Goal: Transaction & Acquisition: Purchase product/service

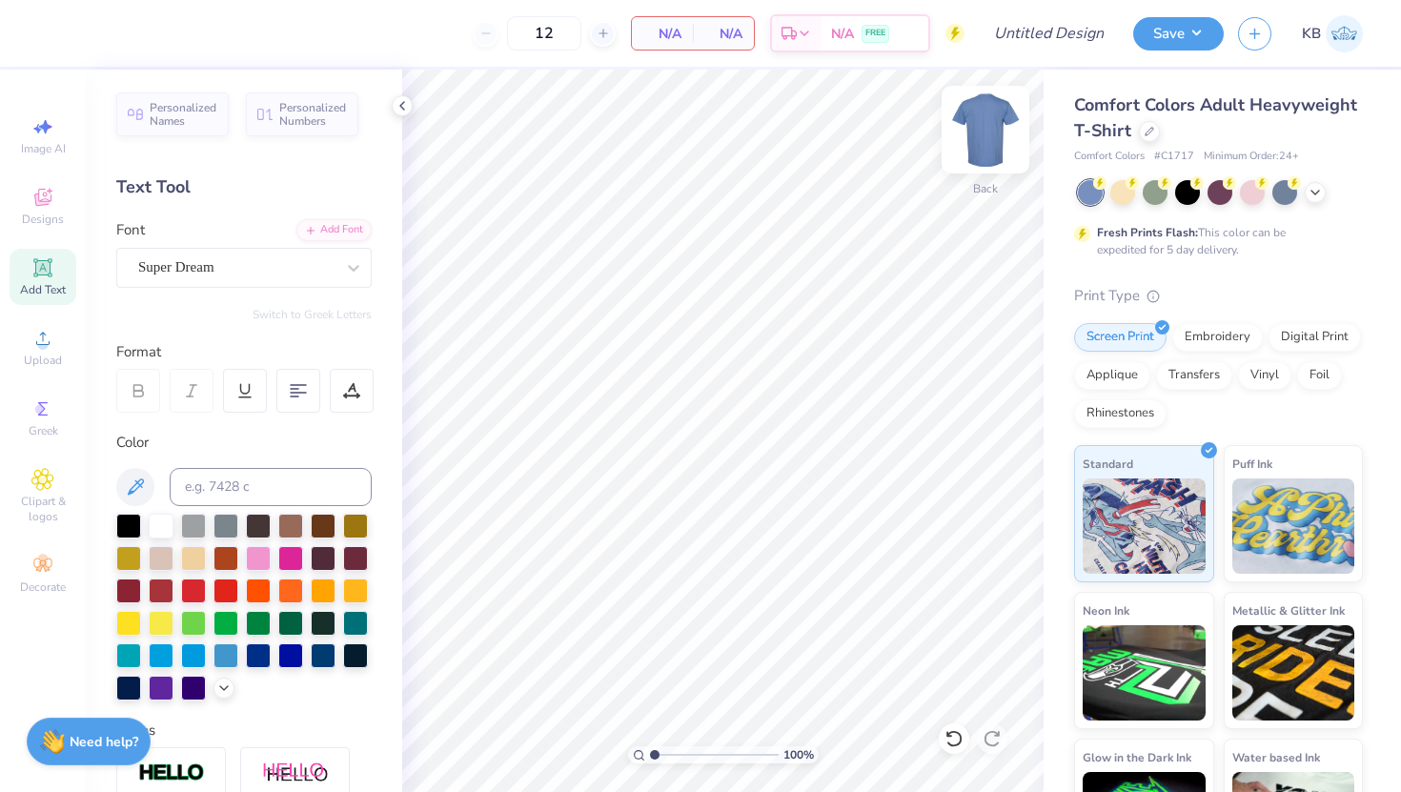
click at [971, 129] on img at bounding box center [985, 130] width 76 height 76
click at [986, 127] on img at bounding box center [985, 130] width 76 height 76
click at [988, 132] on img at bounding box center [985, 130] width 76 height 76
click at [1149, 137] on div at bounding box center [1149, 129] width 21 height 21
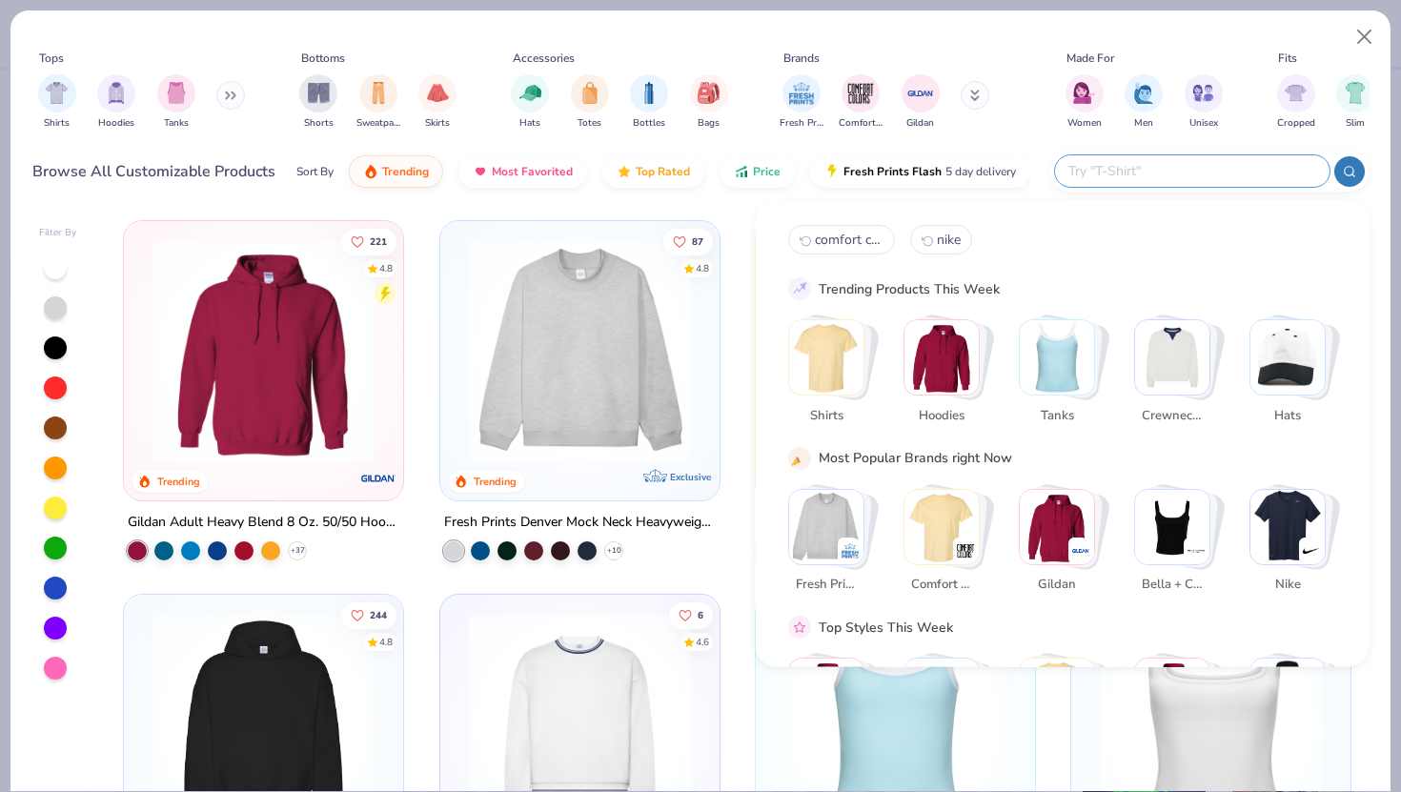
click at [1206, 176] on input "text" at bounding box center [1192, 171] width 250 height 22
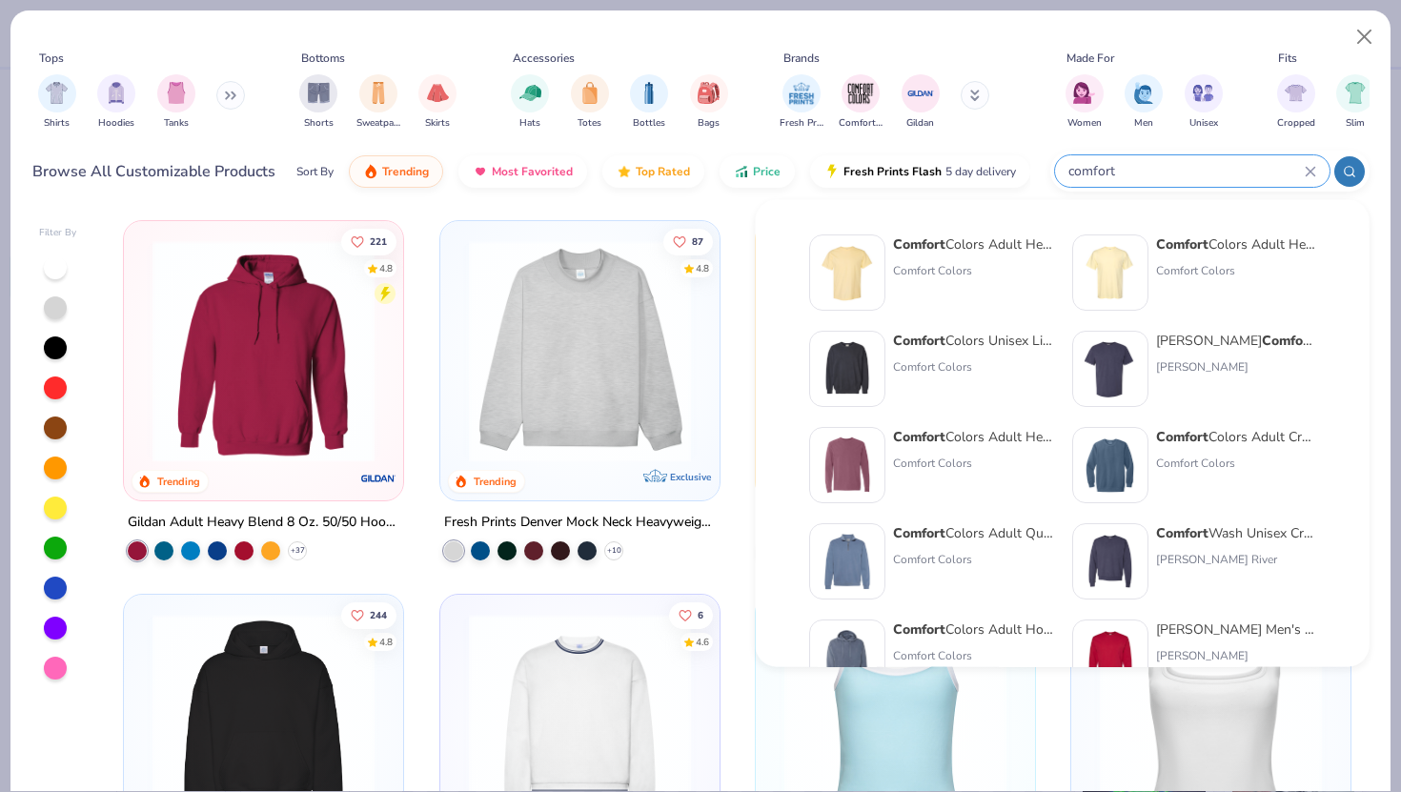
type input "comfort"
click at [1189, 243] on strong "Comfort" at bounding box center [1182, 244] width 52 height 18
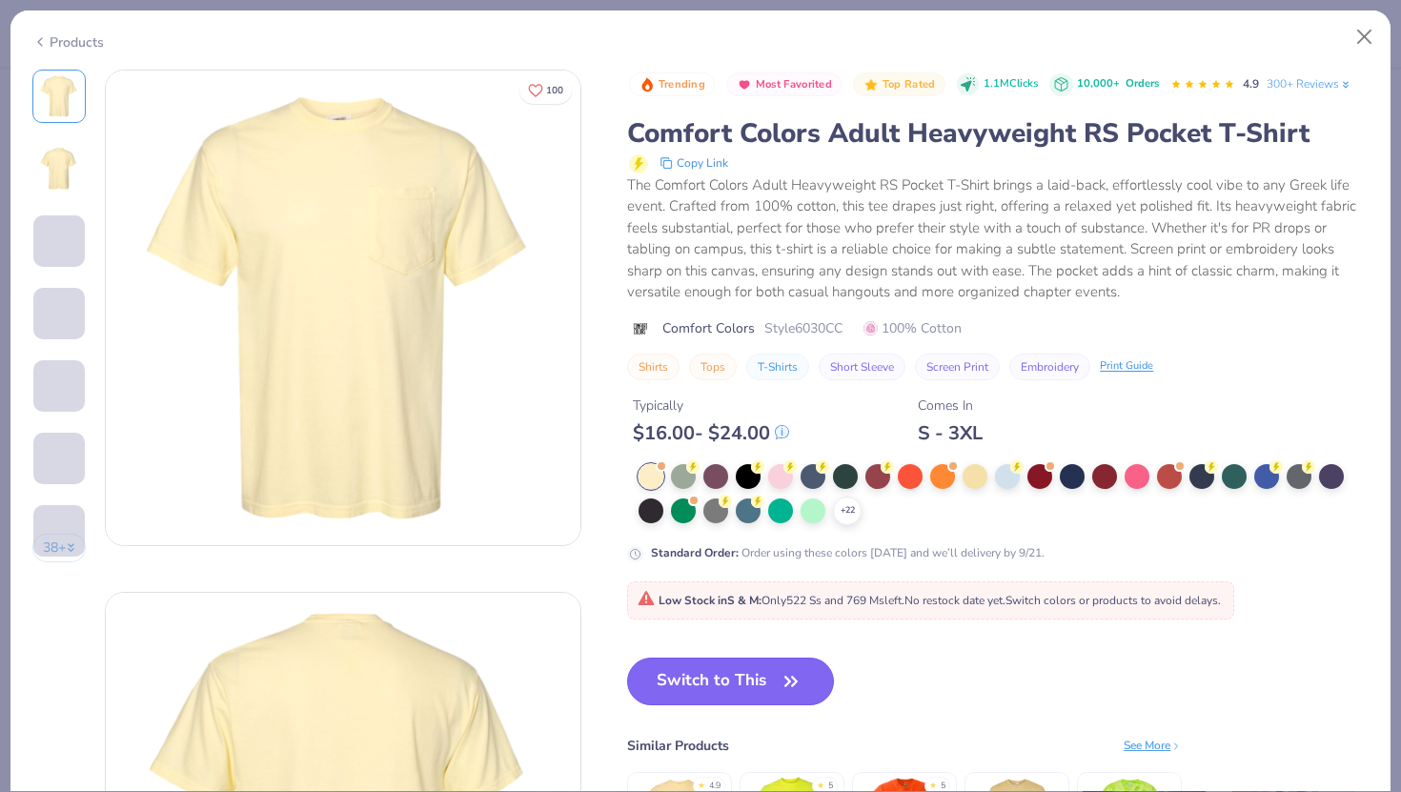
click at [782, 691] on icon "button" at bounding box center [791, 681] width 27 height 27
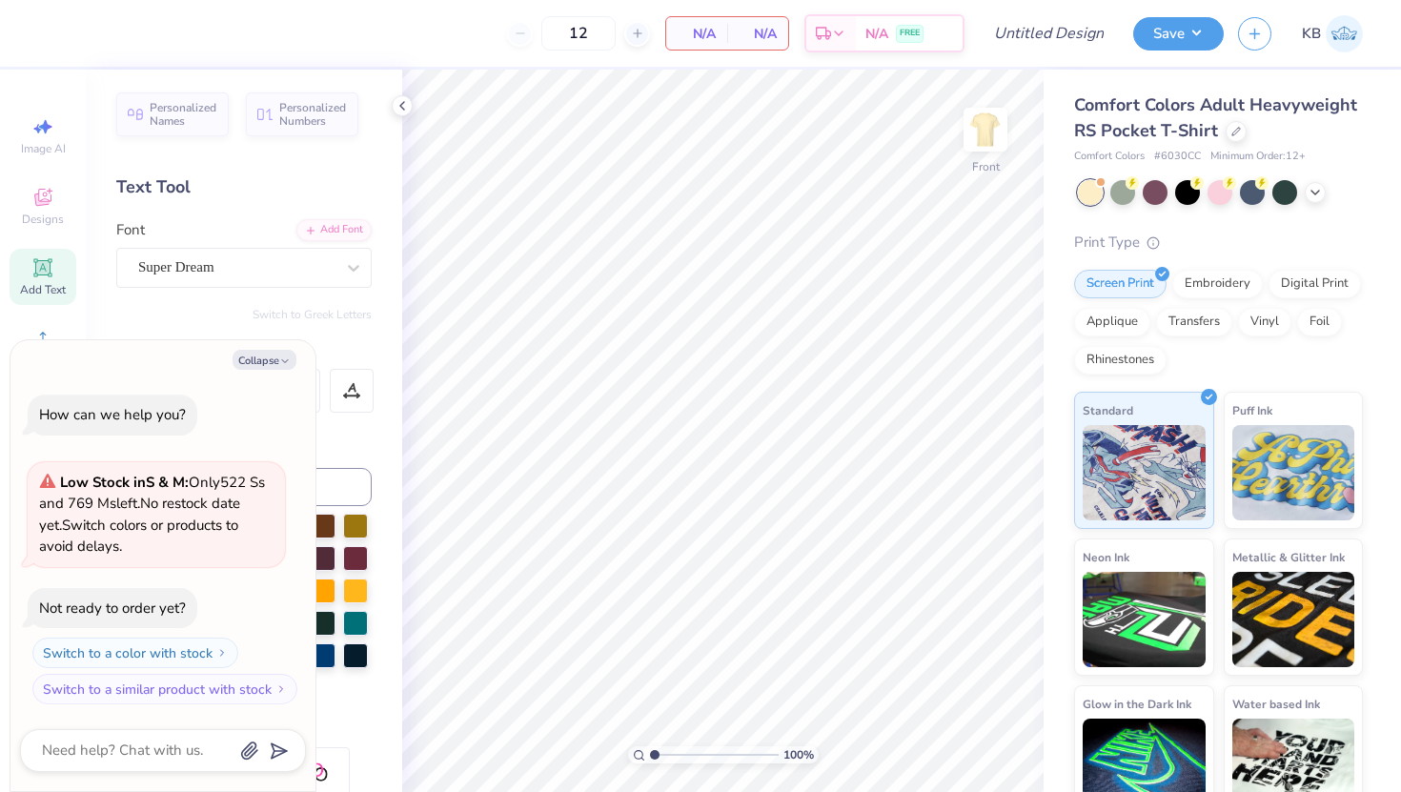
click at [1325, 185] on div at bounding box center [1220, 192] width 285 height 25
click at [1313, 190] on polyline at bounding box center [1316, 191] width 8 height 4
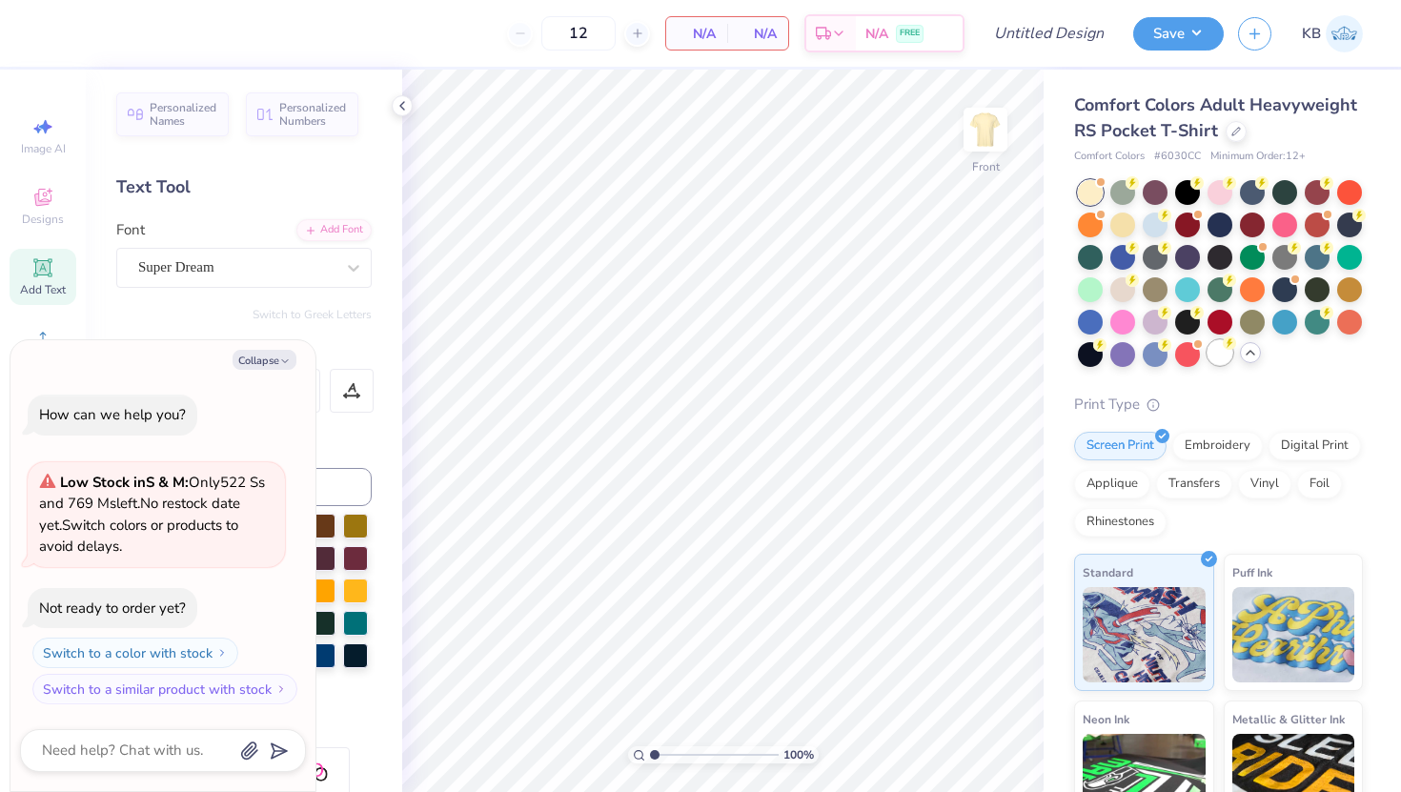
click at [1216, 358] on div at bounding box center [1220, 352] width 25 height 25
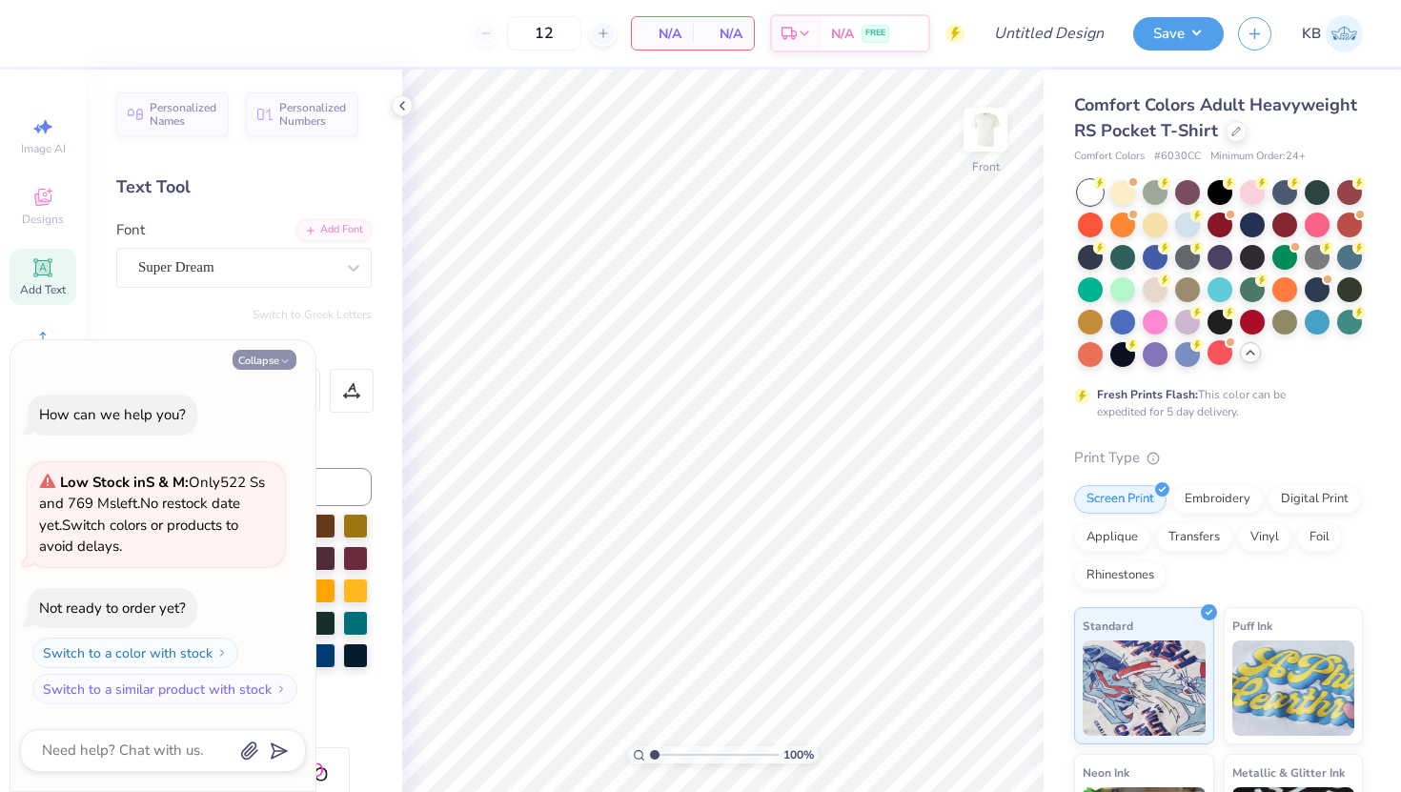
click at [270, 362] on button "Collapse" at bounding box center [265, 360] width 64 height 20
type textarea "x"
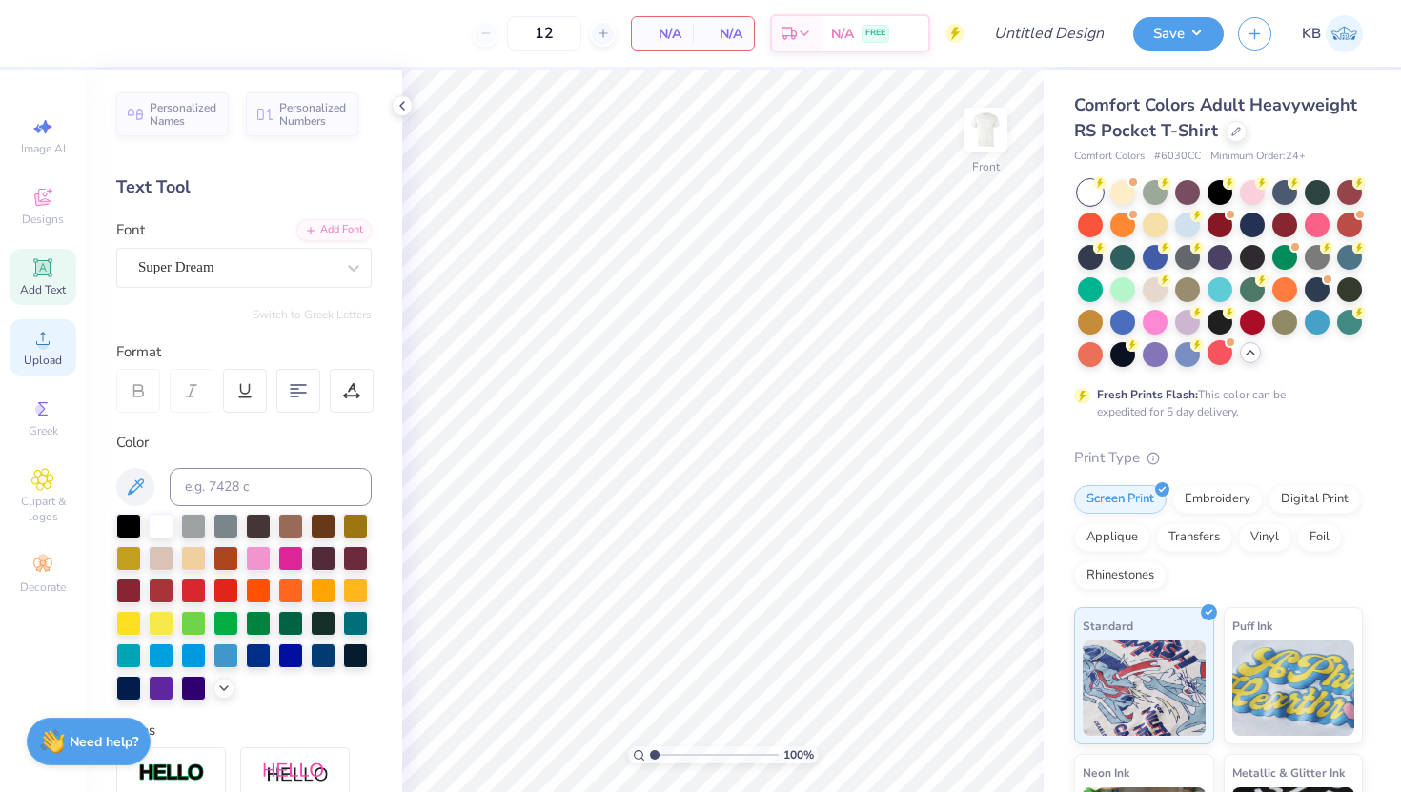
click at [32, 336] on icon at bounding box center [42, 338] width 23 height 23
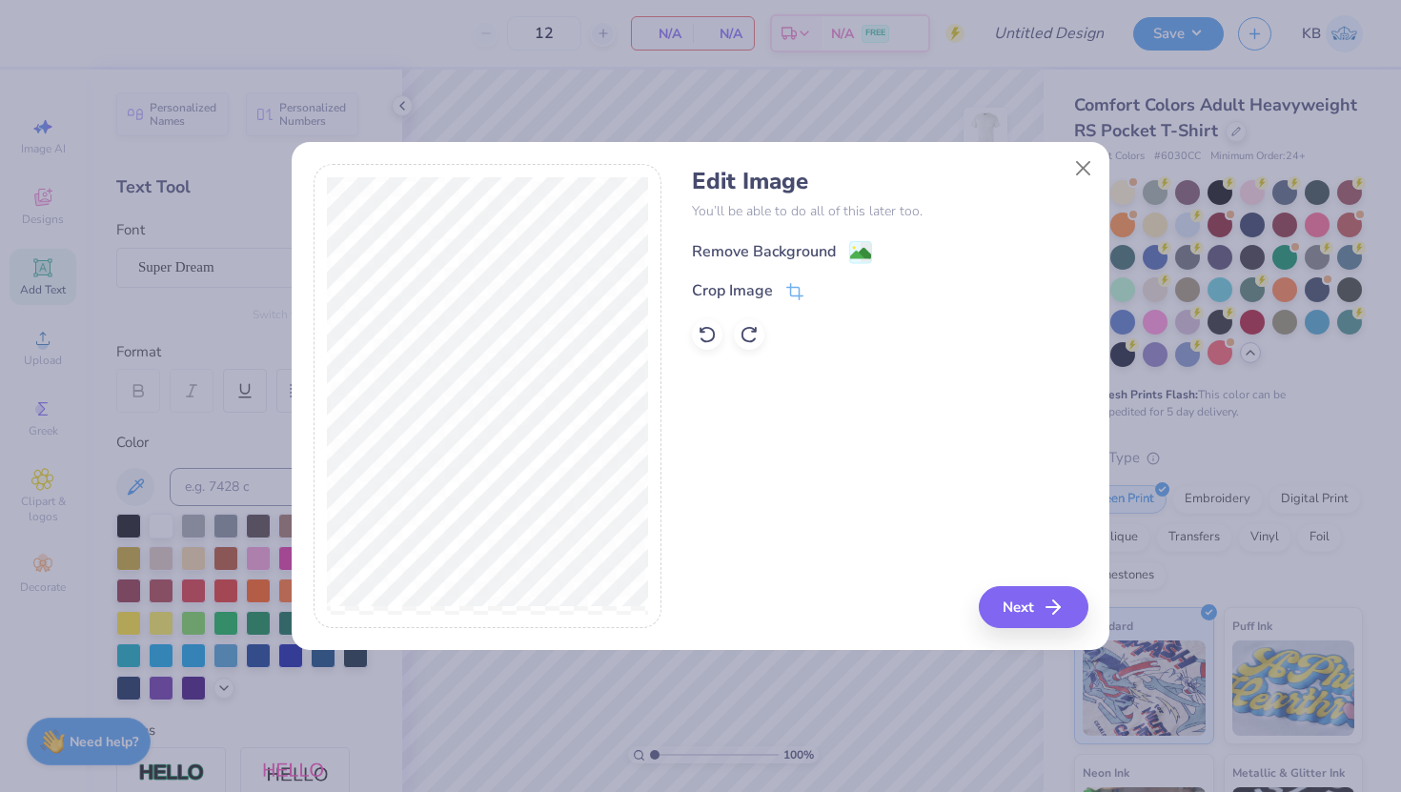
click at [812, 258] on div "Remove Background" at bounding box center [764, 251] width 144 height 23
click at [1032, 599] on button "Next" at bounding box center [1037, 607] width 110 height 42
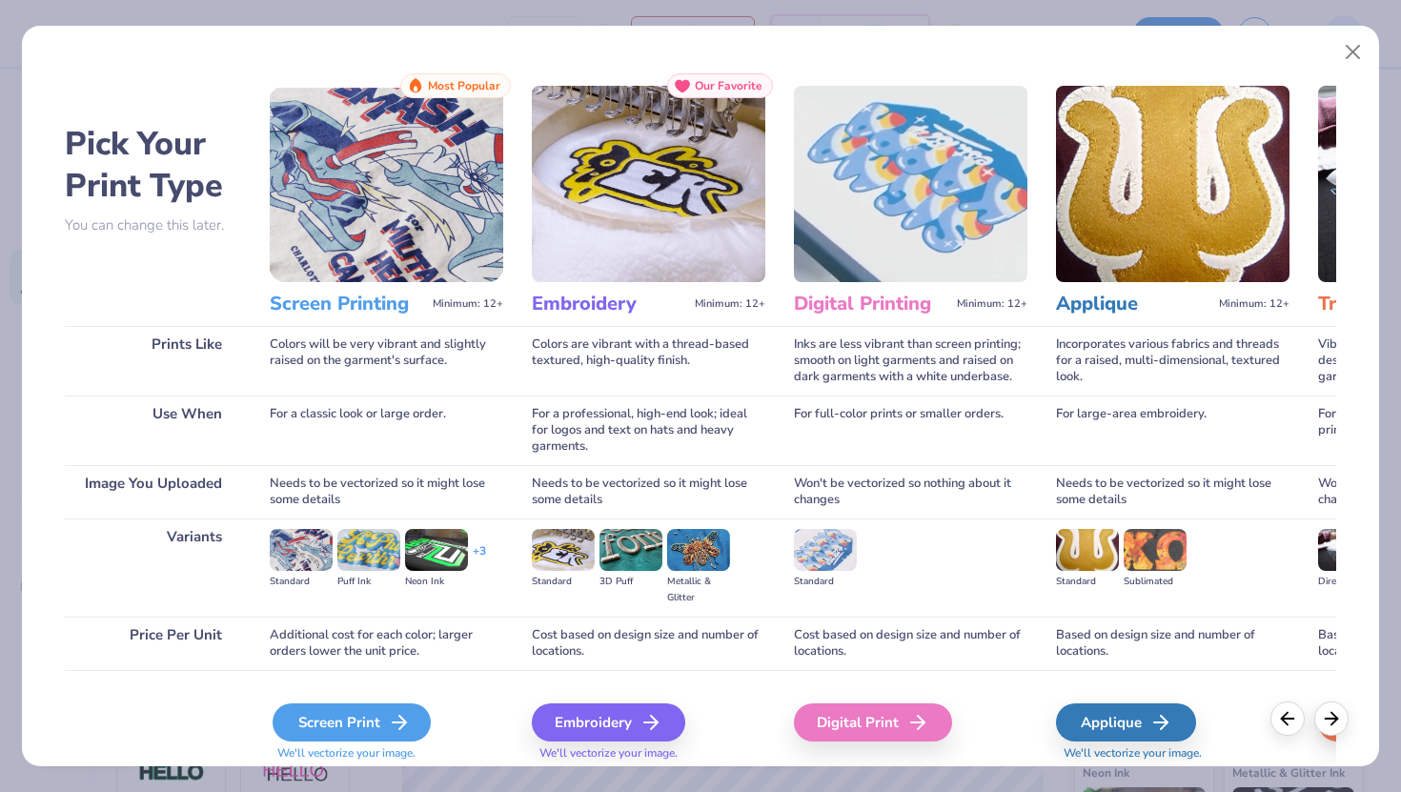
click at [371, 712] on div "Screen Print" at bounding box center [352, 722] width 158 height 38
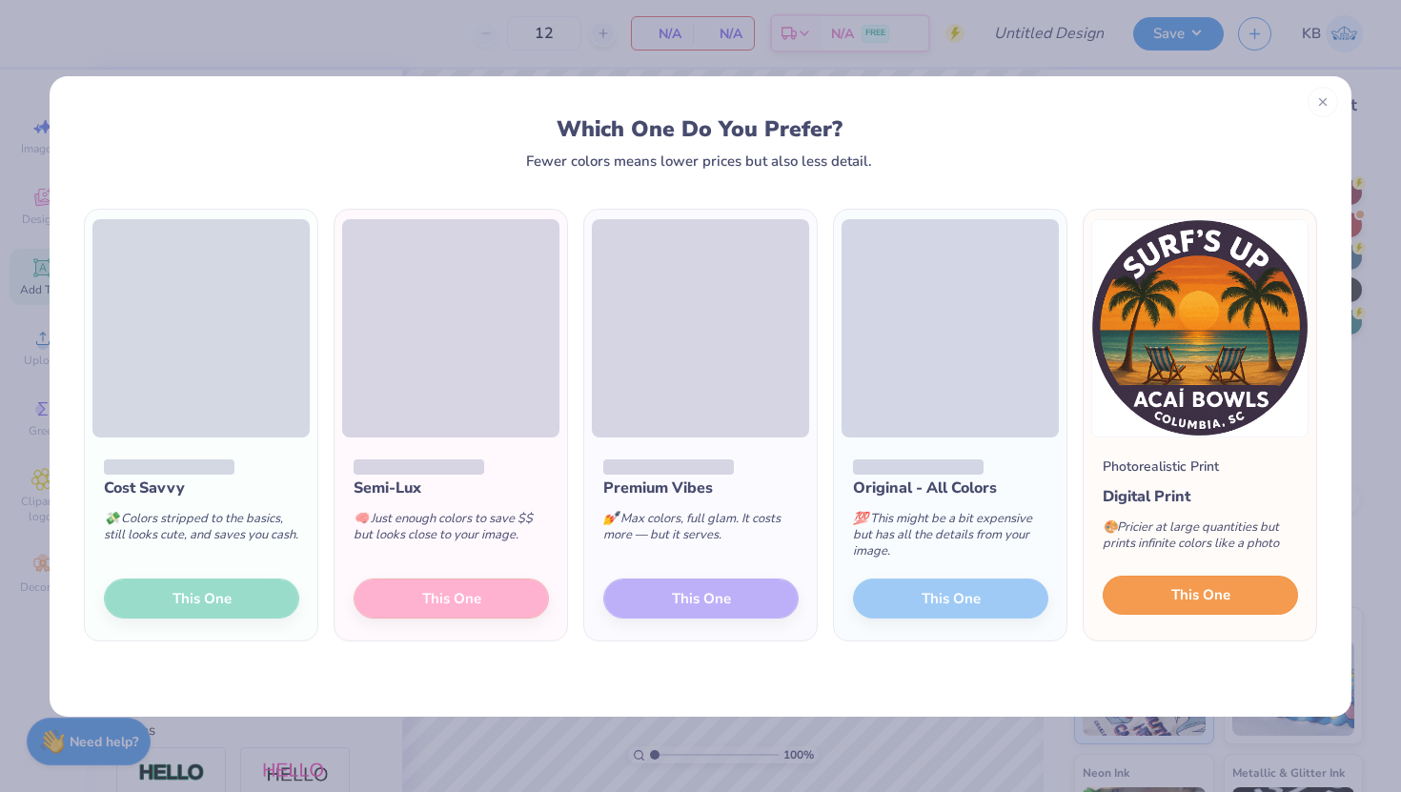
click at [1204, 591] on span "This One" at bounding box center [1201, 595] width 59 height 22
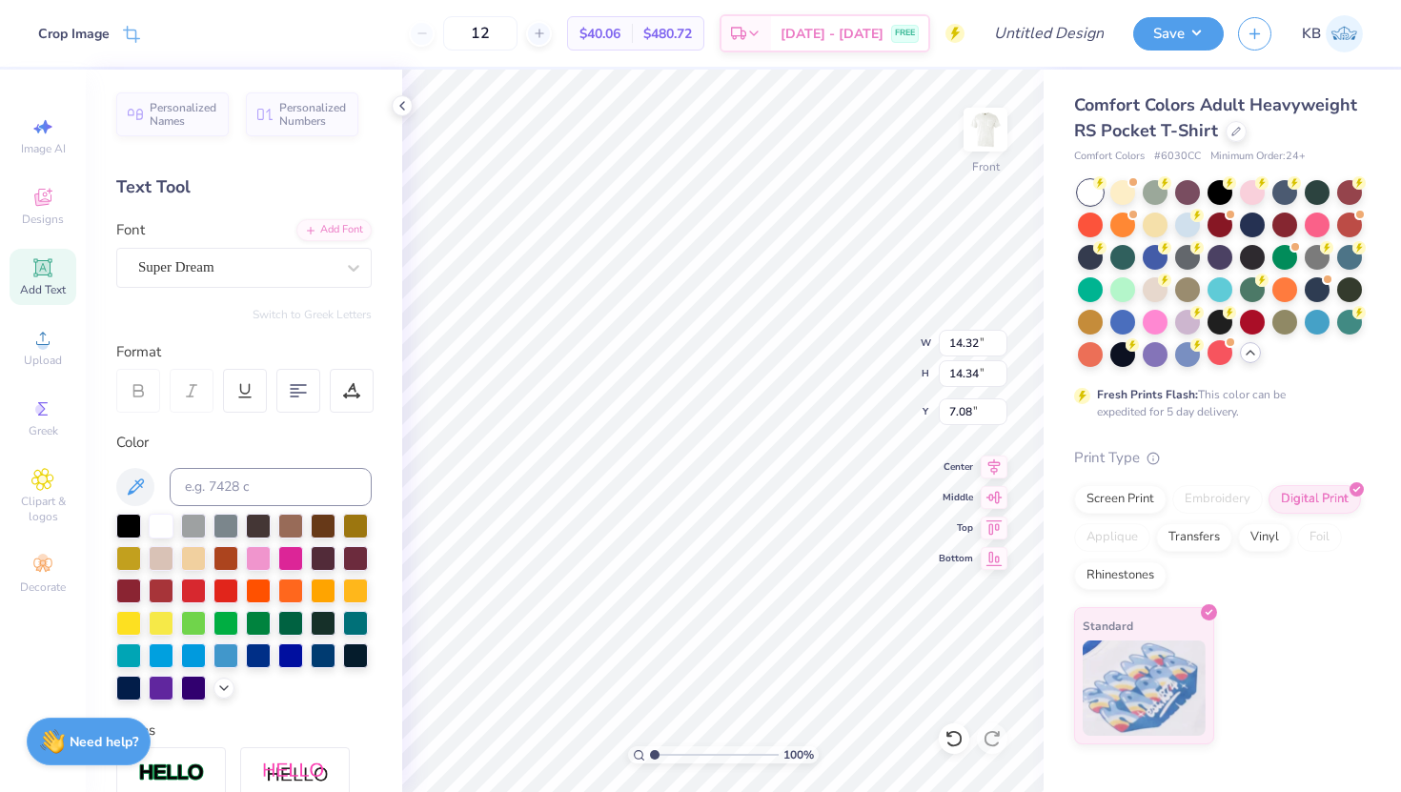
type input "11.51"
type input "11.53"
type input "3.00"
type input "10.27"
type input "10.28"
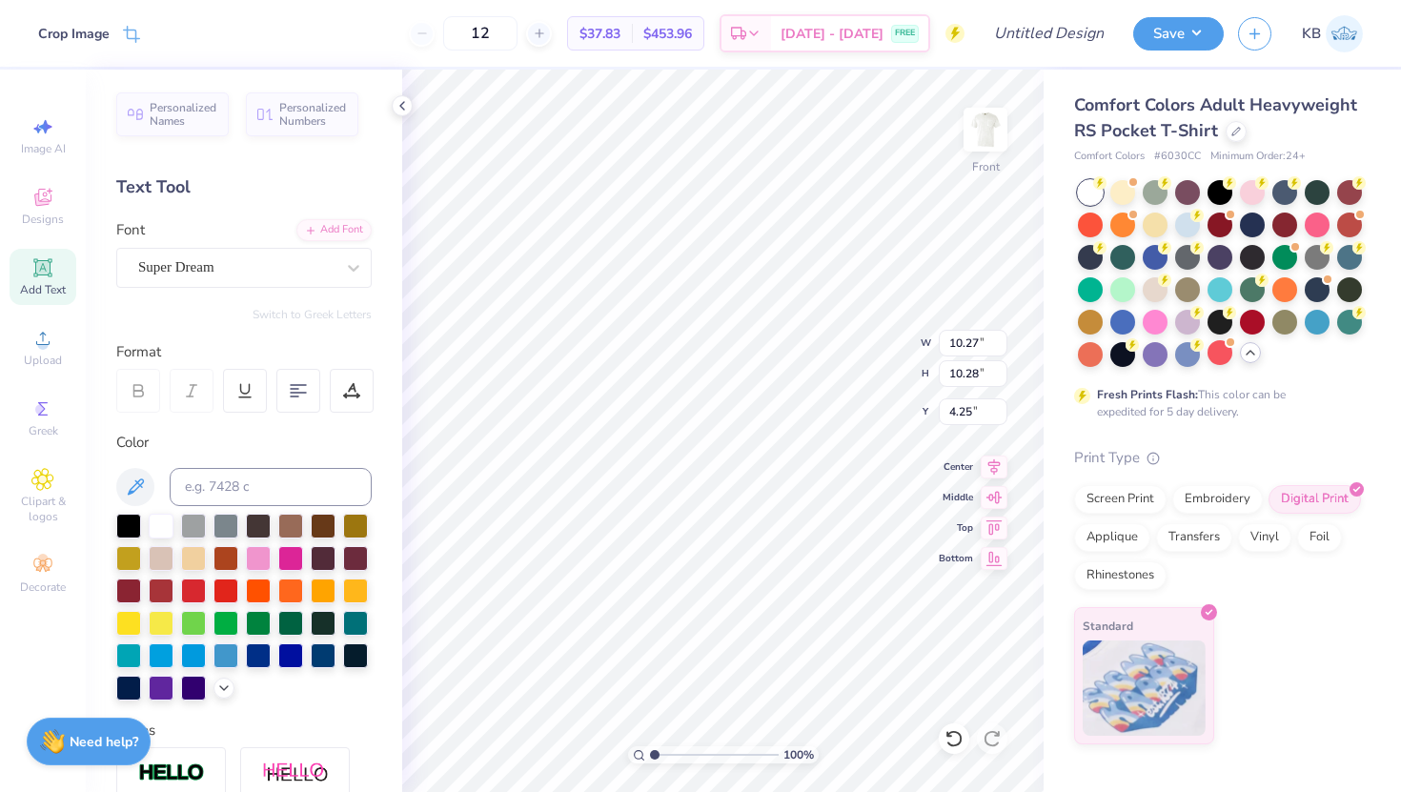
type input "3.00"
click at [518, 35] on input "12" at bounding box center [480, 33] width 74 height 34
type input "1"
type input "30"
click at [49, 216] on span "Designs" at bounding box center [43, 219] width 42 height 15
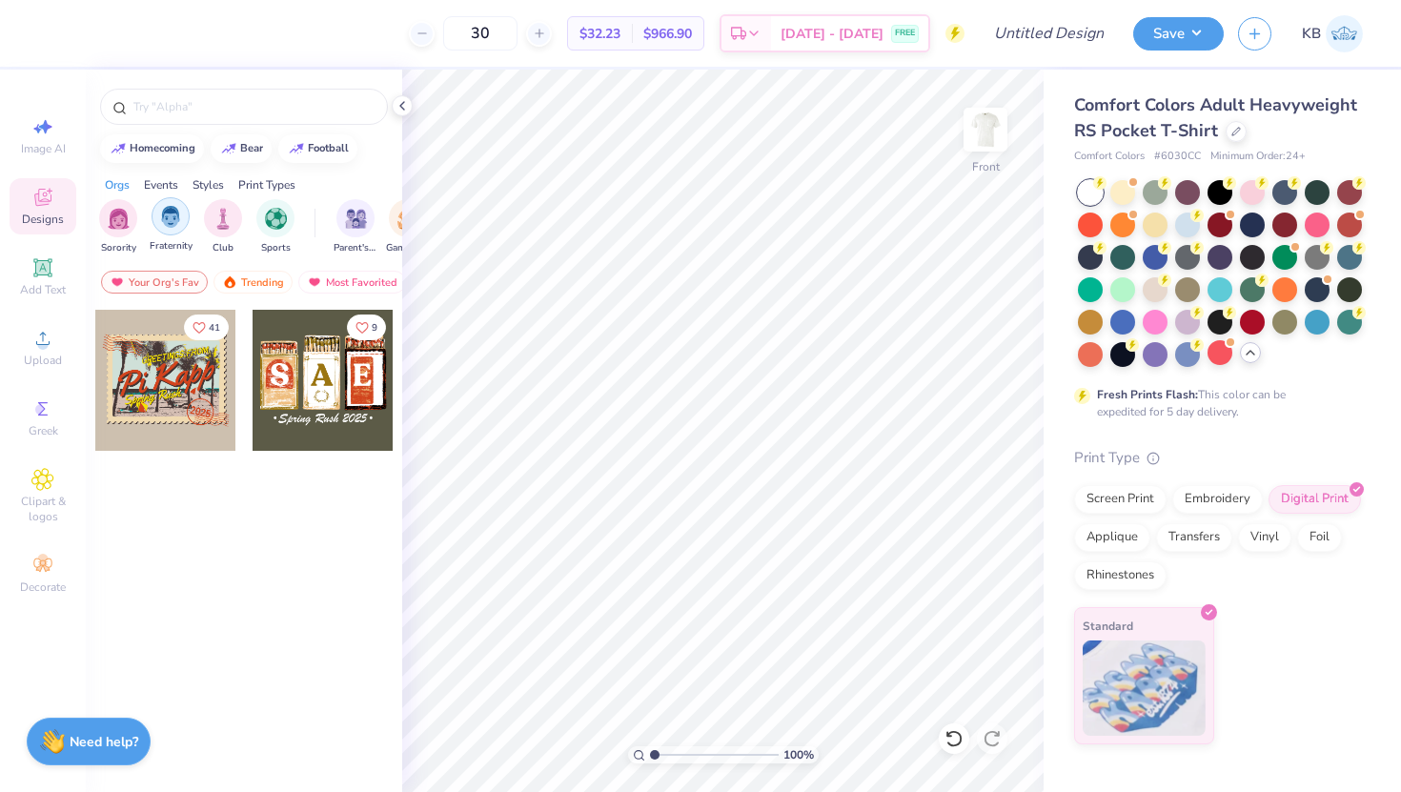
click at [162, 224] on img "filter for Fraternity" at bounding box center [170, 217] width 21 height 22
click at [177, 278] on div "Your Org's Fav" at bounding box center [154, 282] width 107 height 23
click at [272, 112] on input "text" at bounding box center [254, 106] width 244 height 19
type input "rush"
click at [252, 112] on input "rush" at bounding box center [248, 106] width 232 height 19
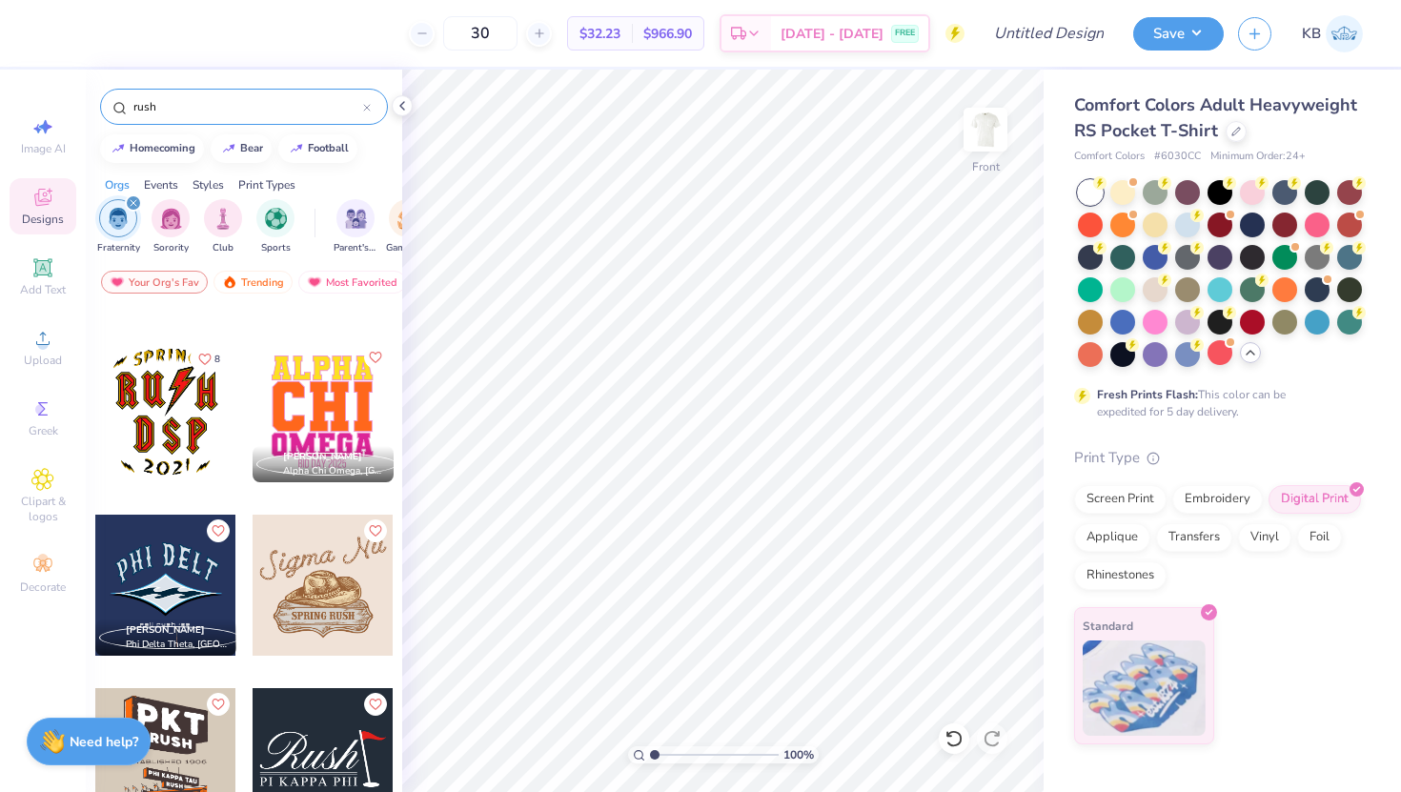
scroll to position [663, 0]
click at [411, 109] on div at bounding box center [402, 105] width 21 height 21
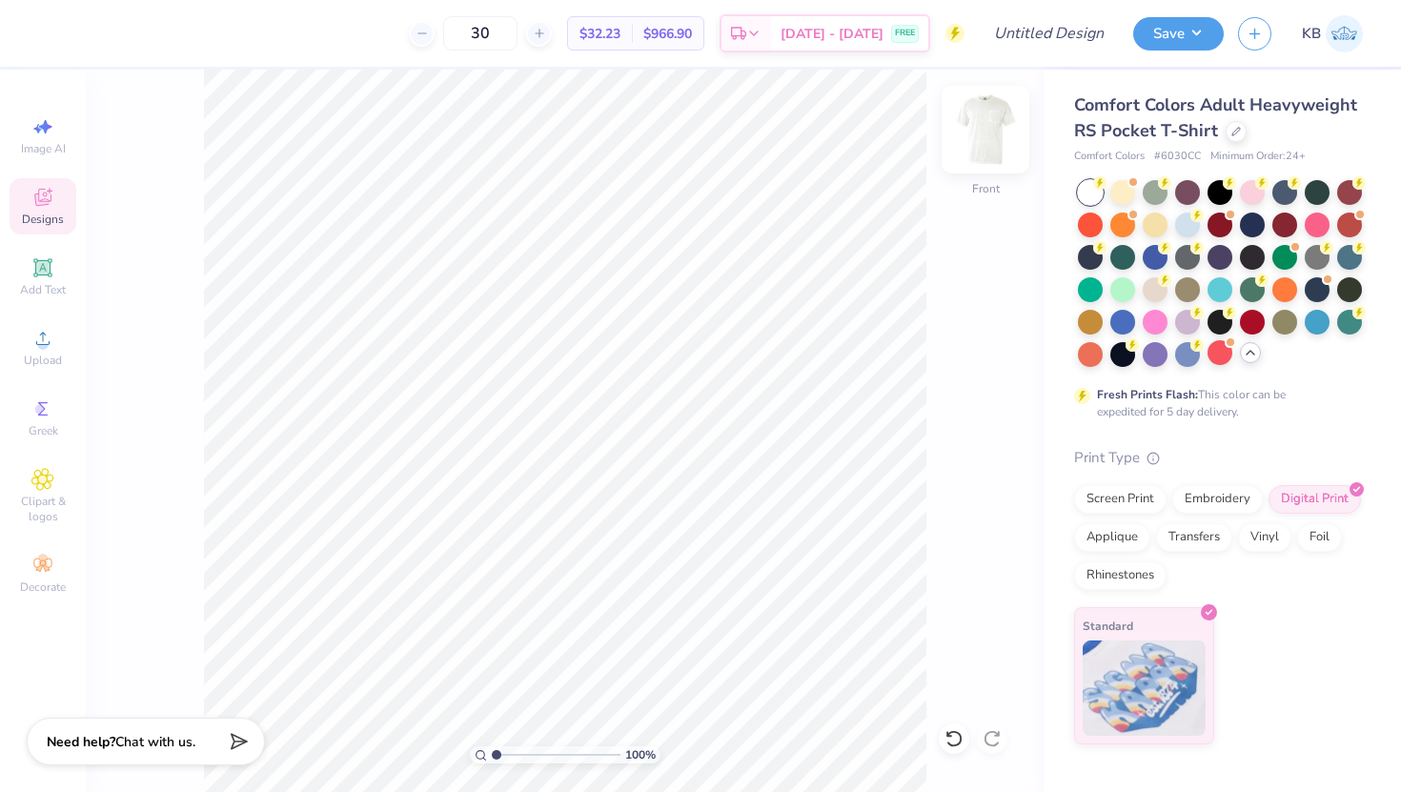
click at [975, 146] on img at bounding box center [985, 130] width 76 height 76
click at [41, 339] on circle at bounding box center [42, 344] width 10 height 10
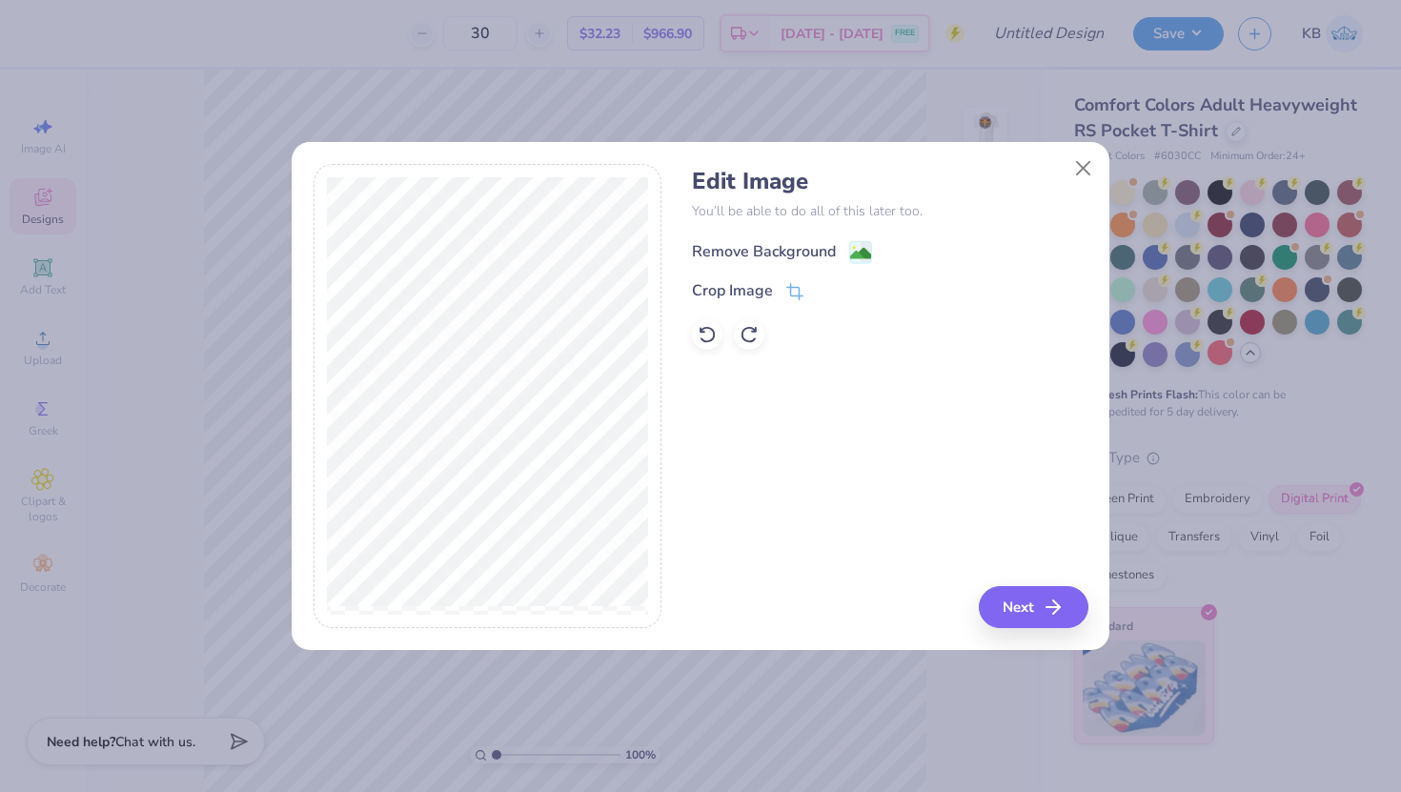
click at [773, 246] on div "Remove Background" at bounding box center [764, 251] width 144 height 23
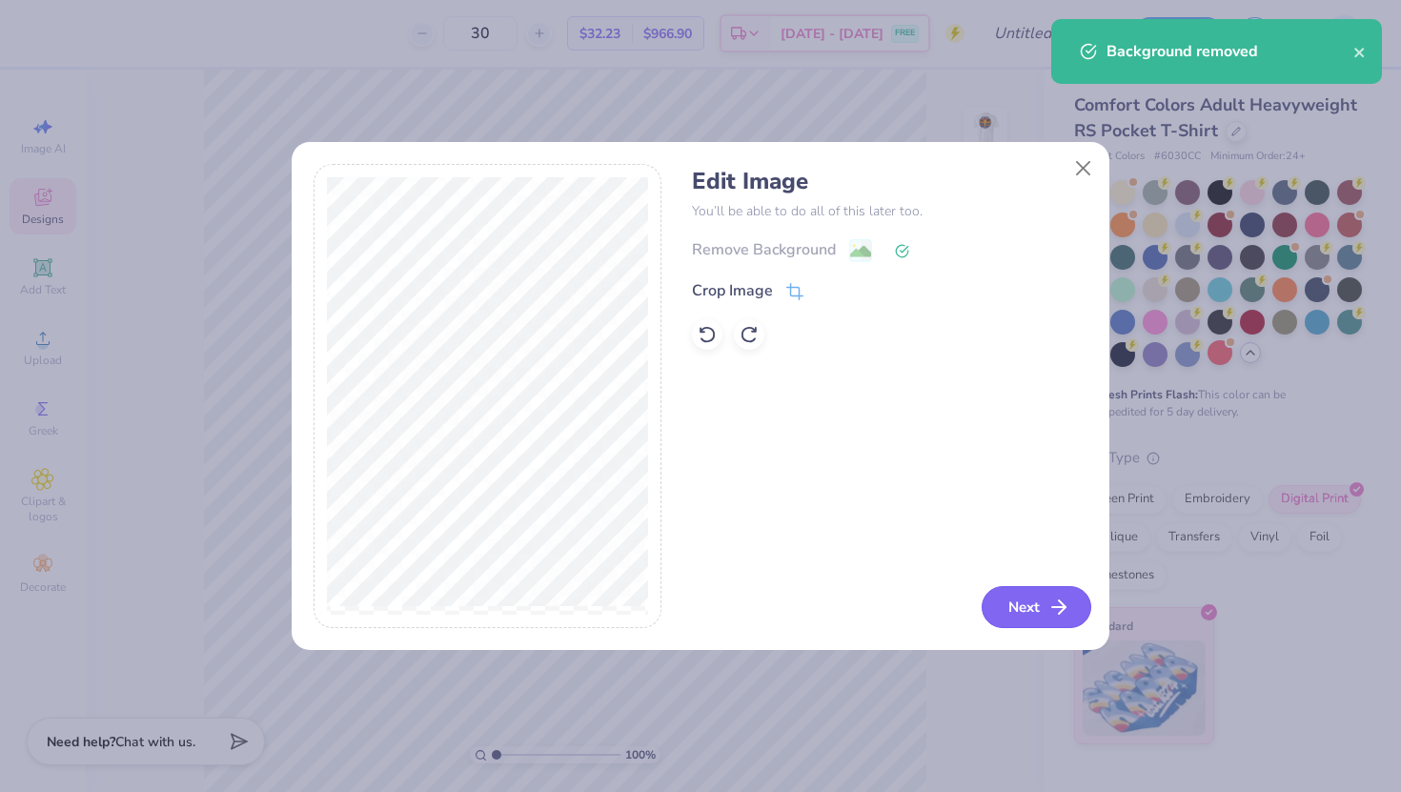
click at [1009, 611] on button "Next" at bounding box center [1037, 607] width 110 height 42
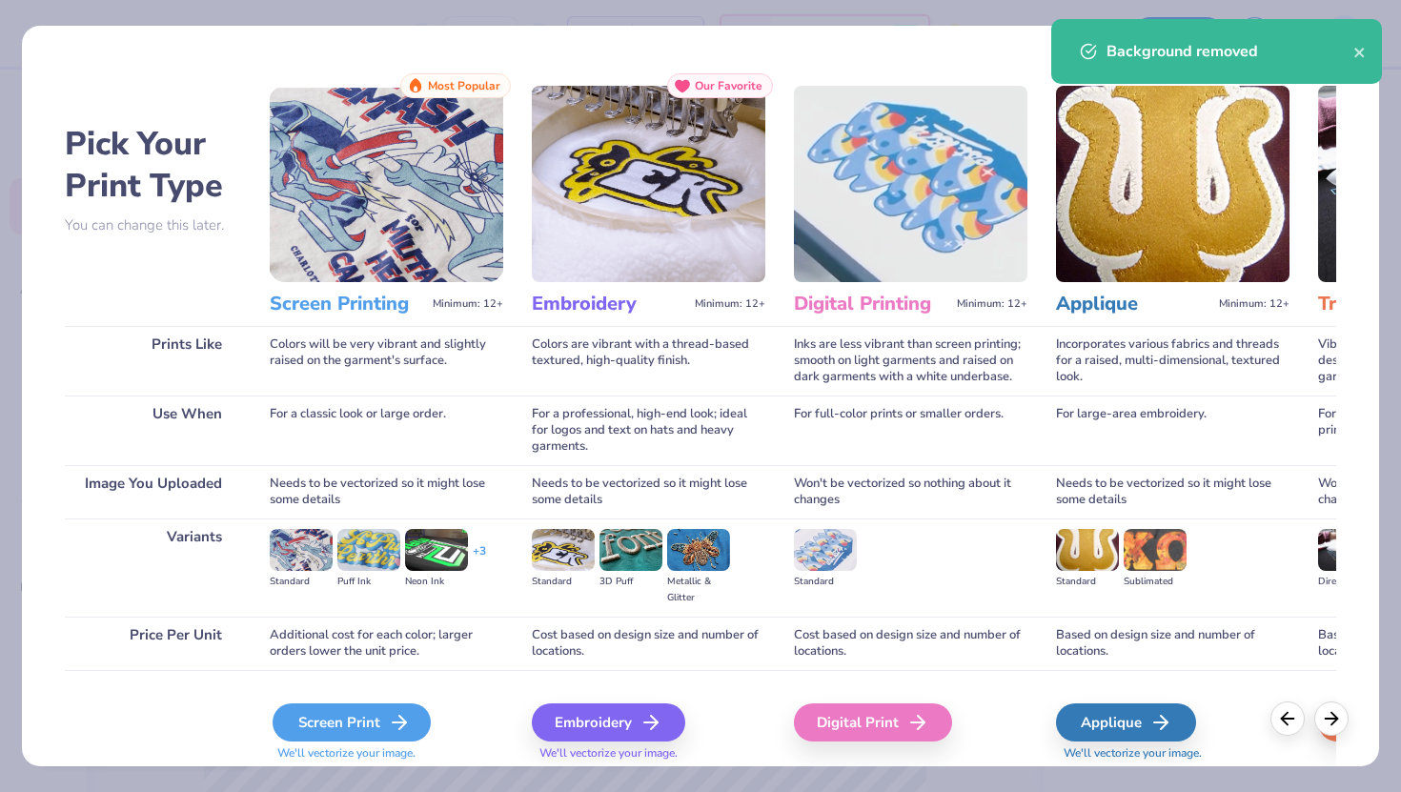
click at [373, 721] on div "Screen Print" at bounding box center [352, 722] width 158 height 38
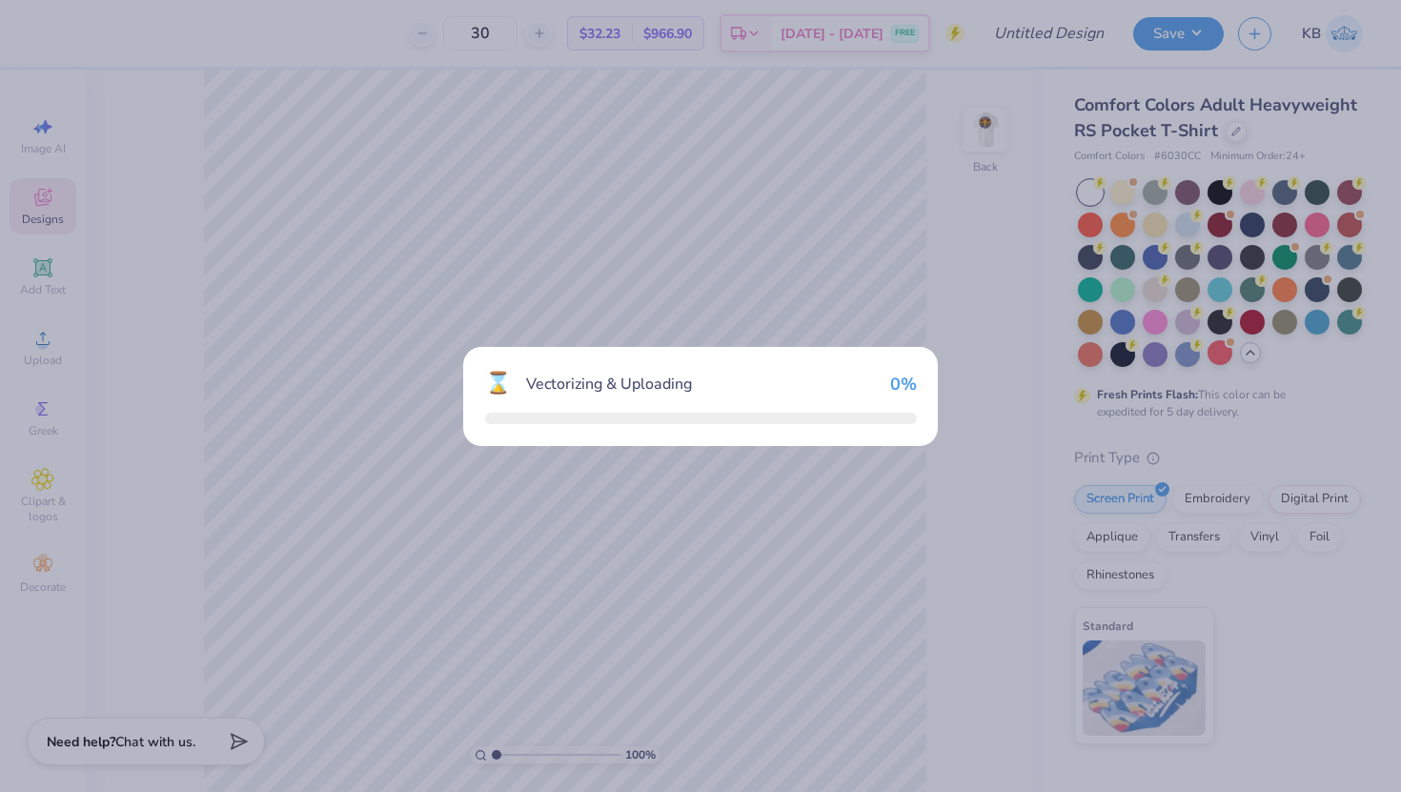
type textarea "x"
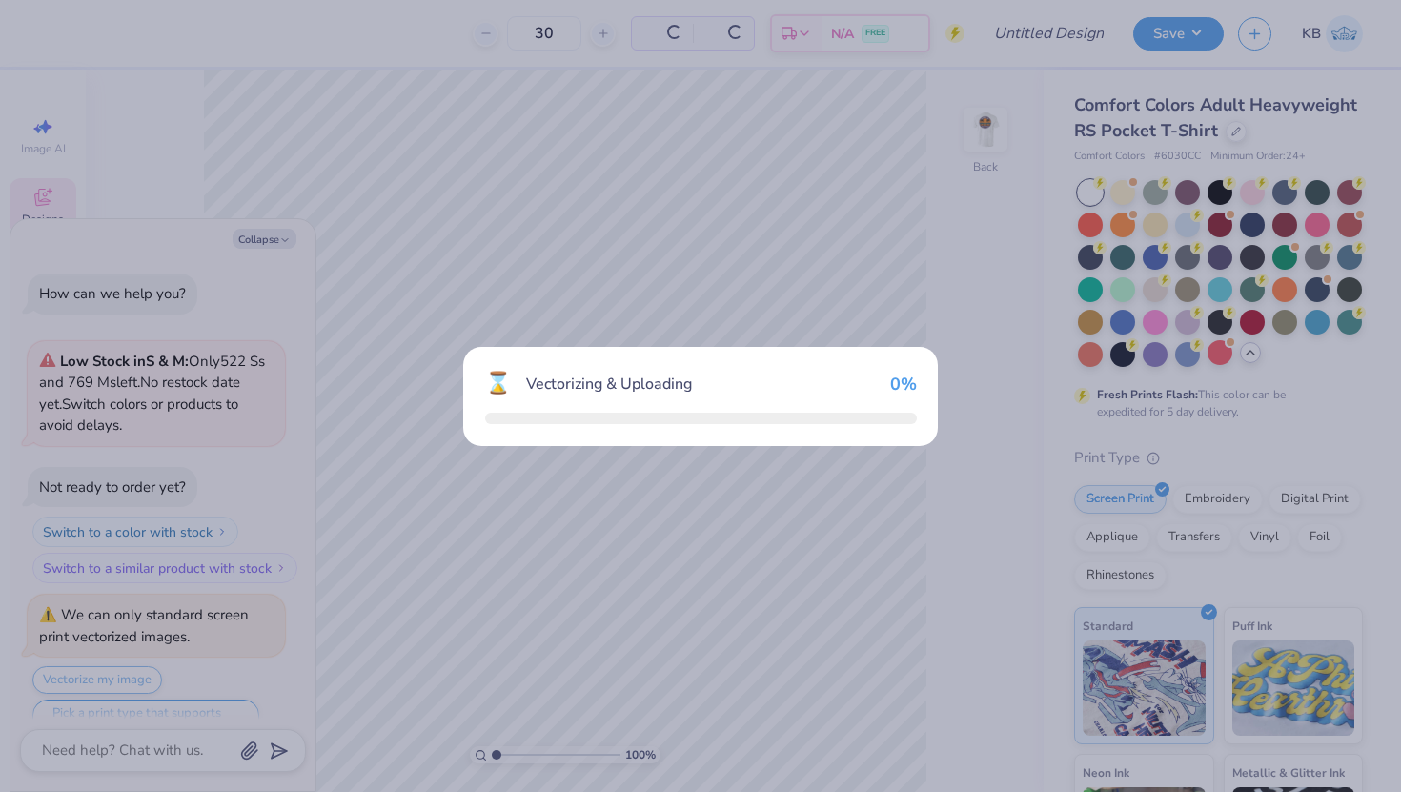
scroll to position [37, 0]
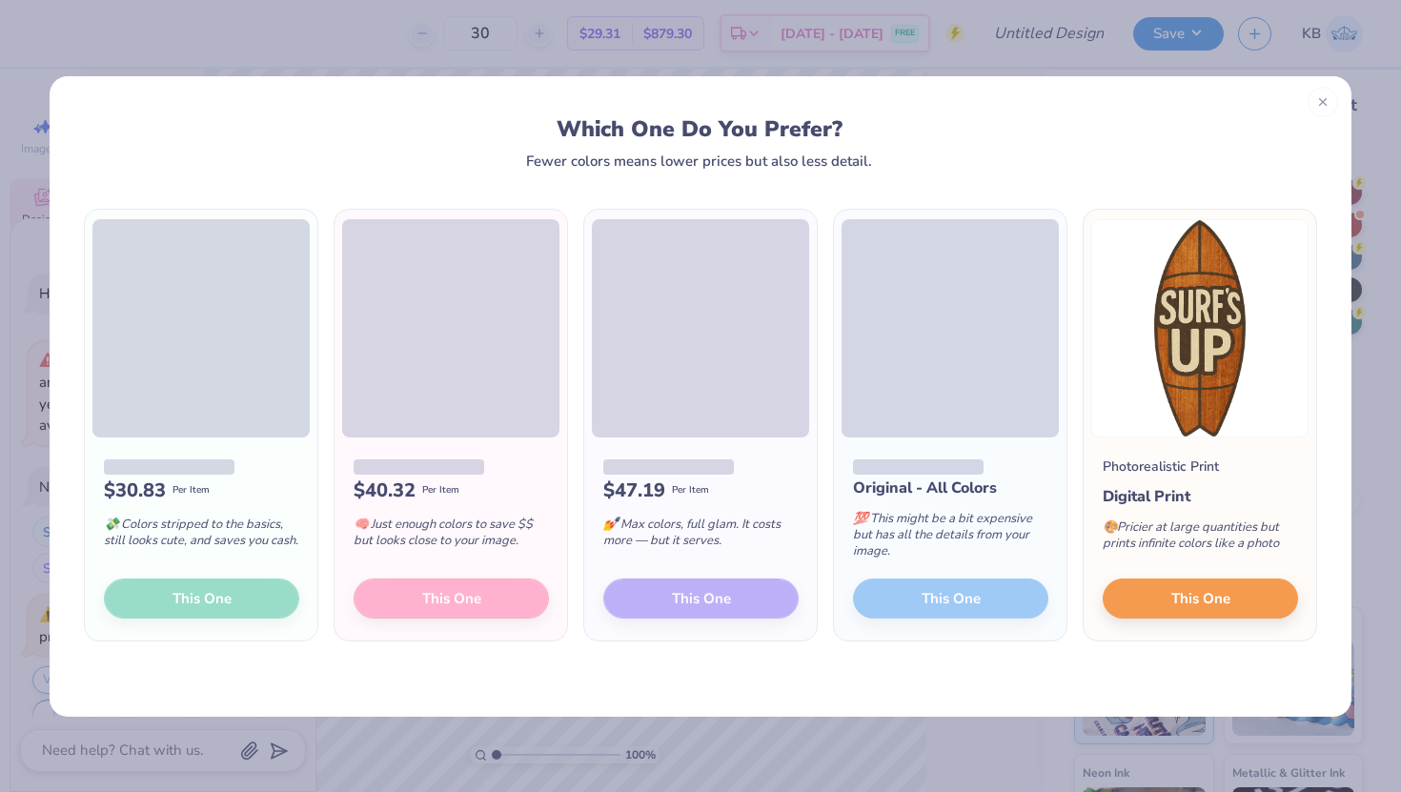
scroll to position [37, 0]
click at [1197, 603] on span "This One" at bounding box center [1201, 595] width 59 height 22
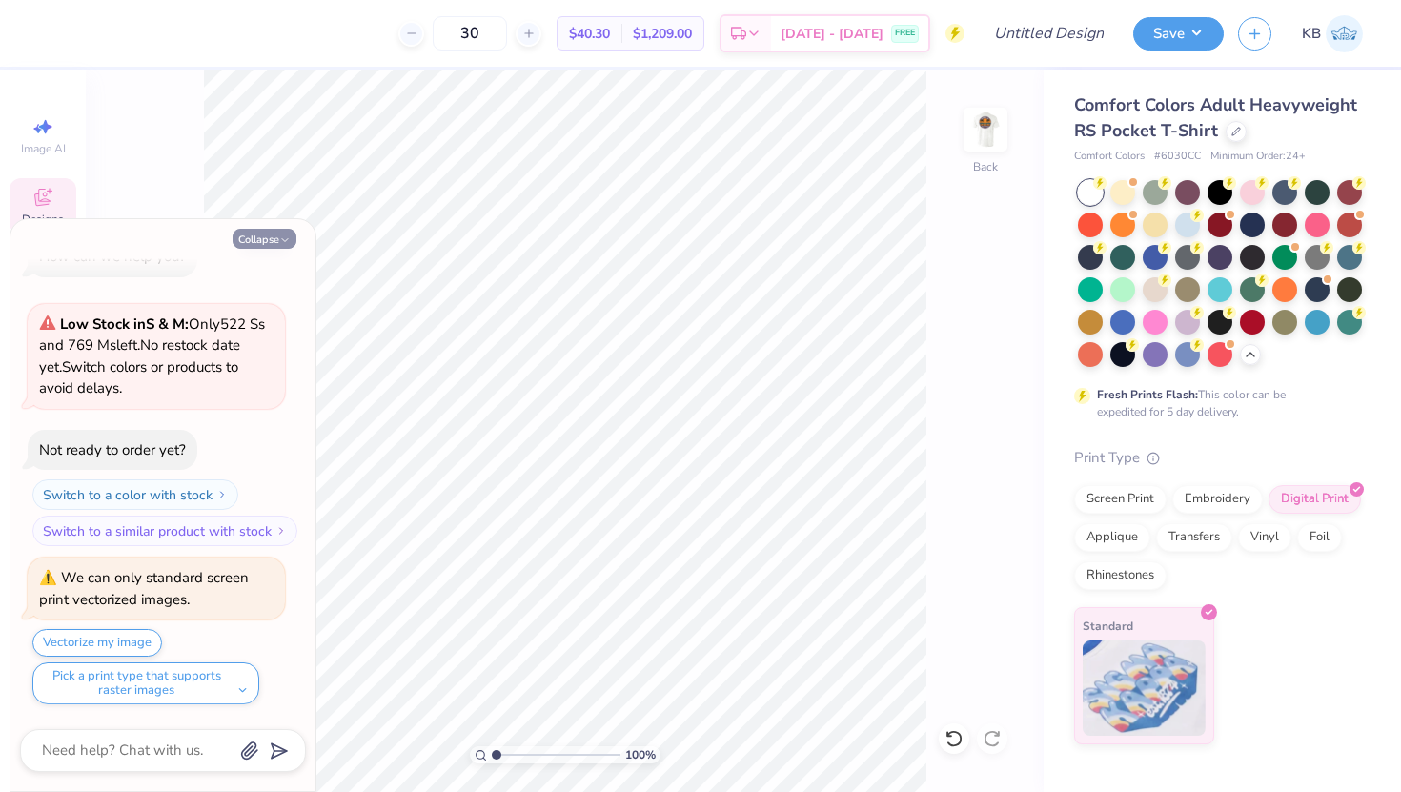
click at [283, 234] on icon "button" at bounding box center [284, 239] width 11 height 11
type textarea "x"
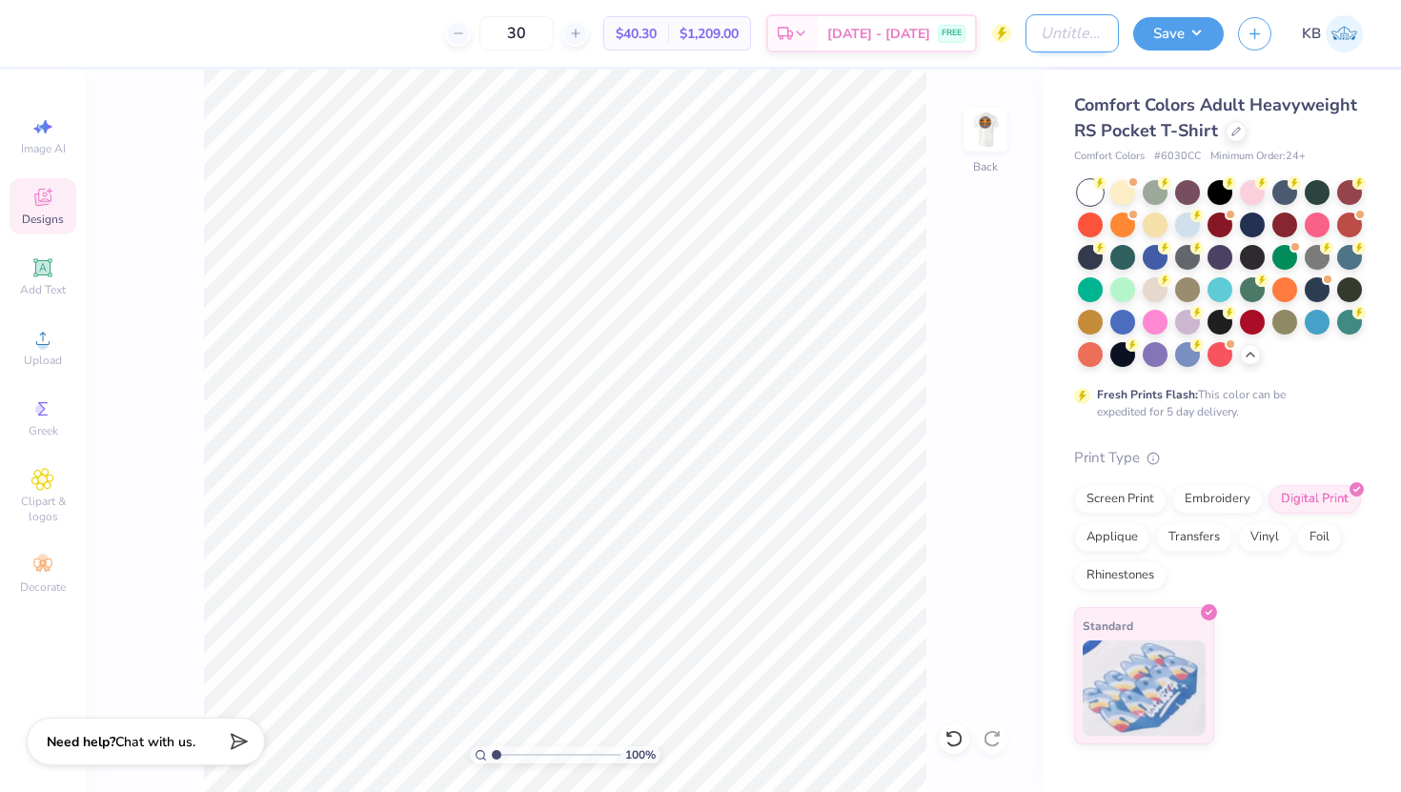
click at [1050, 37] on input "Design Title" at bounding box center [1072, 33] width 93 height 38
type input "Surfs Up Acai Bowls"
click at [1190, 37] on button "Save" at bounding box center [1178, 30] width 91 height 33
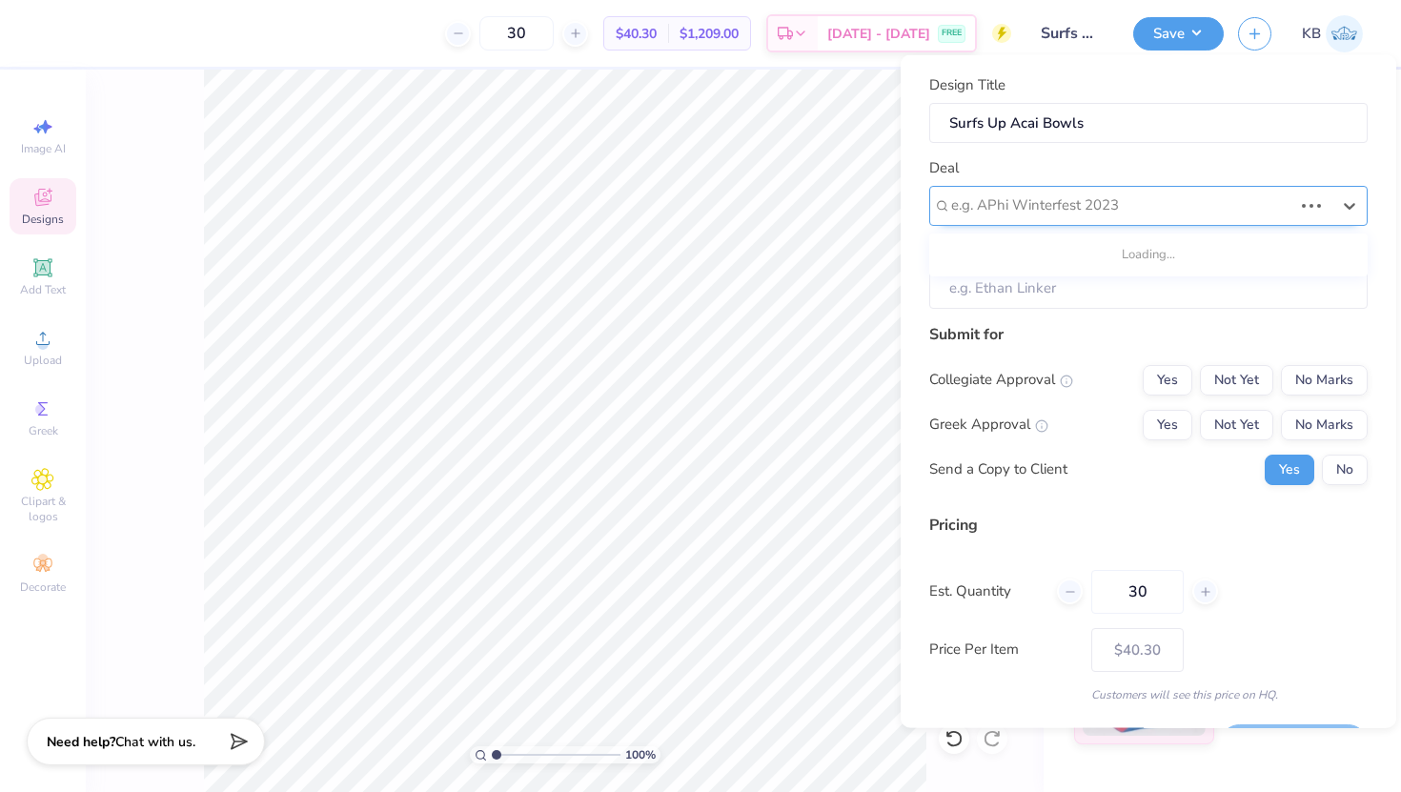
click at [1110, 215] on div at bounding box center [1121, 206] width 341 height 26
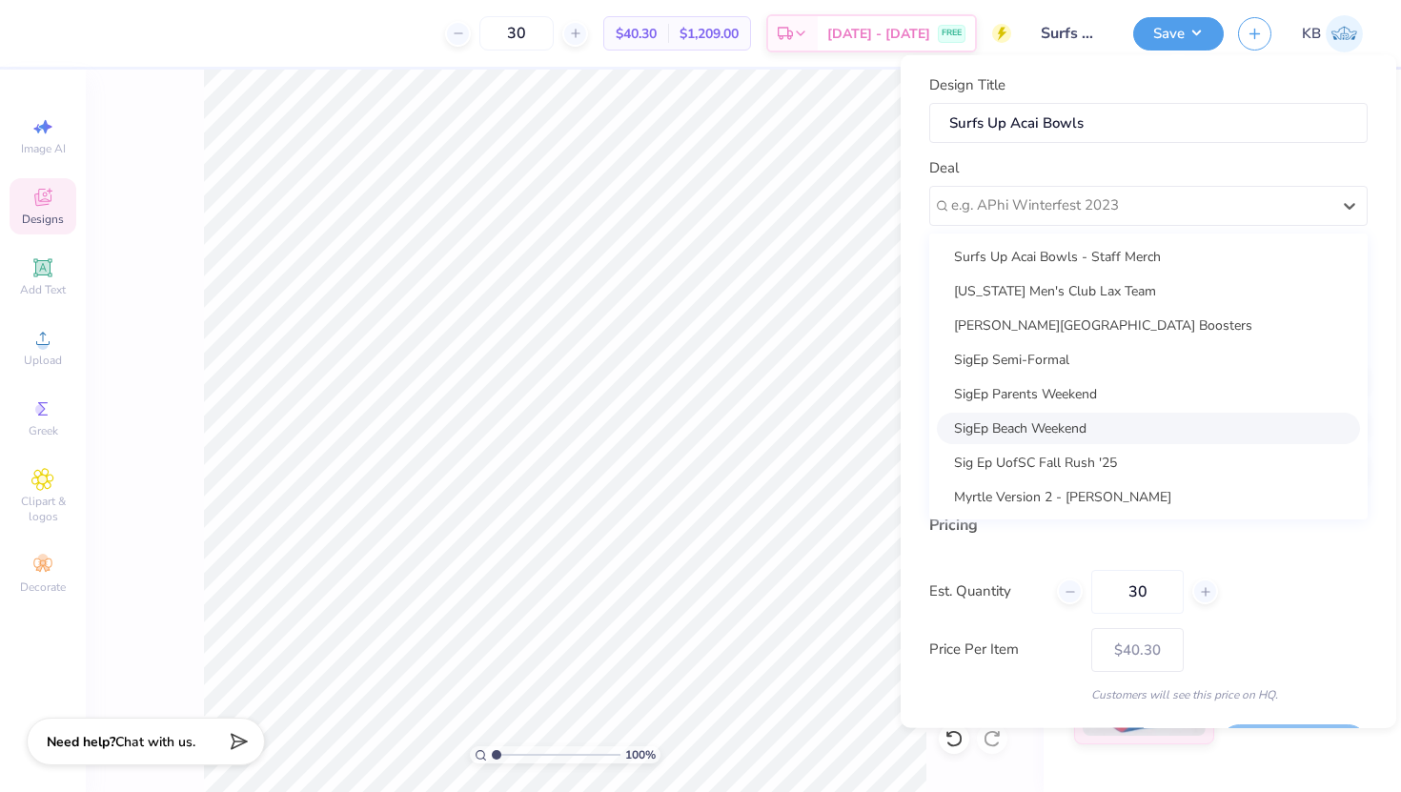
scroll to position [1, 0]
click at [1109, 260] on div "Surfs Up Acai Bowls - Staff Merch" at bounding box center [1148, 254] width 423 height 31
type input "Yucheng Geo"
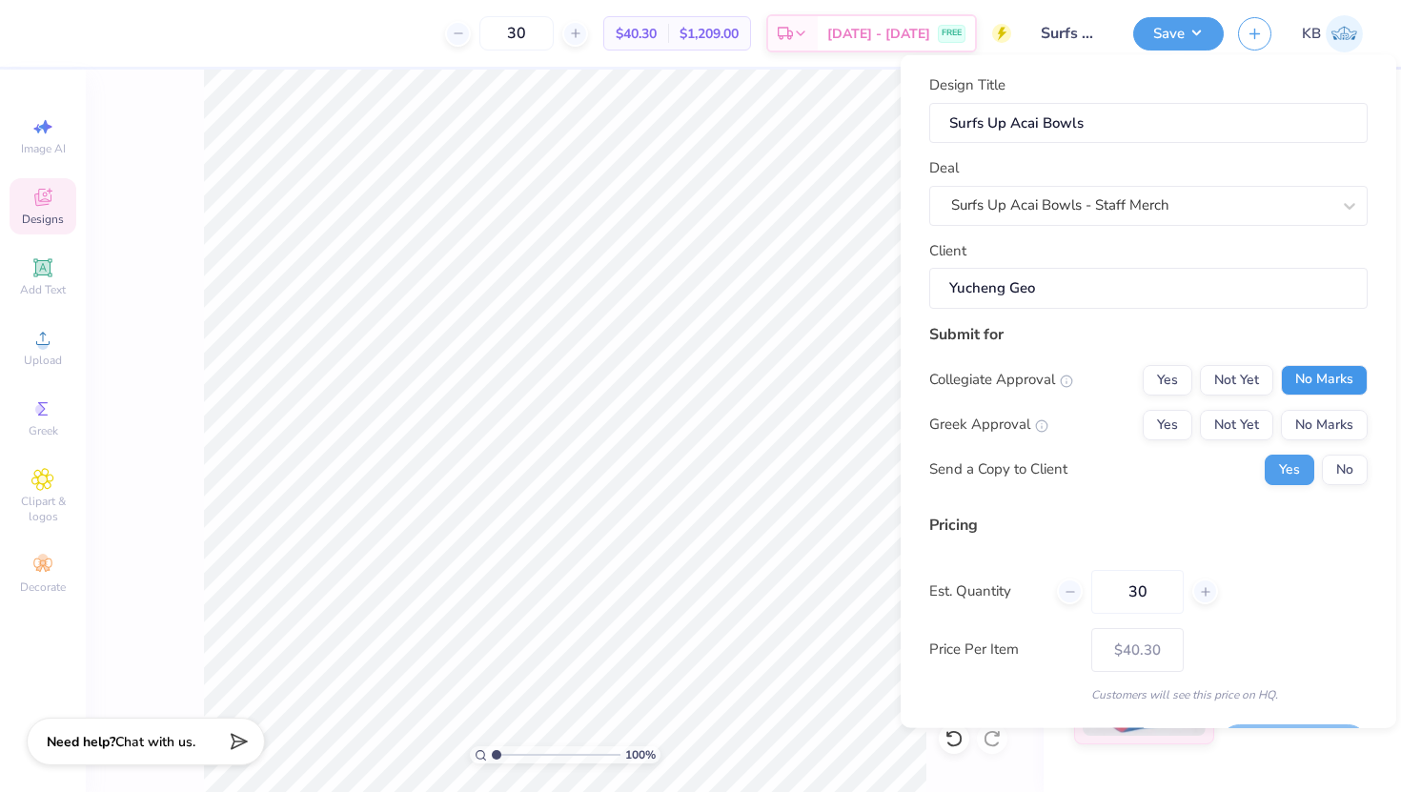
click at [1298, 382] on button "No Marks" at bounding box center [1324, 379] width 87 height 31
click at [1321, 426] on button "No Marks" at bounding box center [1324, 424] width 87 height 31
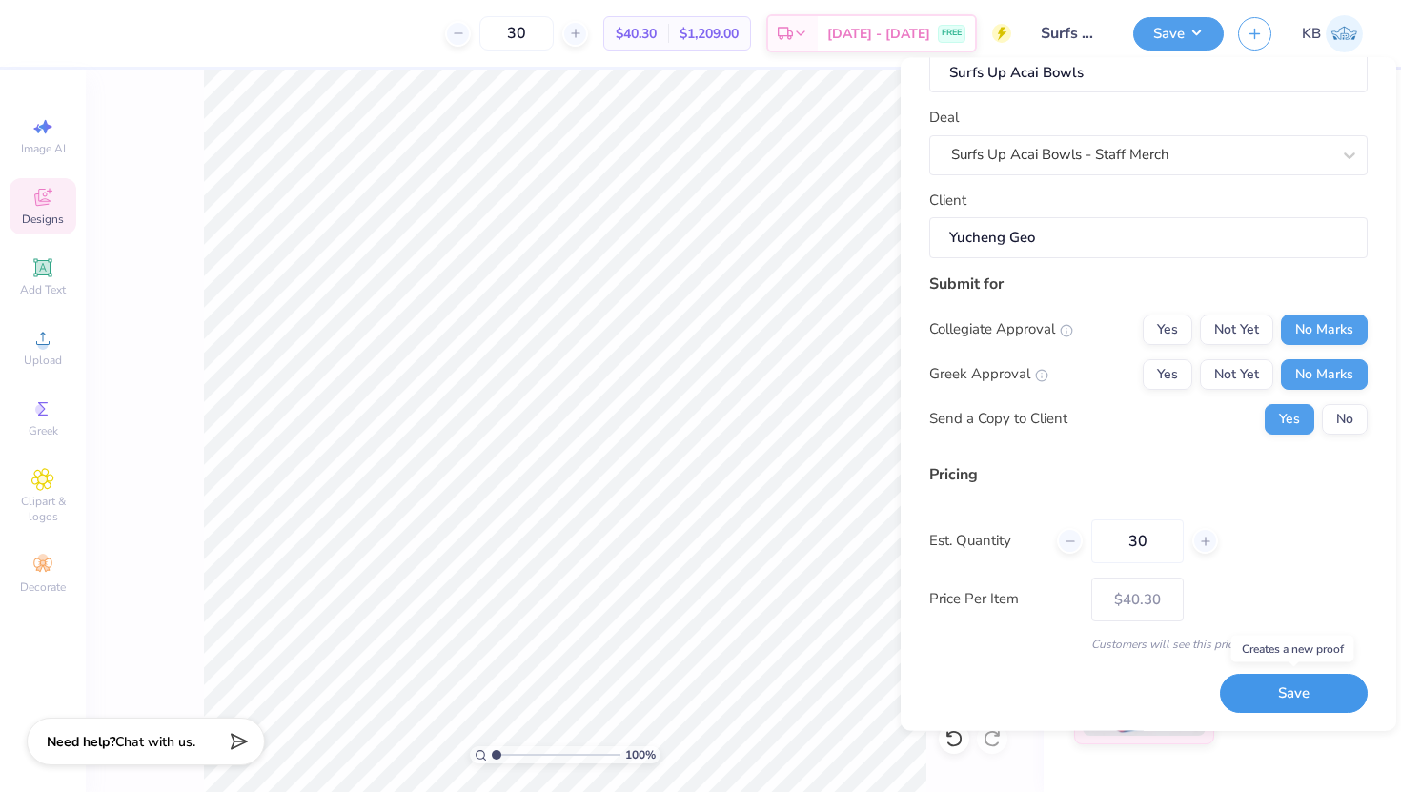
click at [1281, 695] on button "Save" at bounding box center [1294, 693] width 148 height 39
type input "$40.30"
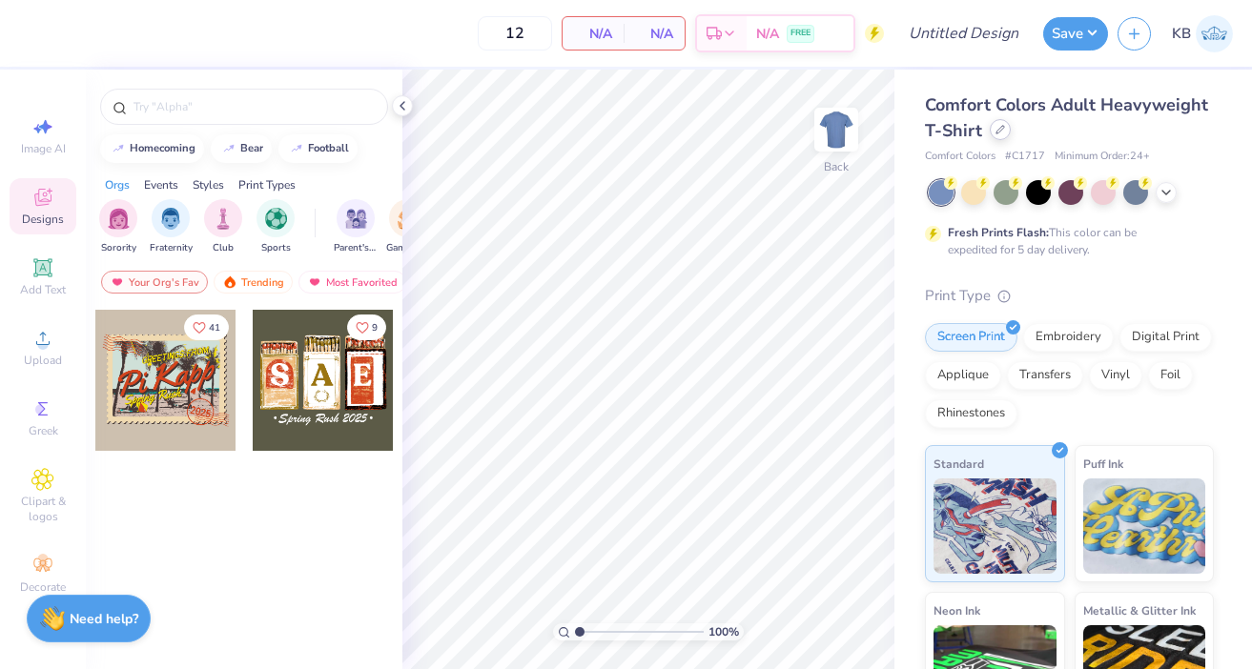
click at [996, 141] on div "Comfort Colors Adult Heavyweight T-Shirt" at bounding box center [1069, 117] width 289 height 51
click at [999, 128] on icon at bounding box center [1000, 130] width 10 height 10
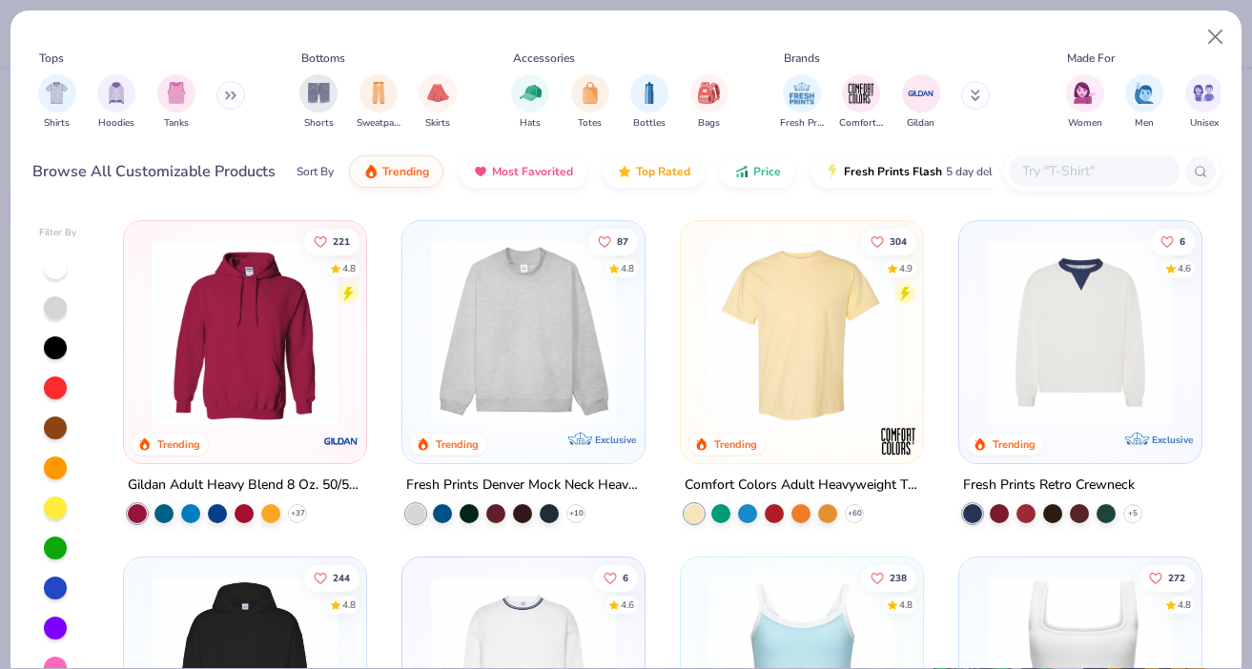
click at [1122, 174] on input "text" at bounding box center [1093, 171] width 147 height 22
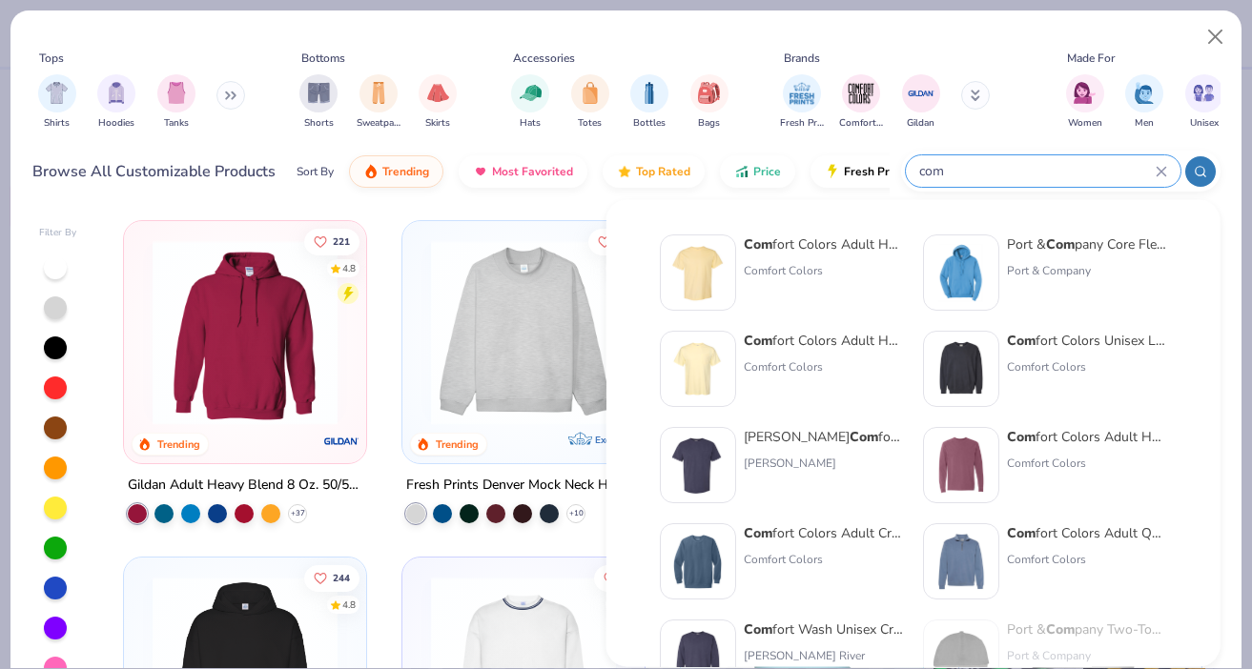
type input "com"
click at [784, 349] on div "Com fort Colors Adult Heavyweight RS Pocket T-Shirt" at bounding box center [824, 341] width 160 height 20
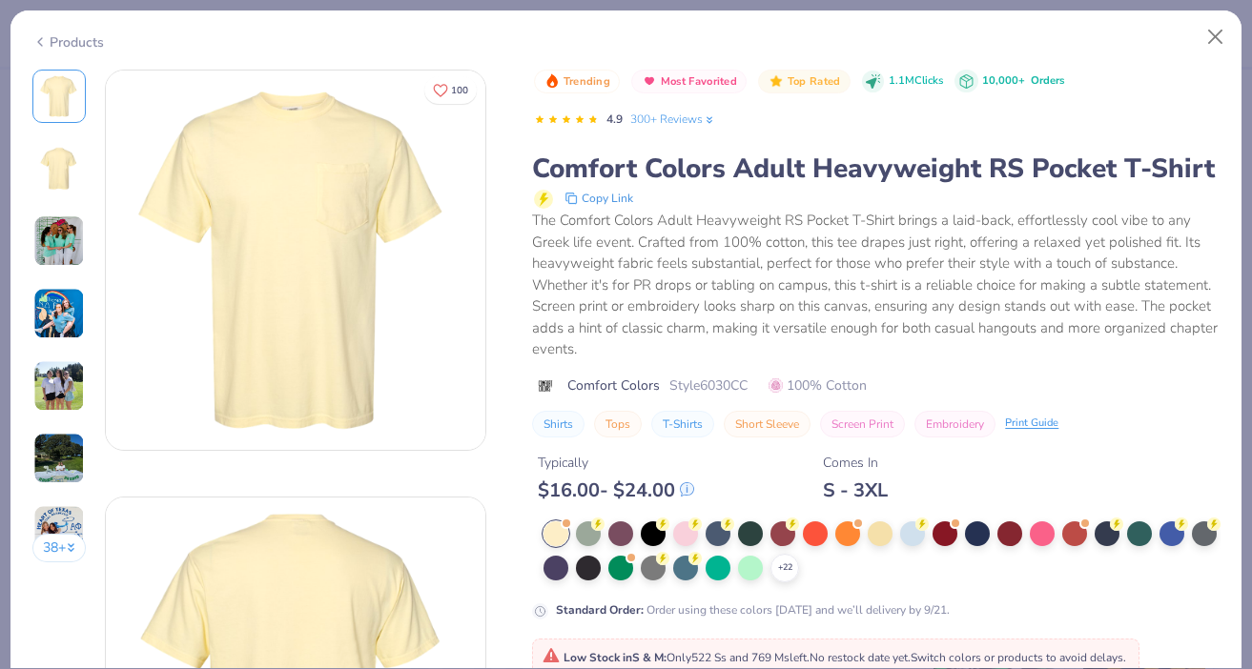
click at [1023, 464] on div "Typically $ 16.00 - $ 24.00 Comes In S - 3XL" at bounding box center [875, 470] width 687 height 65
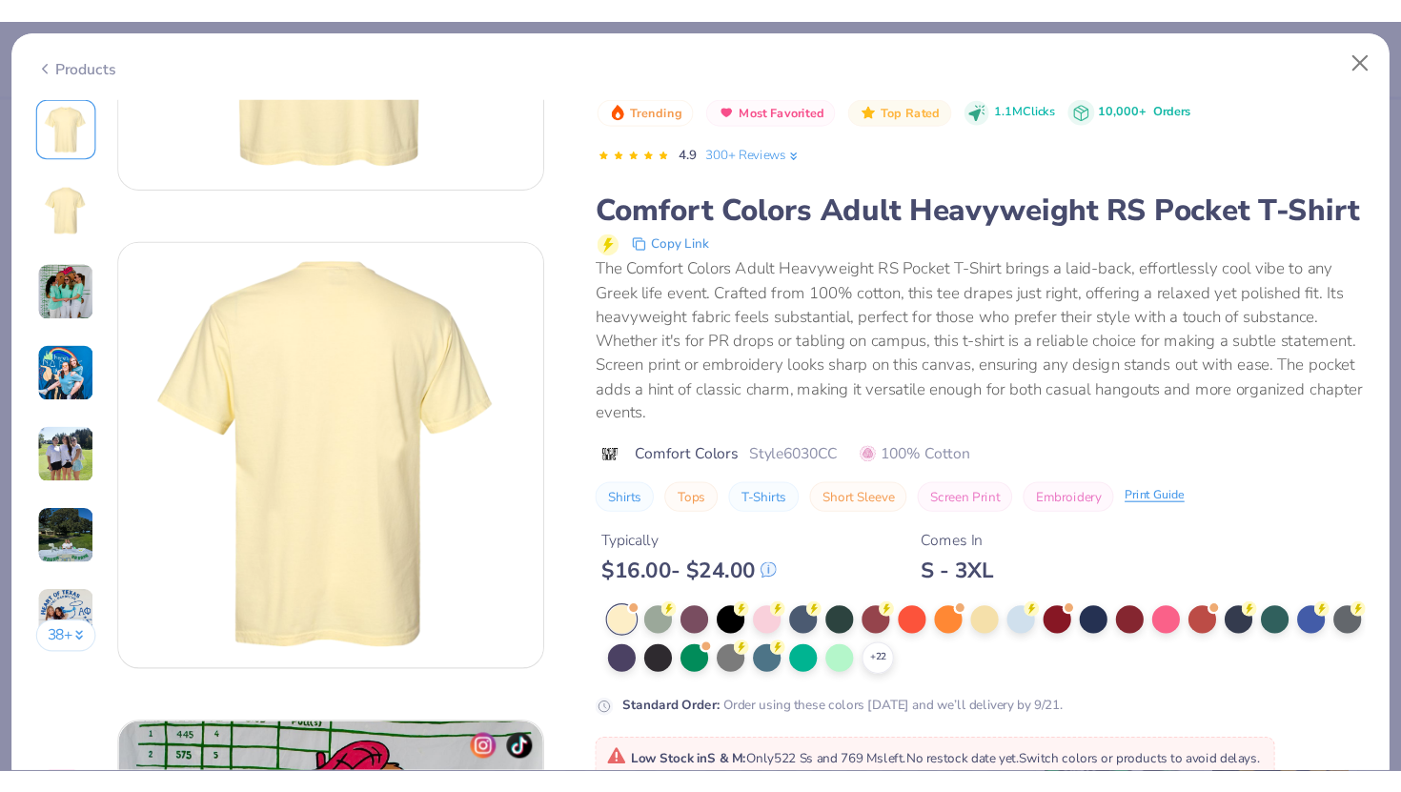
scroll to position [322, 0]
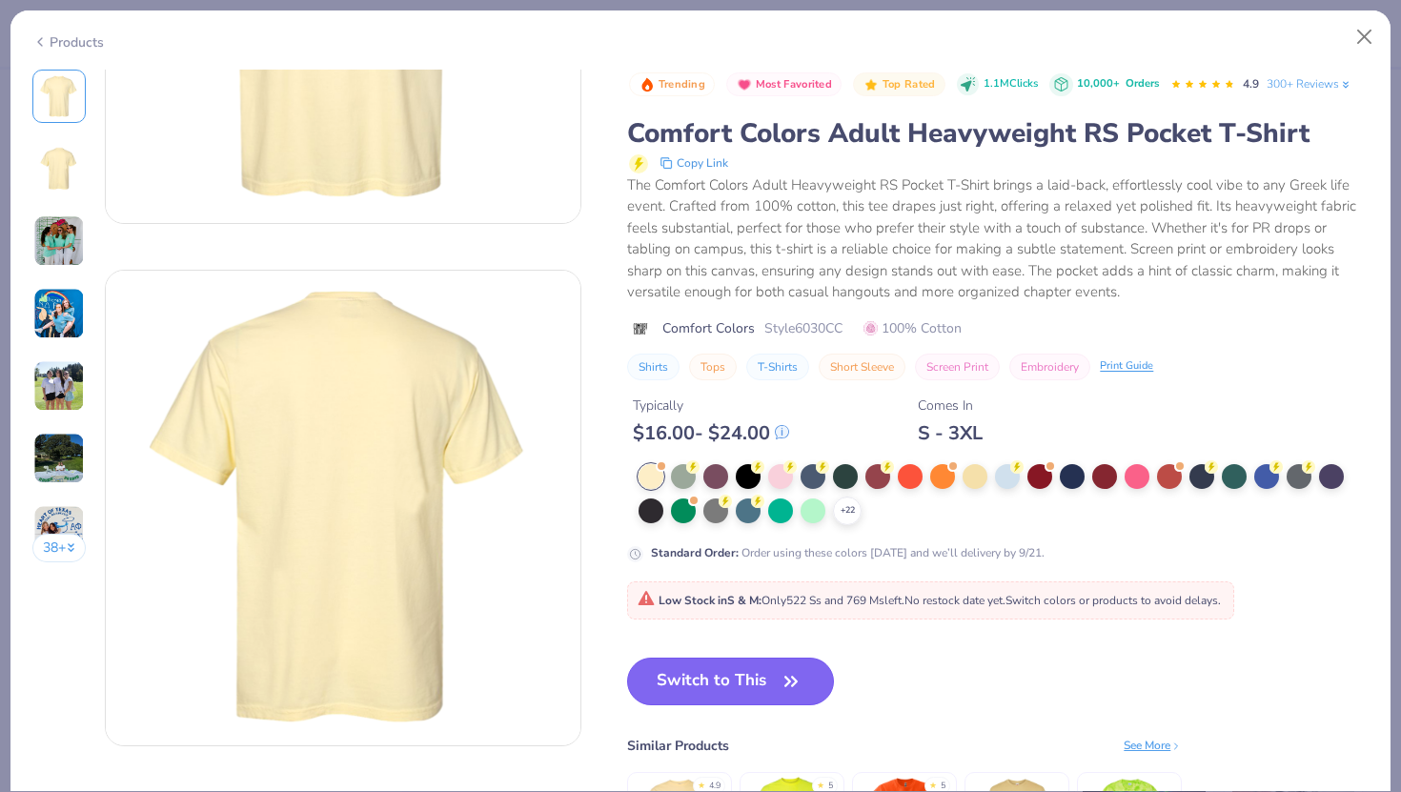
click at [758, 668] on button "Switch to This" at bounding box center [730, 682] width 207 height 48
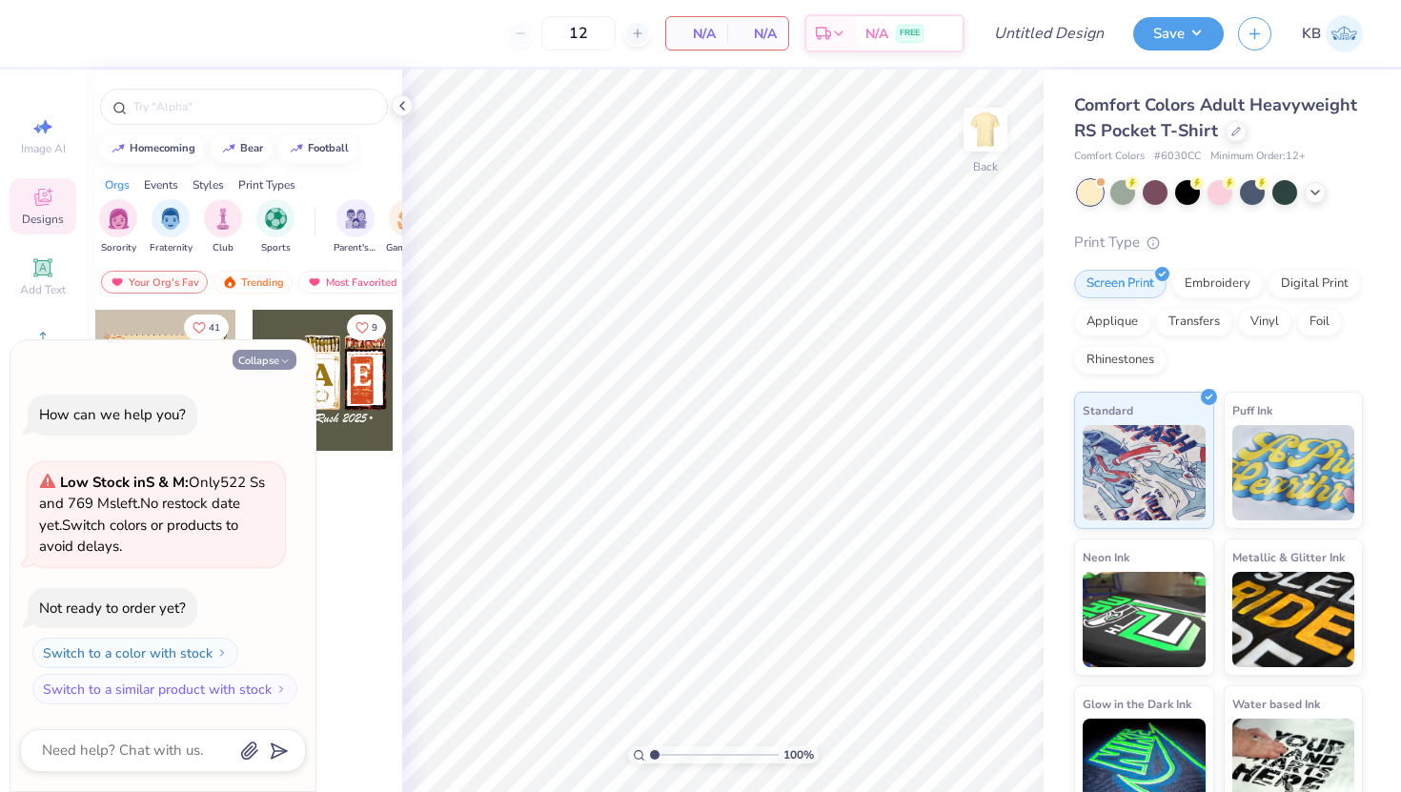
click at [273, 363] on button "Collapse" at bounding box center [265, 360] width 64 height 20
type textarea "x"
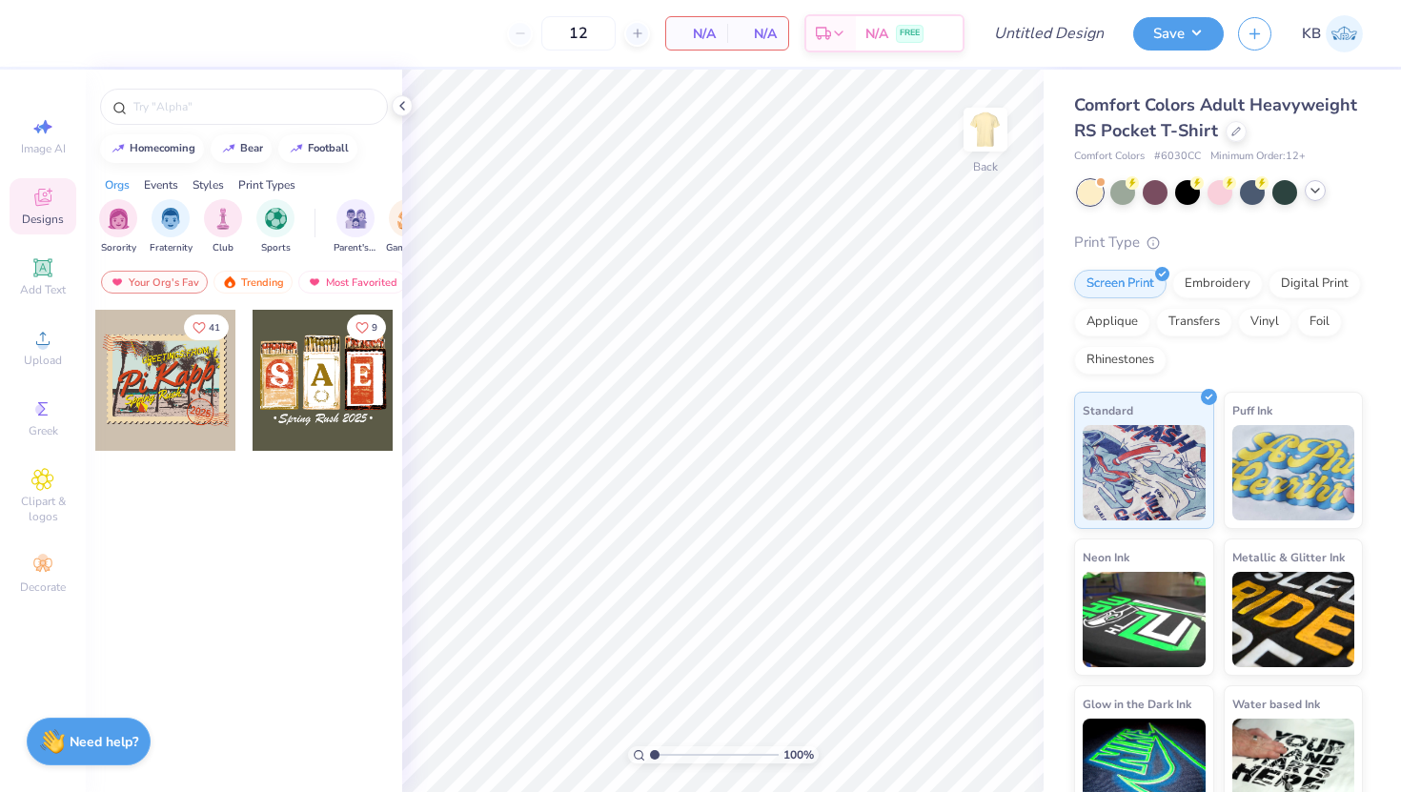
click at [1251, 194] on icon at bounding box center [1315, 190] width 15 height 15
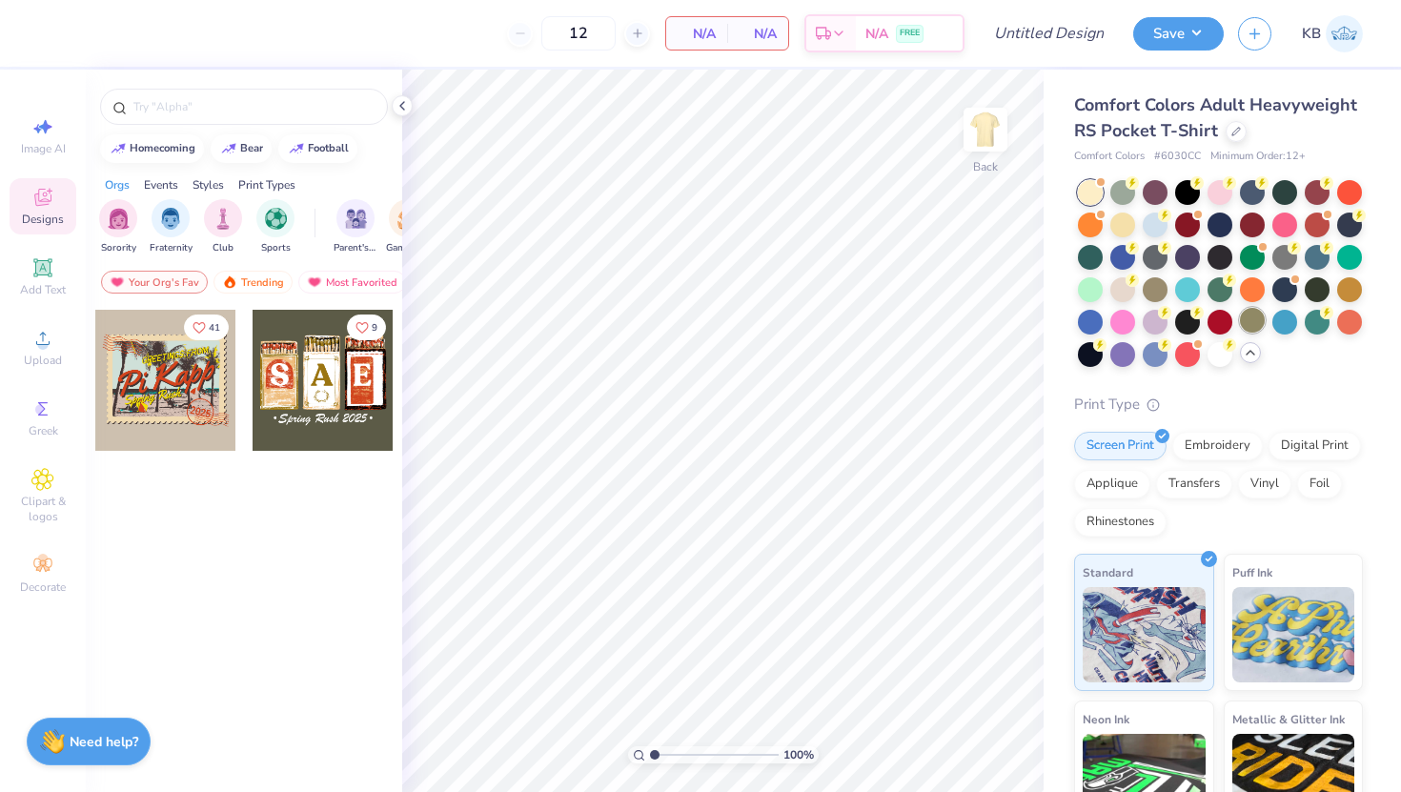
click at [1251, 316] on div at bounding box center [1252, 320] width 25 height 25
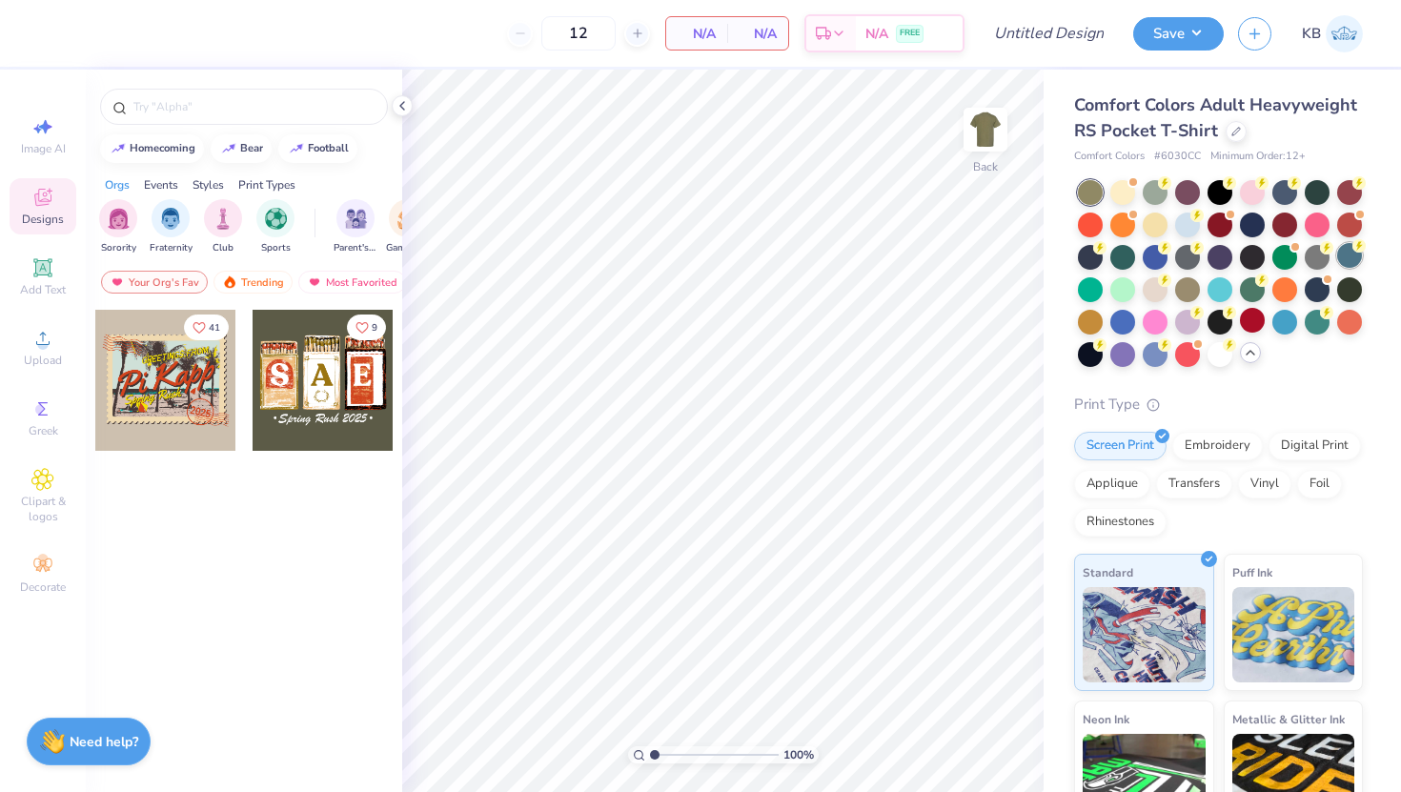
click at [1251, 264] on div at bounding box center [1349, 255] width 25 height 25
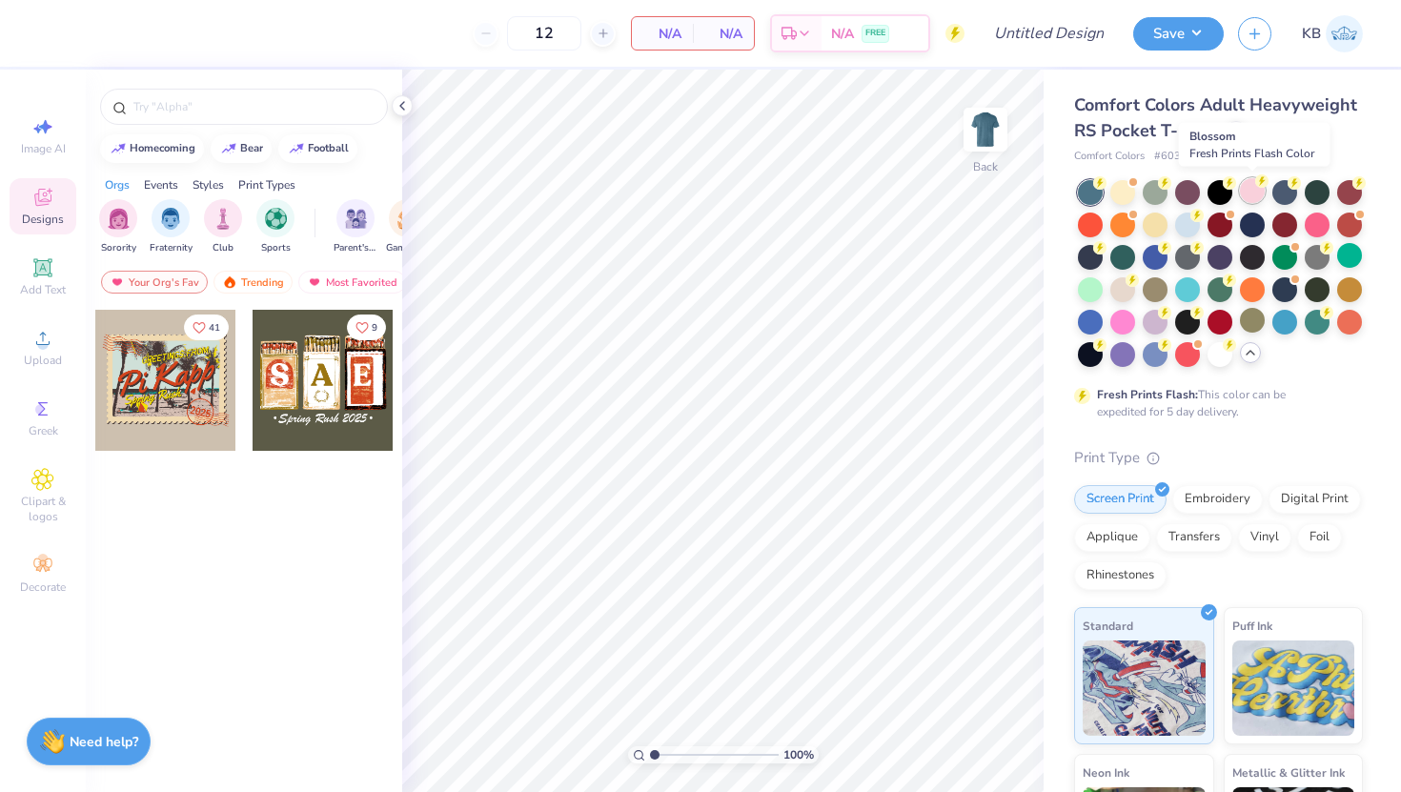
click at [1251, 192] on div at bounding box center [1252, 190] width 25 height 25
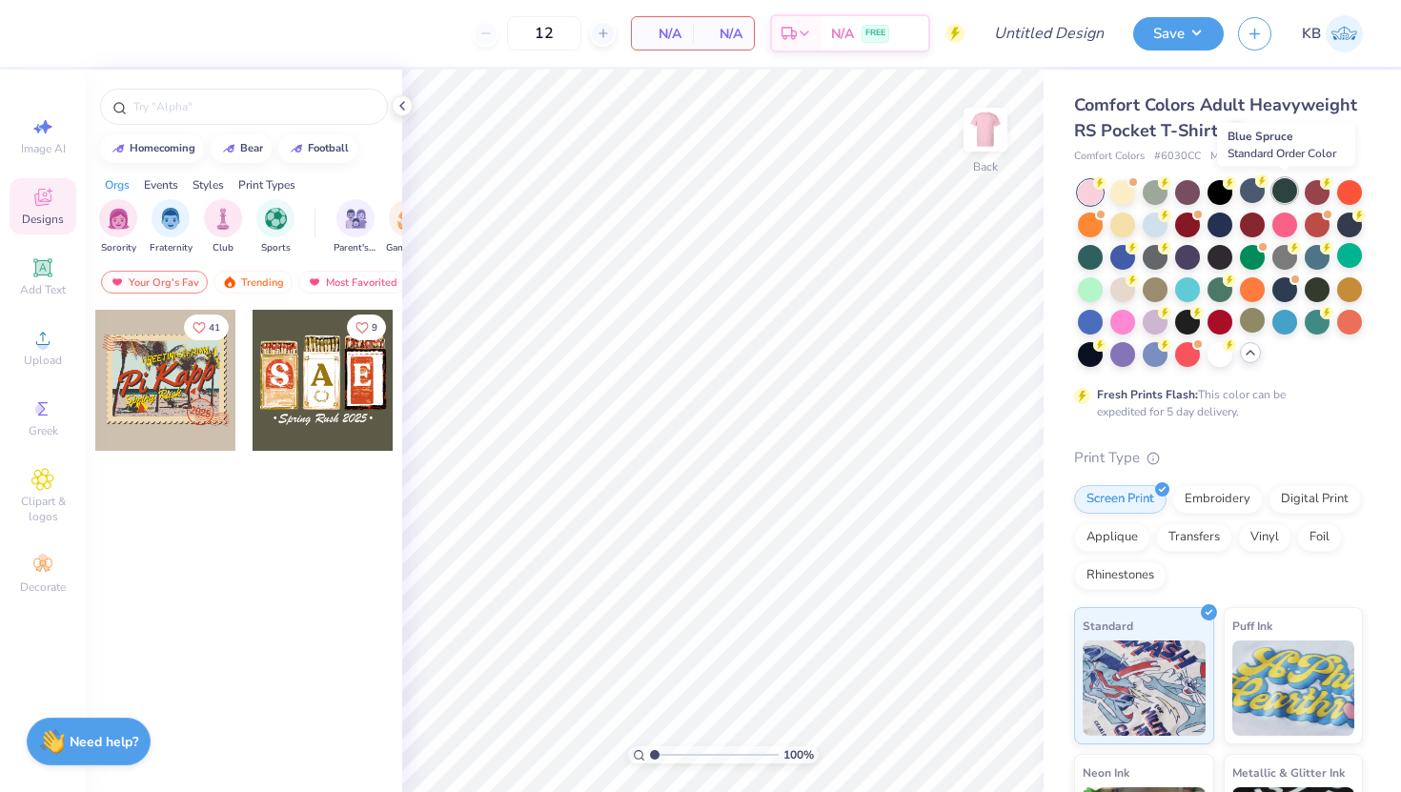
click at [1251, 194] on div at bounding box center [1285, 190] width 25 height 25
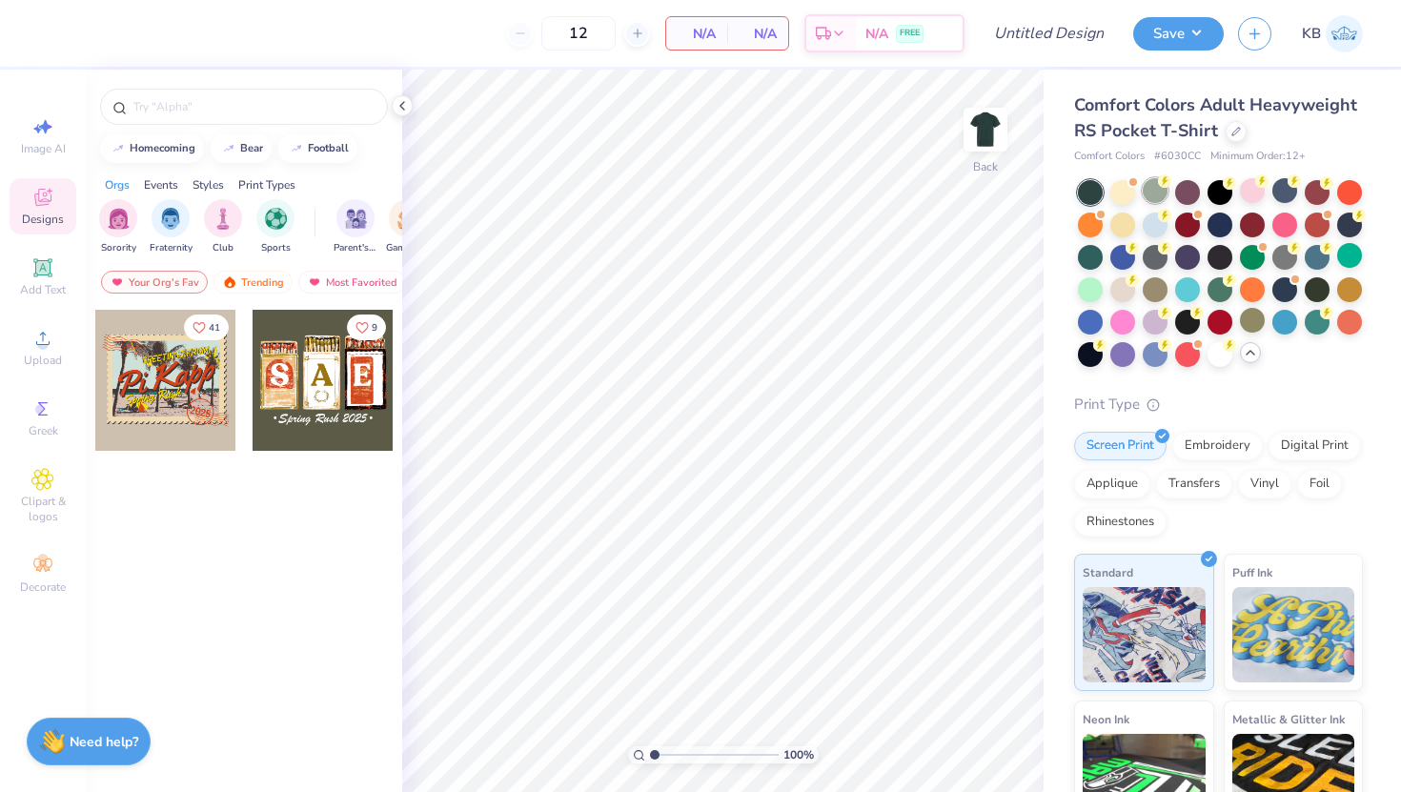
click at [1151, 200] on div at bounding box center [1155, 190] width 25 height 25
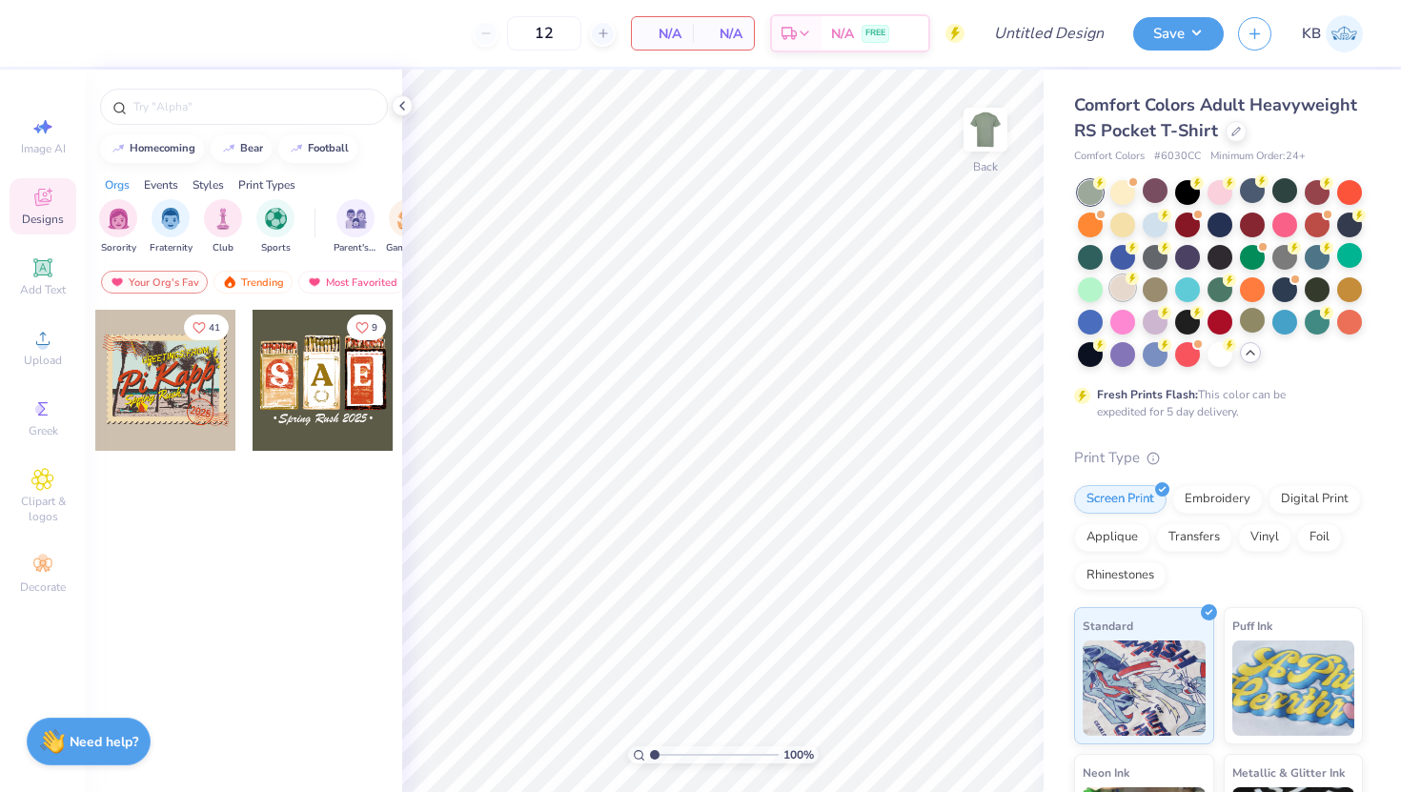
click at [1119, 288] on div at bounding box center [1122, 287] width 25 height 25
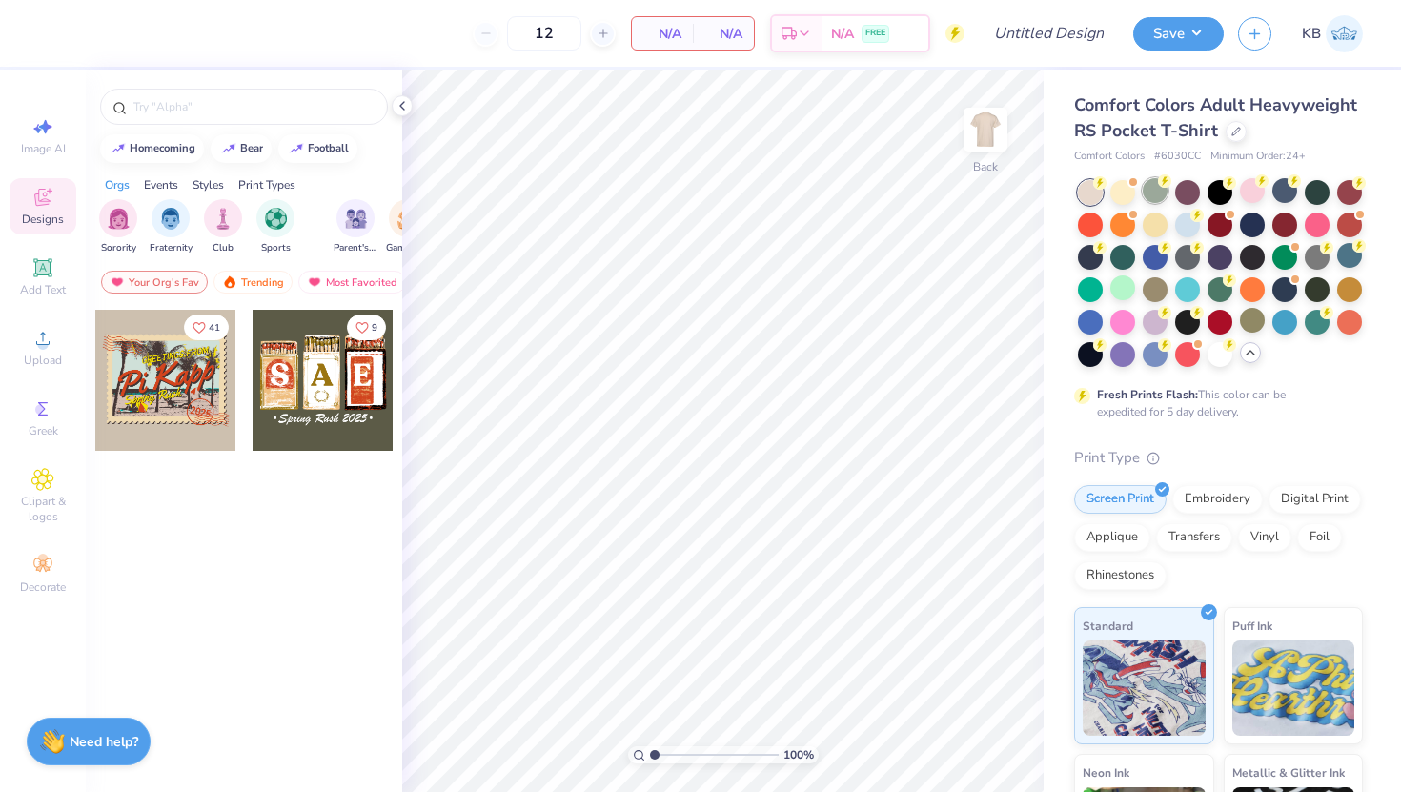
click at [1154, 182] on div at bounding box center [1155, 190] width 25 height 25
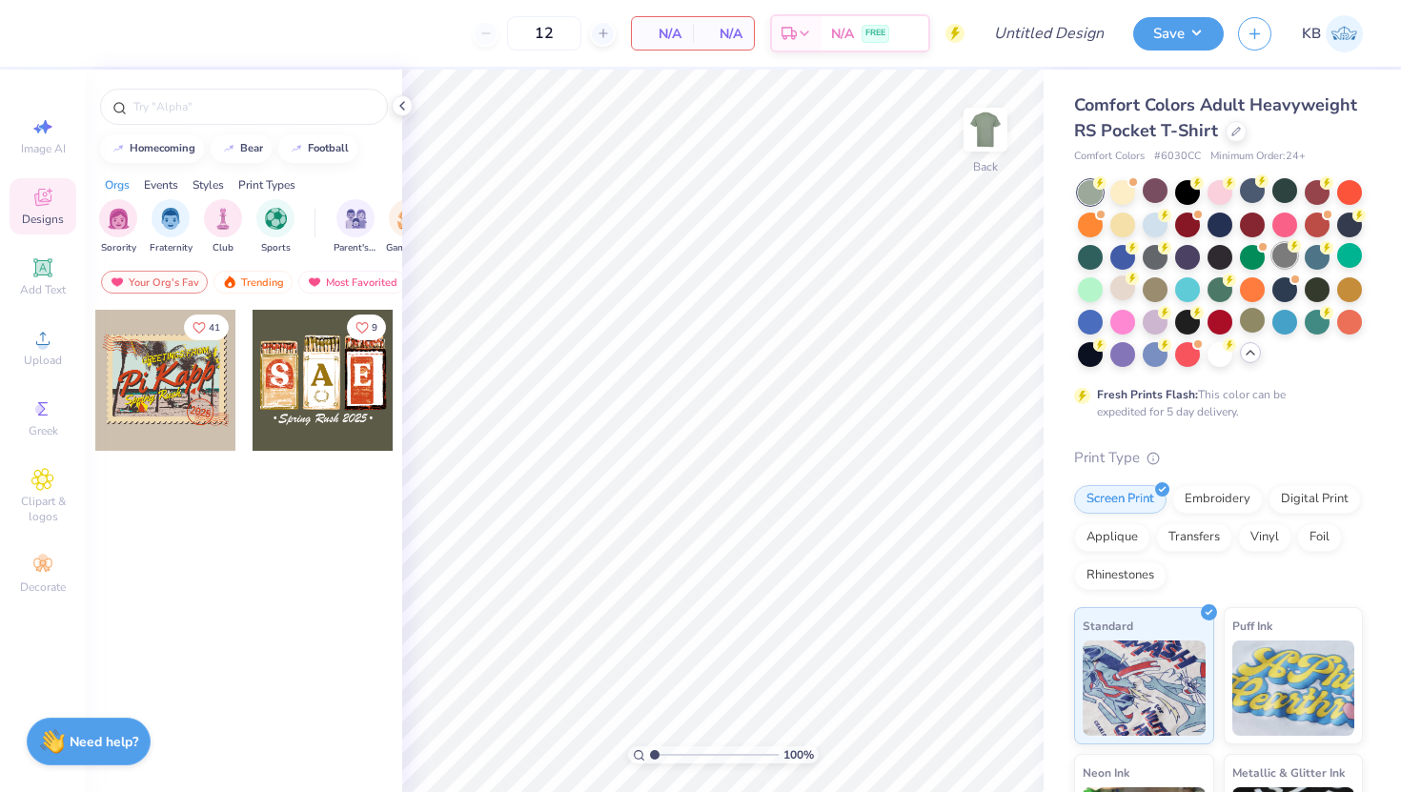
click at [1251, 250] on div at bounding box center [1285, 255] width 25 height 25
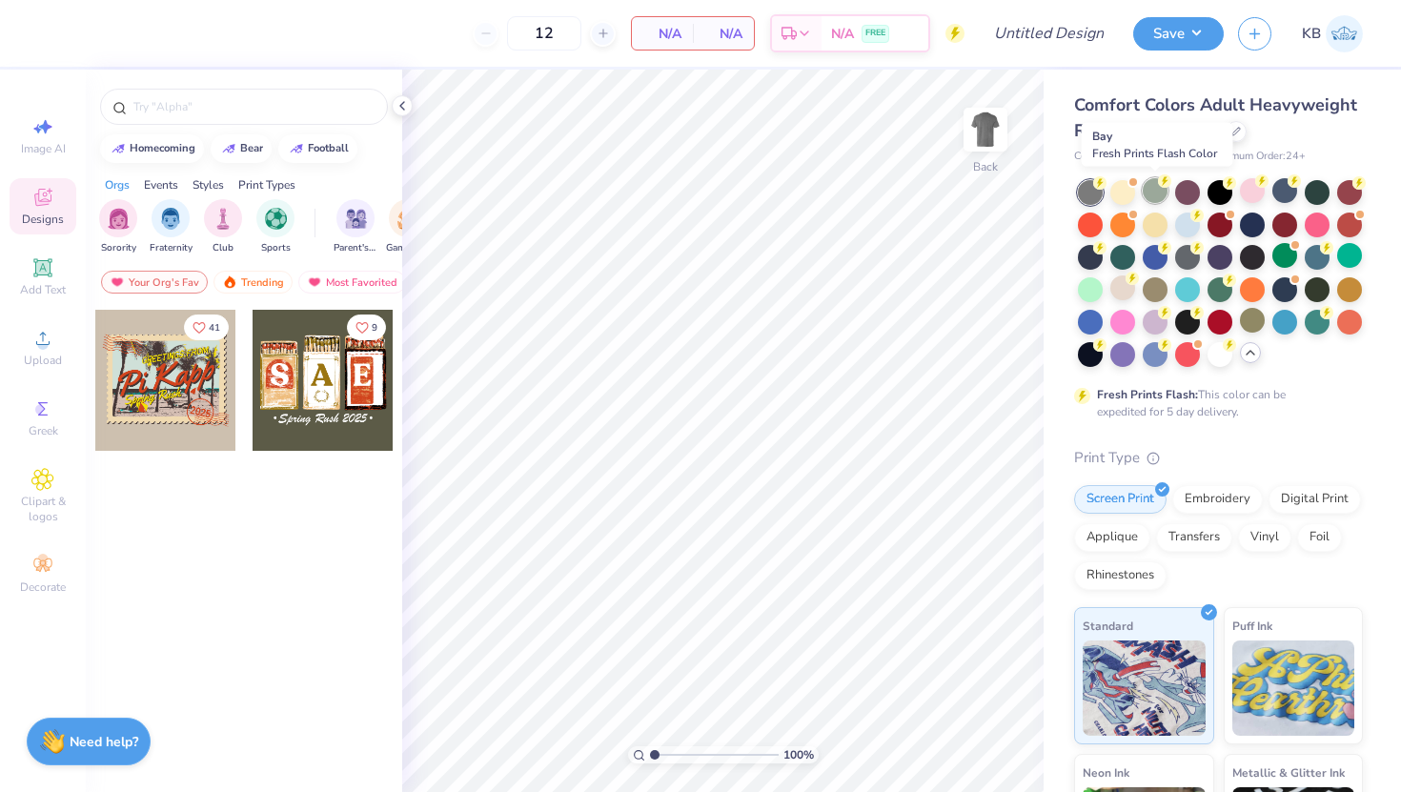
click at [1149, 189] on div at bounding box center [1155, 190] width 25 height 25
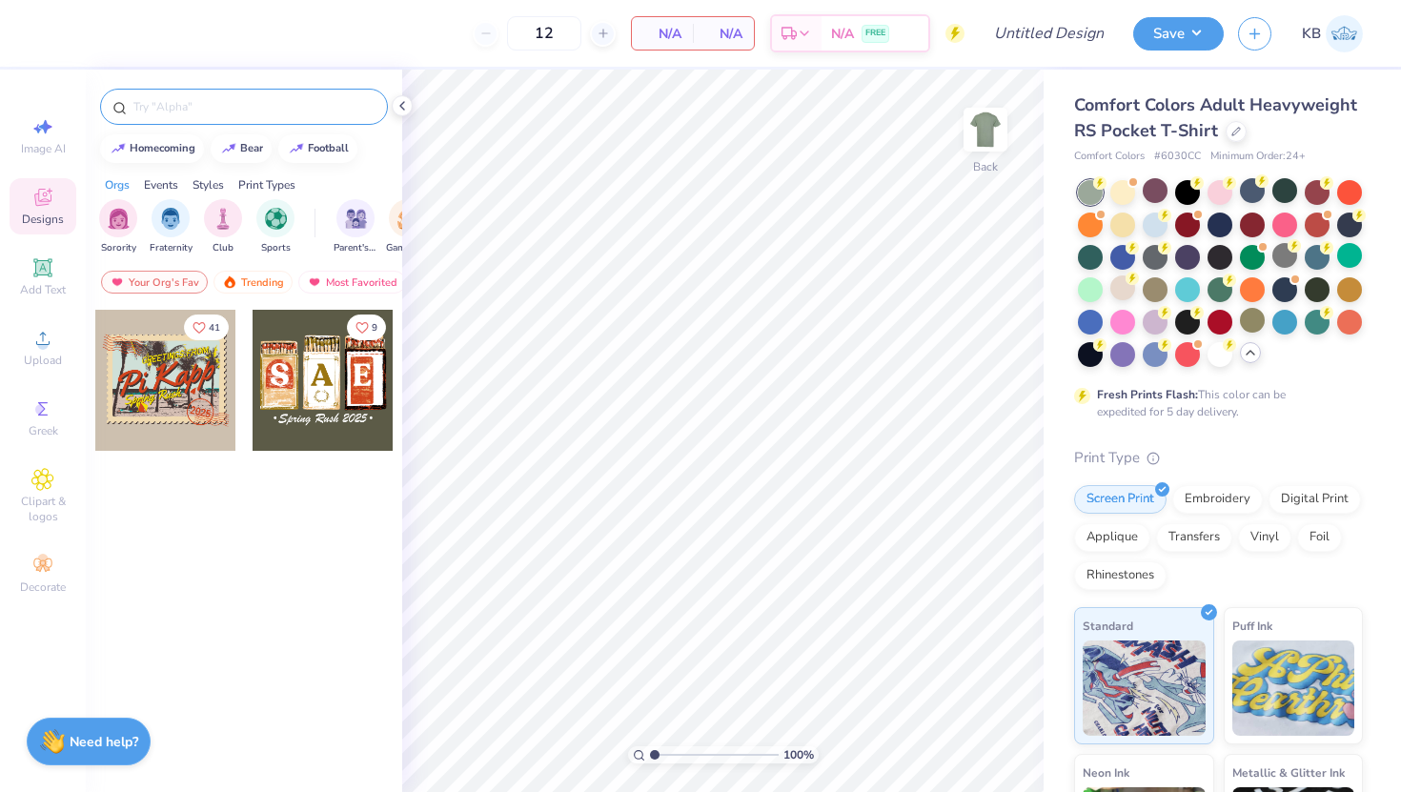
click at [192, 107] on input "text" at bounding box center [254, 106] width 244 height 19
type input "rush"
click at [384, 175] on div "Orgs Events Styles Print Types" at bounding box center [244, 180] width 316 height 27
click at [254, 92] on div "rush" at bounding box center [244, 107] width 288 height 36
click at [254, 99] on input "rush" at bounding box center [248, 106] width 232 height 19
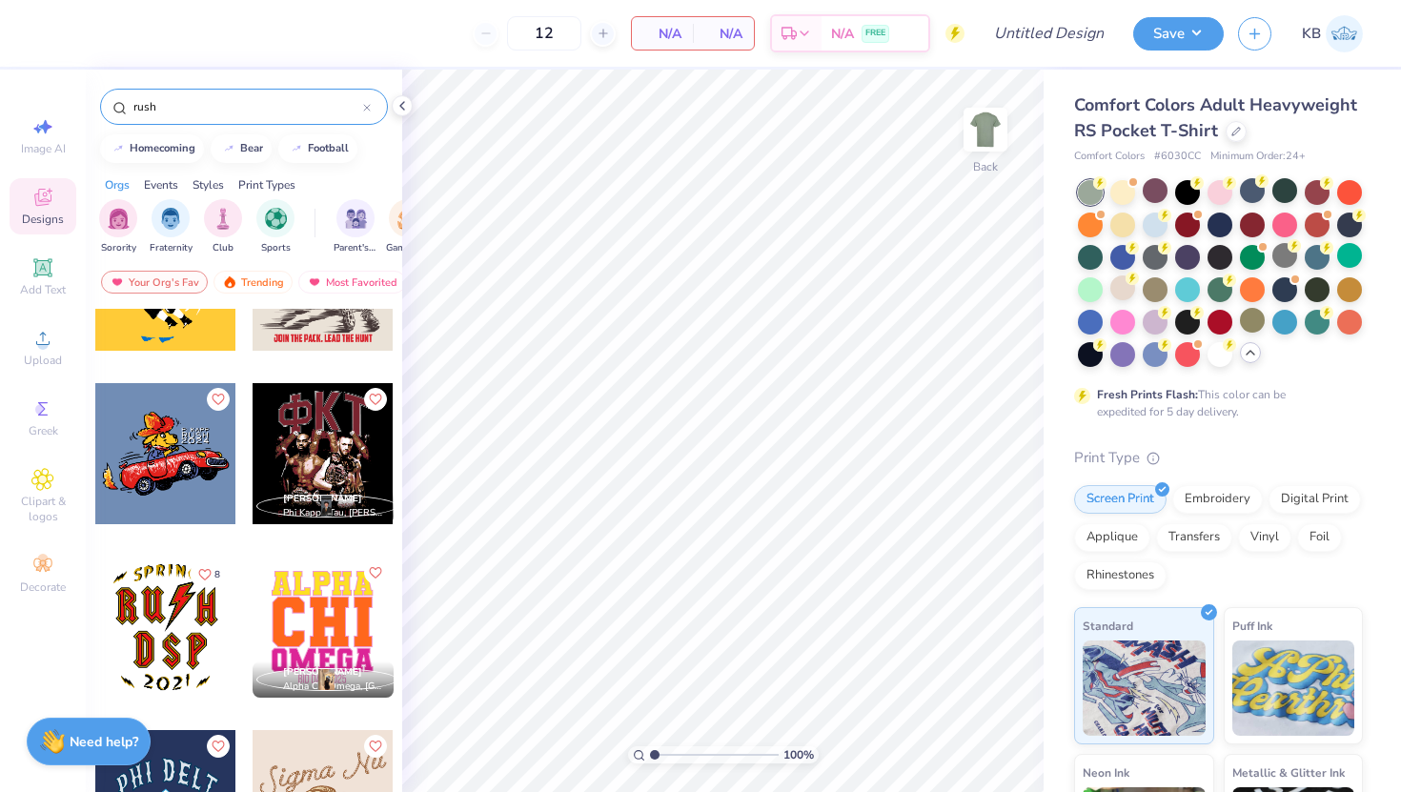
scroll to position [461, 0]
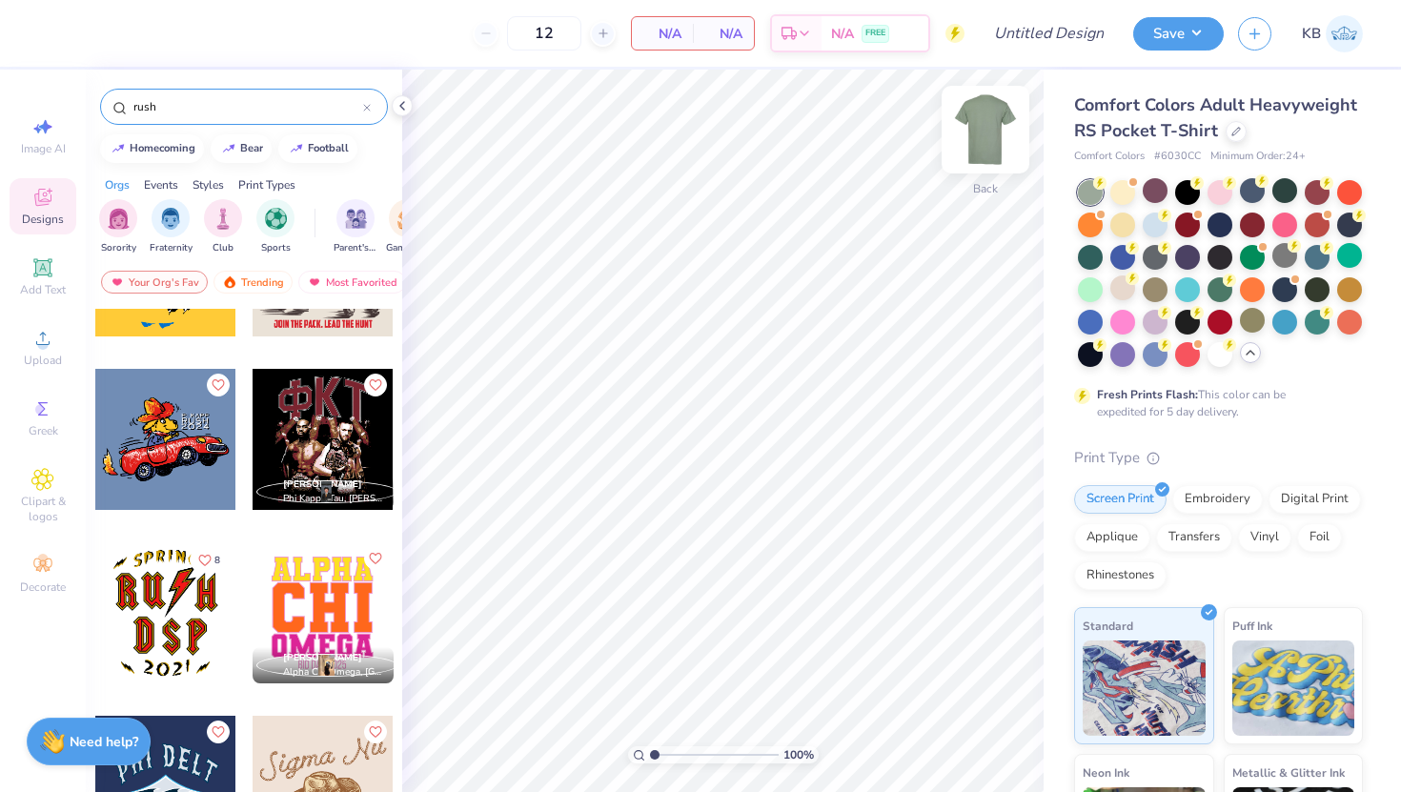
click at [984, 132] on img at bounding box center [985, 130] width 76 height 76
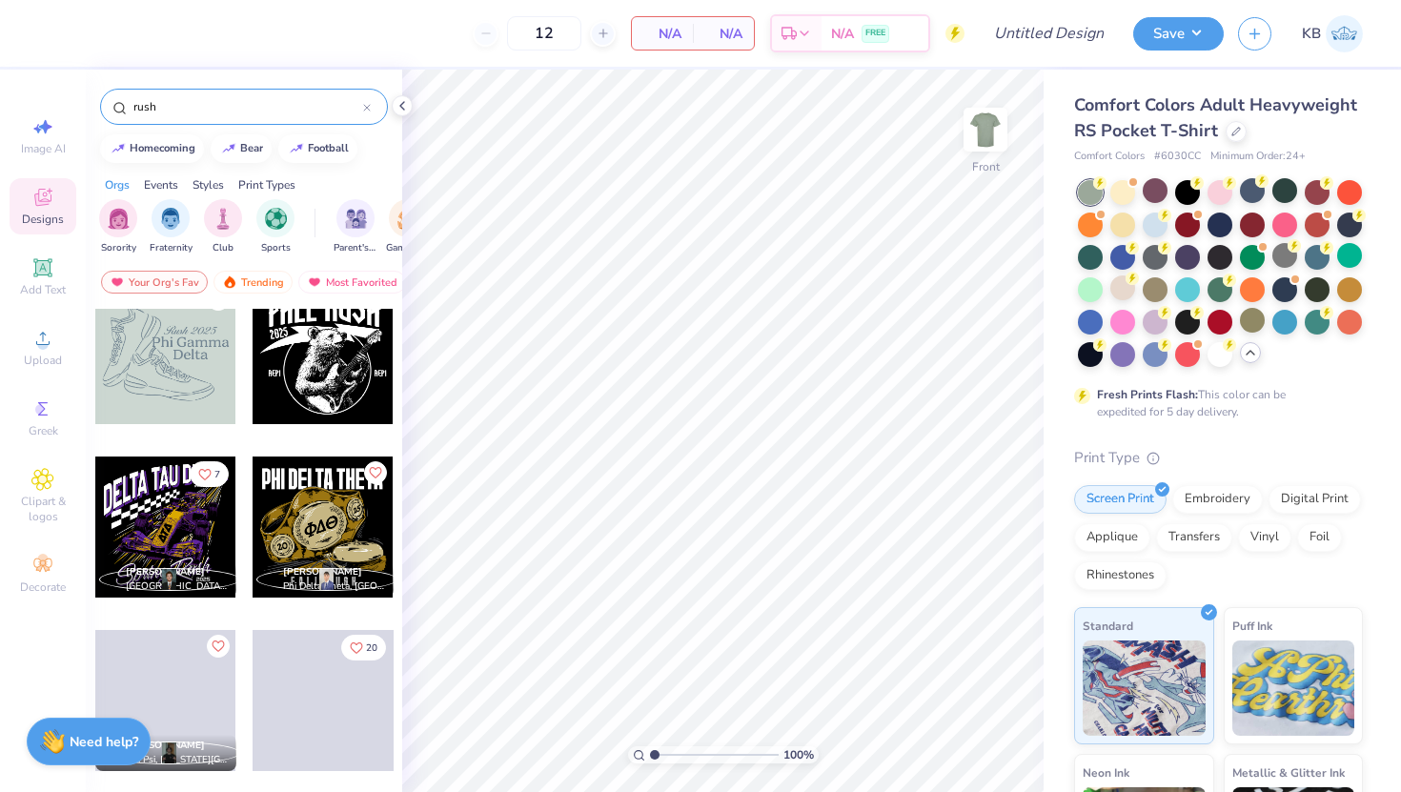
scroll to position [1933, 0]
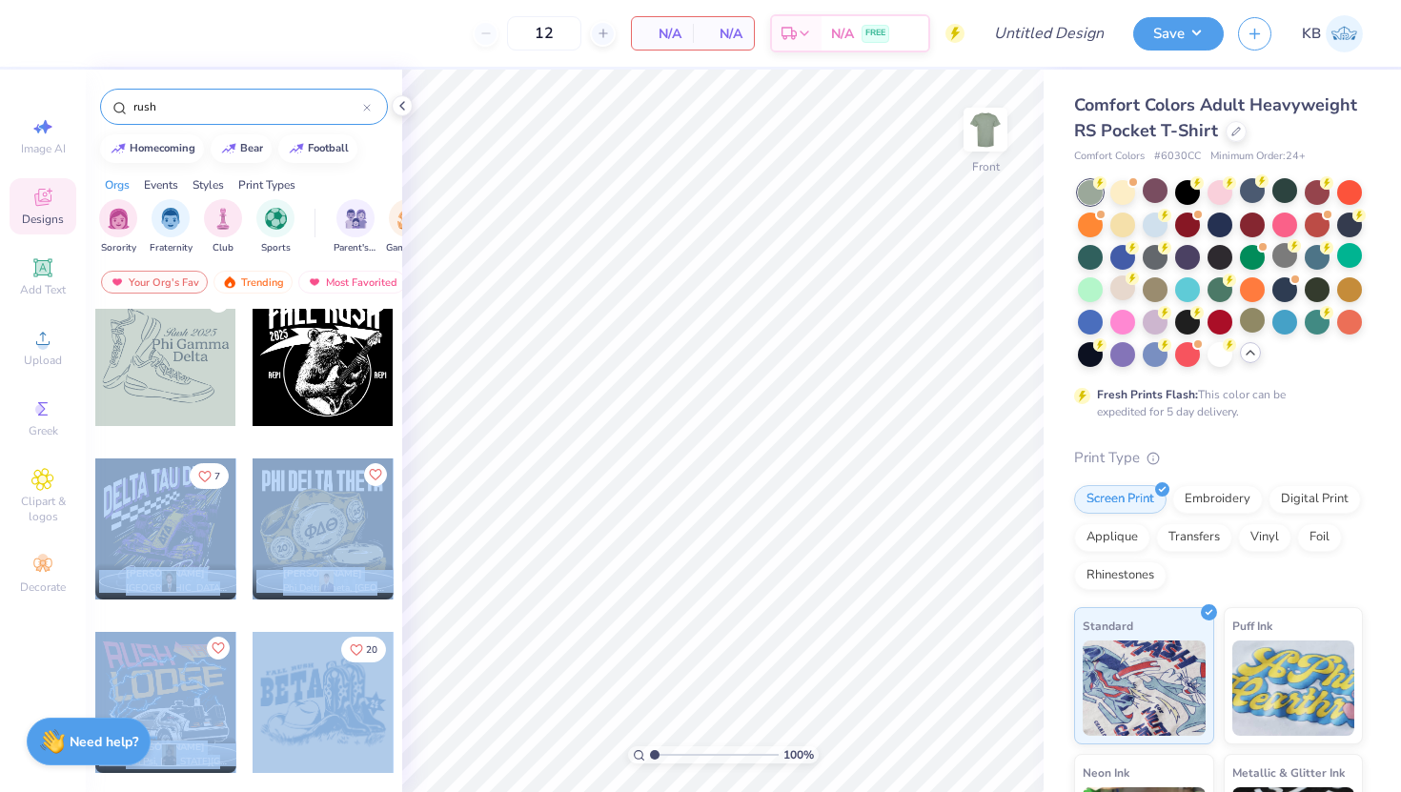
click at [519, 401] on div "12 N/A Per Item N/A Total Est. Delivery N/A FREE Design Title Save KB Image AI …" at bounding box center [700, 396] width 1401 height 792
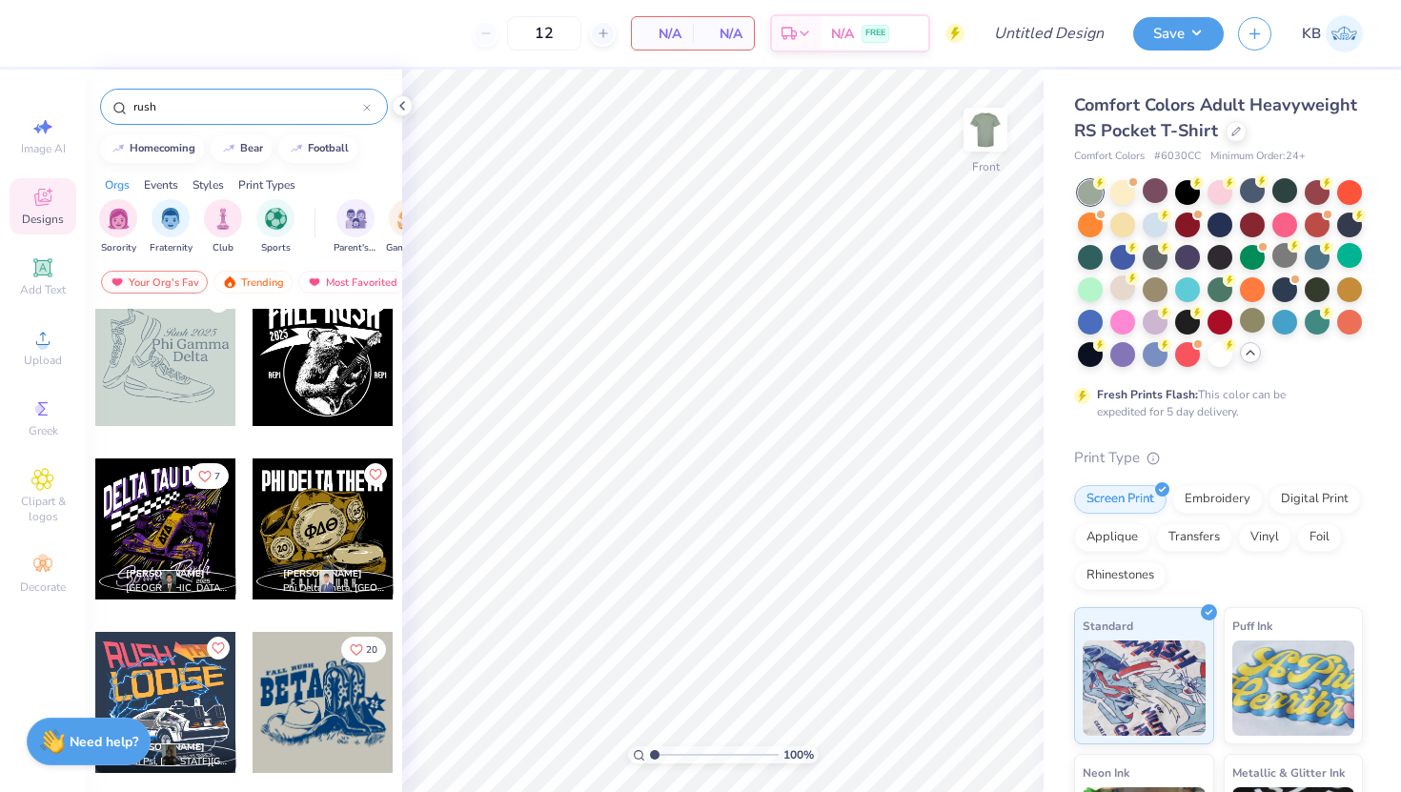
click at [353, 450] on div at bounding box center [323, 370] width 143 height 173
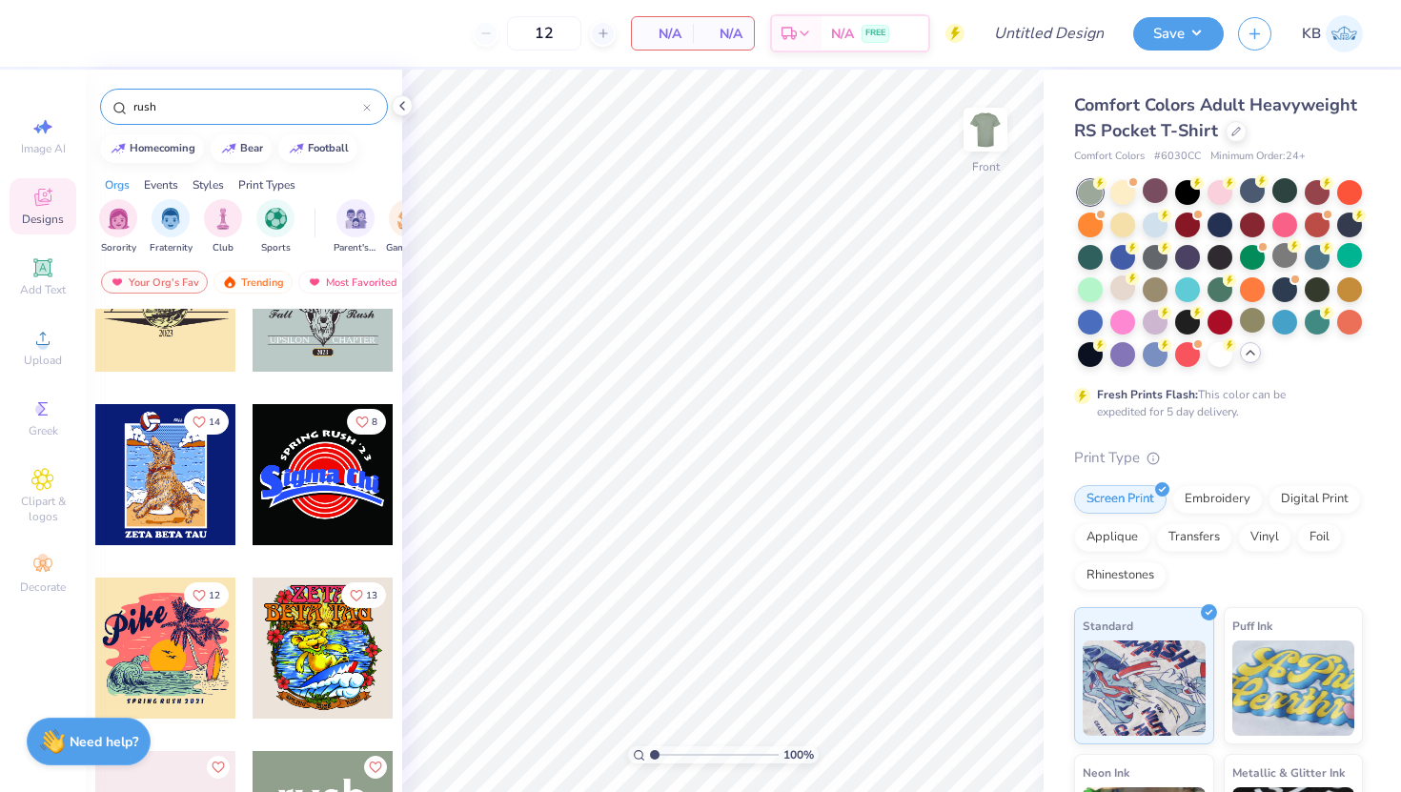
scroll to position [2682, 0]
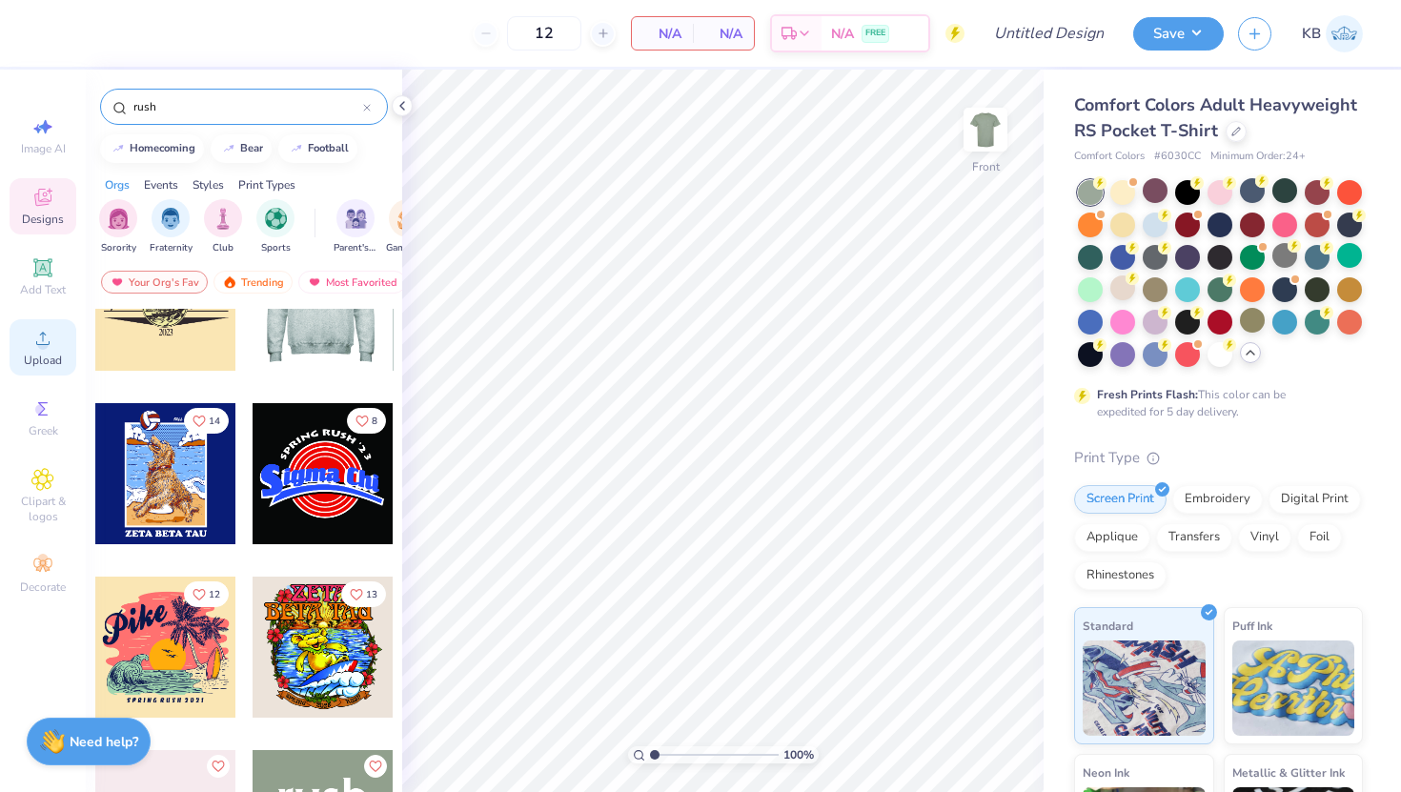
click at [31, 355] on span "Upload" at bounding box center [43, 360] width 38 height 15
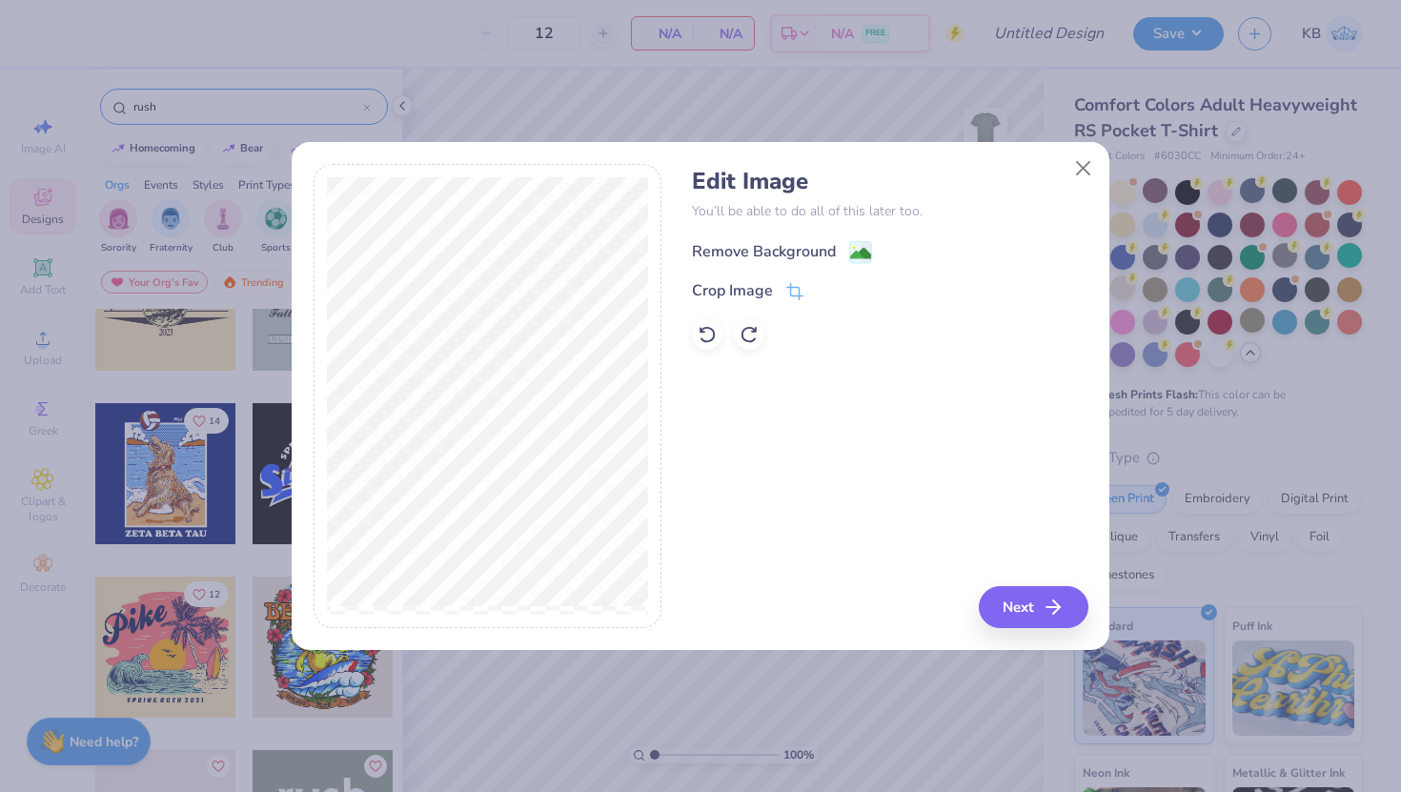
click at [802, 242] on div "Remove Background" at bounding box center [764, 251] width 144 height 23
click at [1032, 607] on button "Next" at bounding box center [1037, 607] width 110 height 42
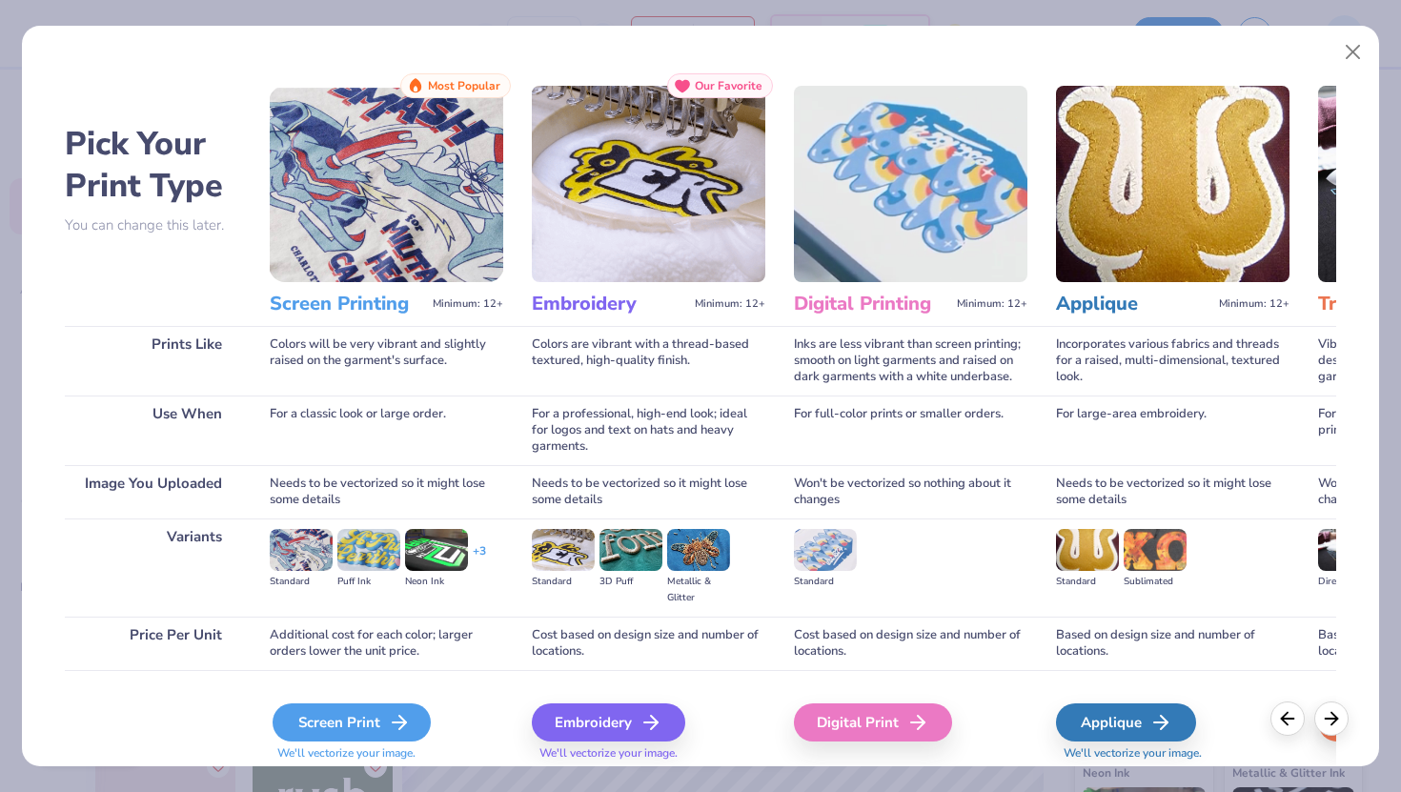
click at [388, 668] on icon at bounding box center [399, 722] width 23 height 23
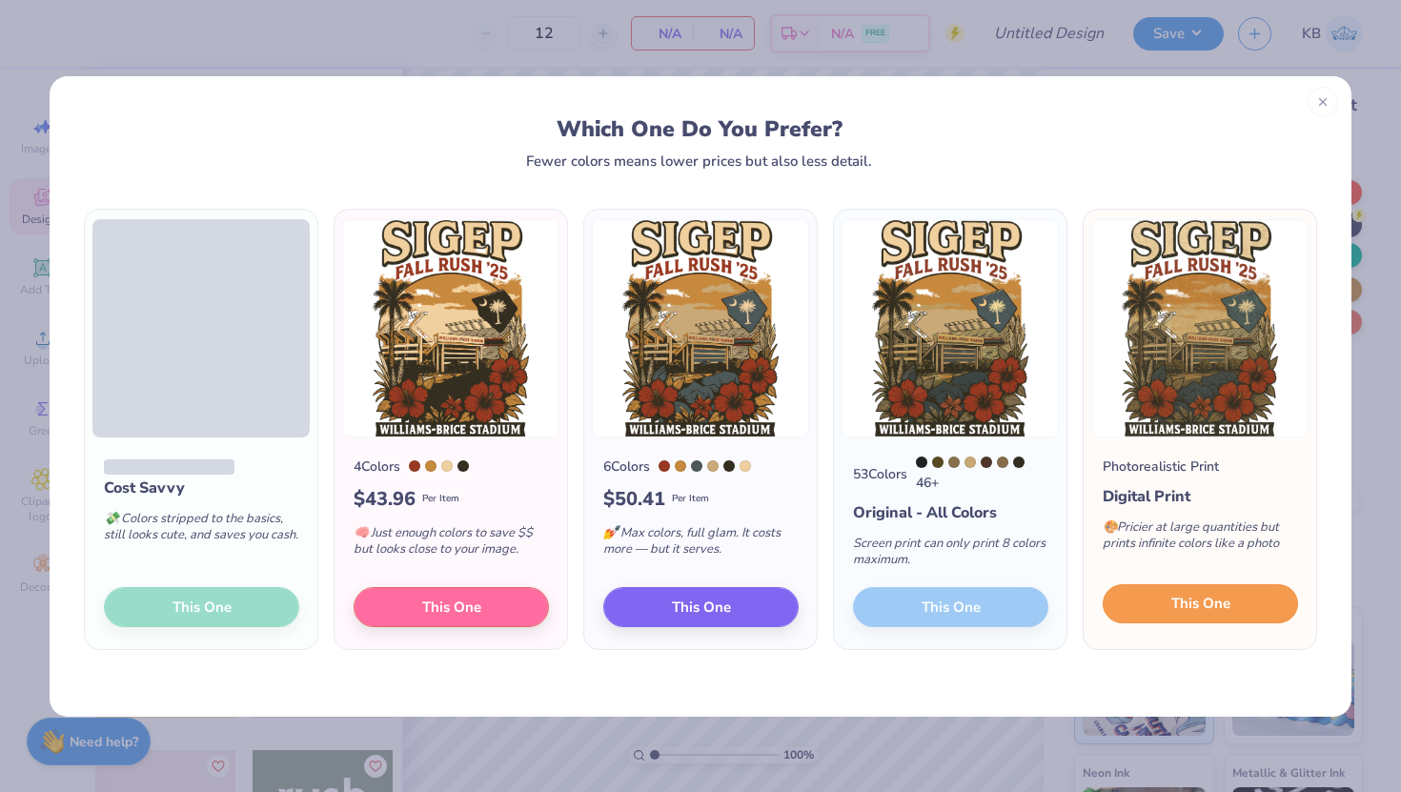
click at [1204, 617] on button "This One" at bounding box center [1200, 604] width 195 height 40
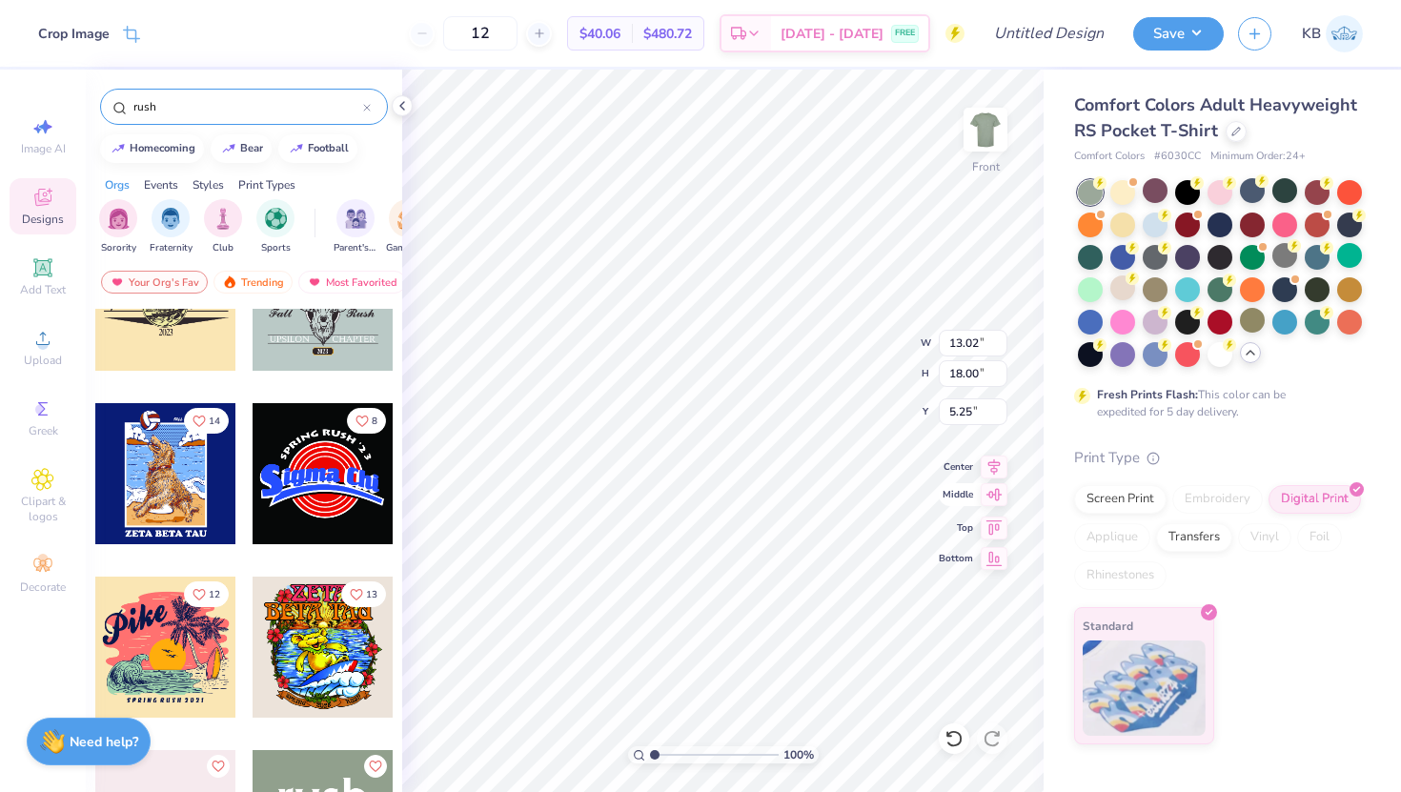
type input "10.92"
type input "15.09"
type input "3.00"
click at [1119, 196] on div at bounding box center [1122, 190] width 25 height 25
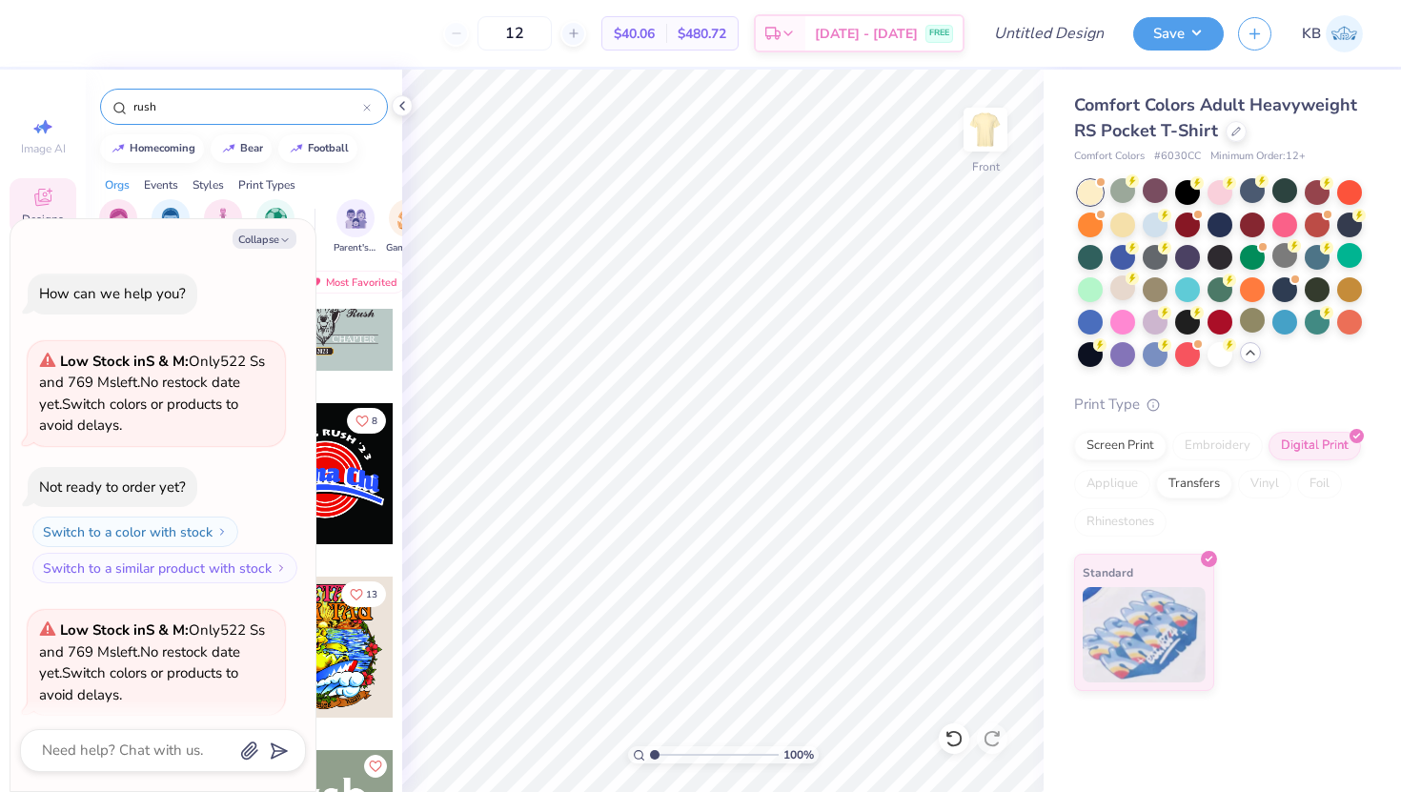
scroll to position [148, 0]
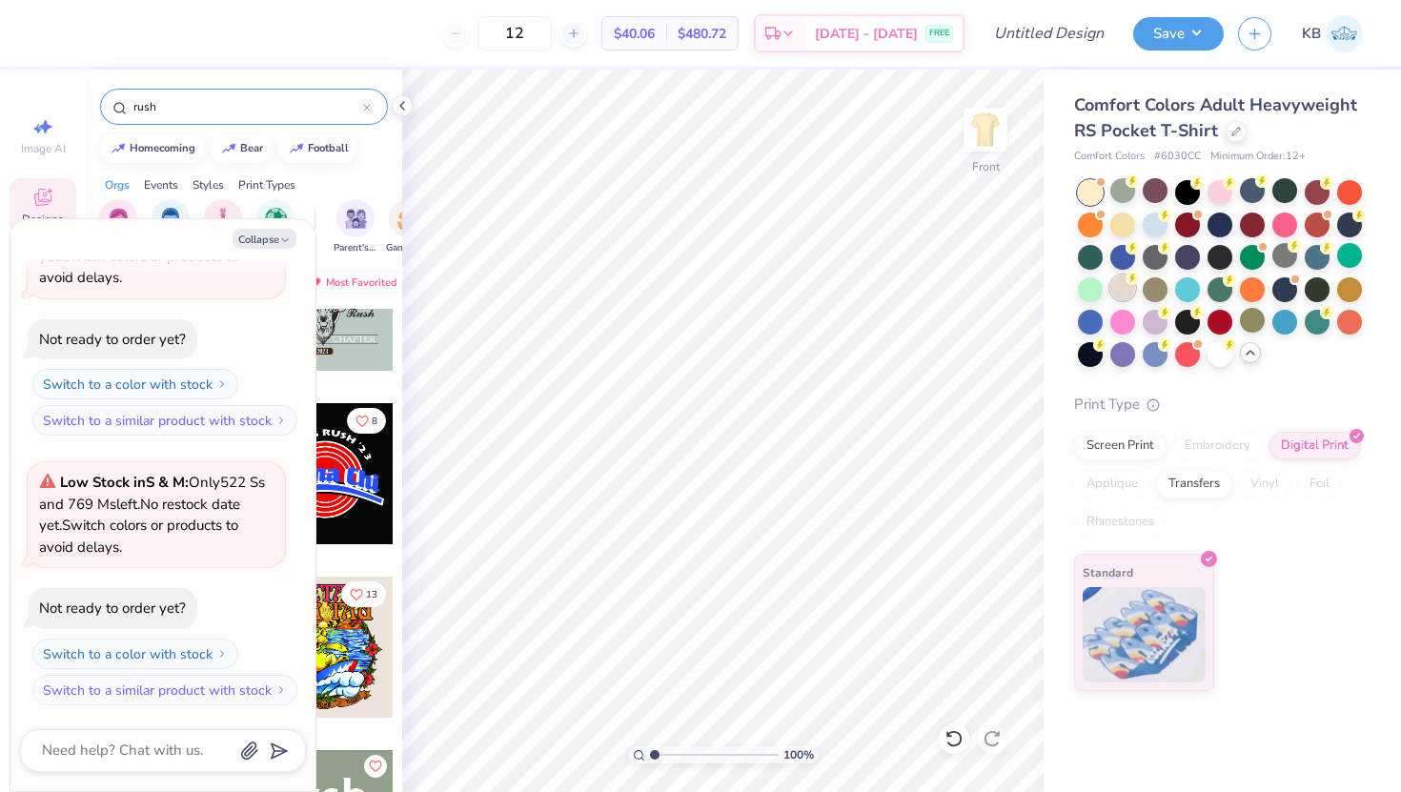
click at [1123, 285] on div at bounding box center [1122, 287] width 25 height 25
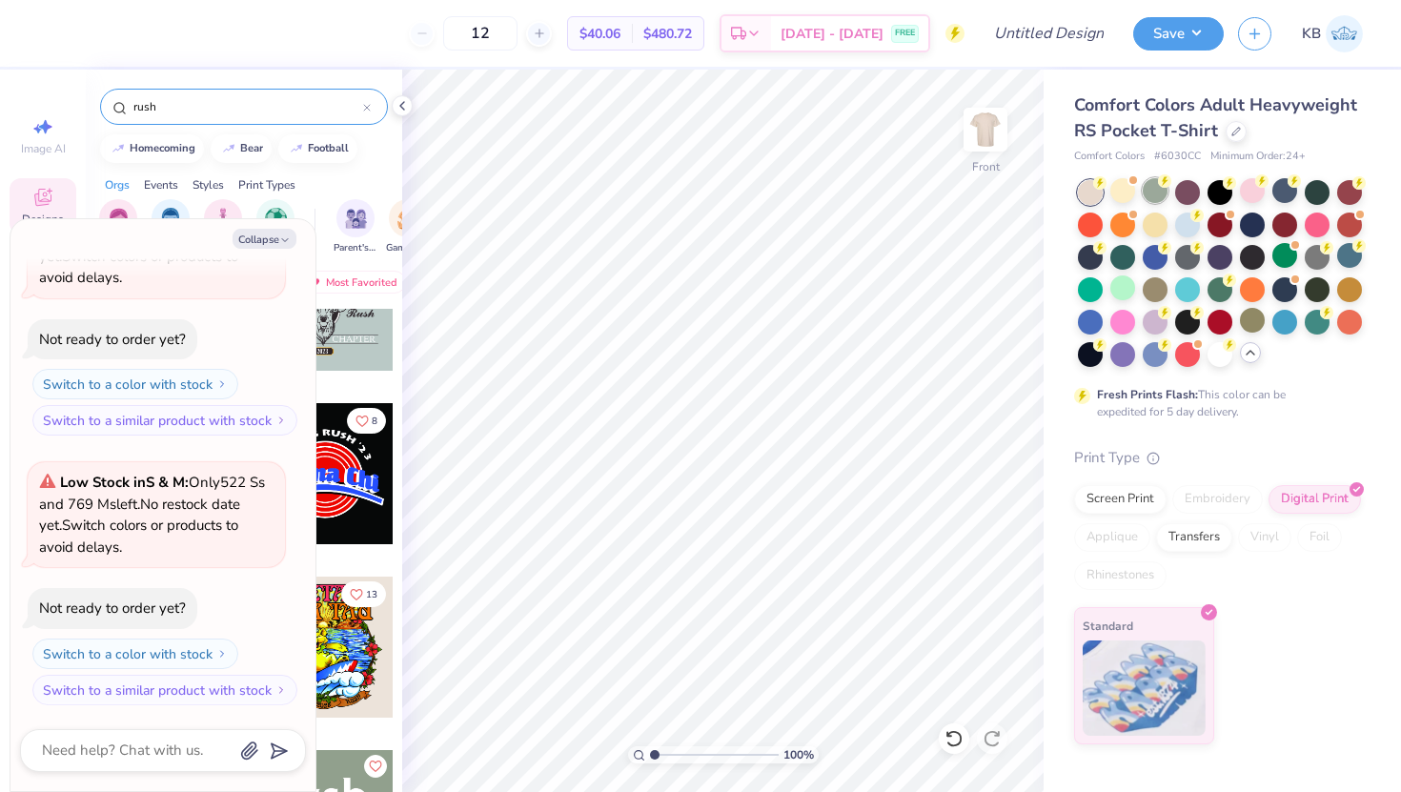
click at [1158, 195] on div at bounding box center [1155, 190] width 25 height 25
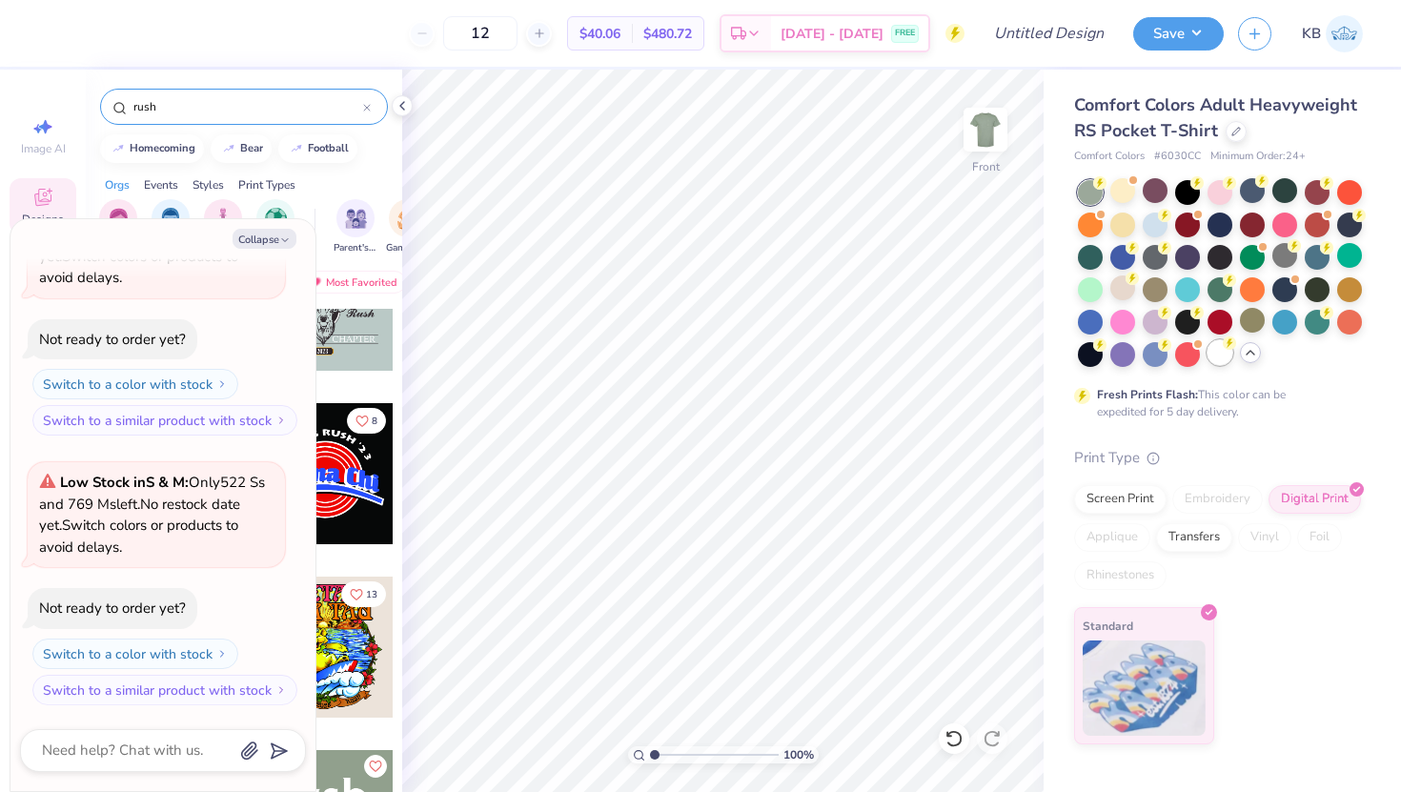
click at [1217, 350] on div at bounding box center [1220, 352] width 25 height 25
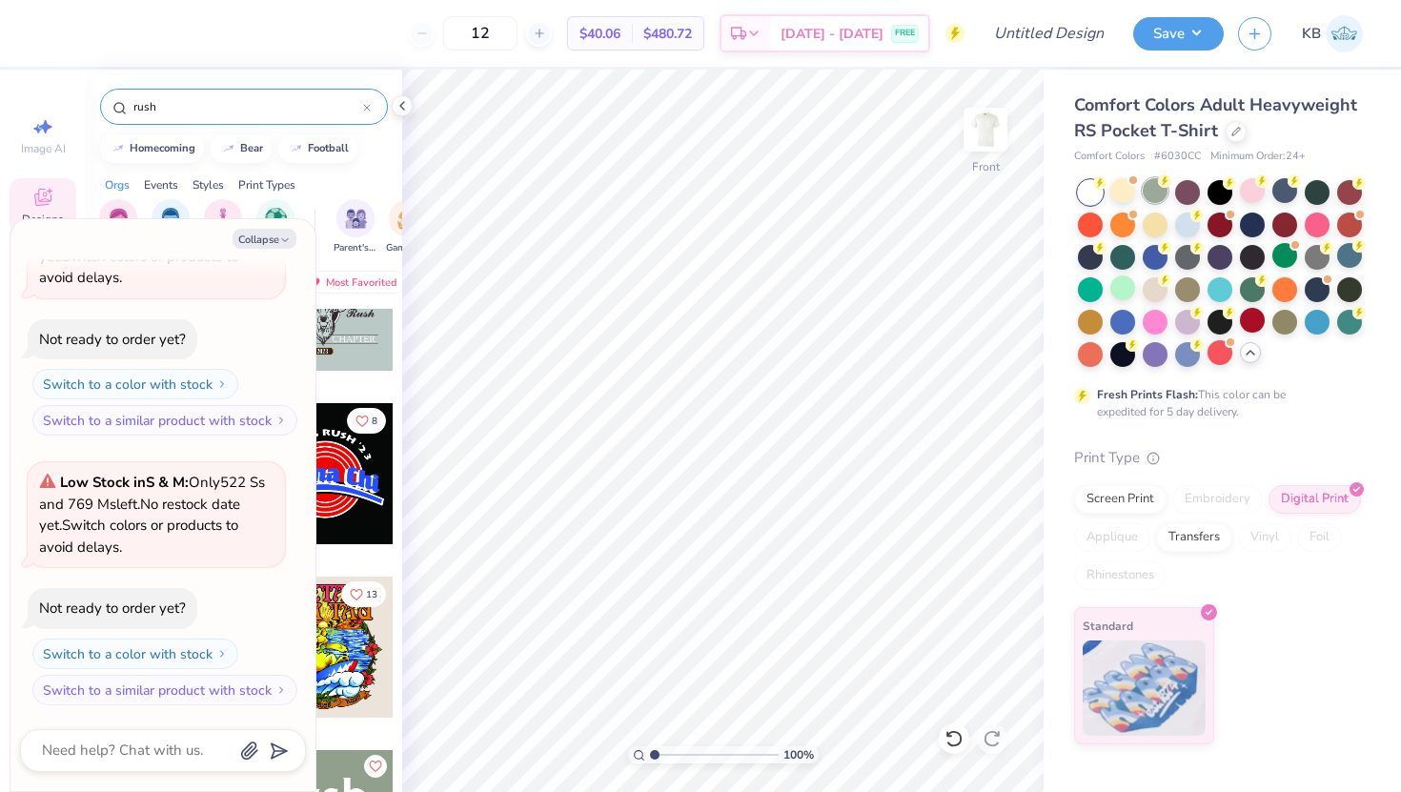
click at [1155, 196] on div at bounding box center [1155, 190] width 25 height 25
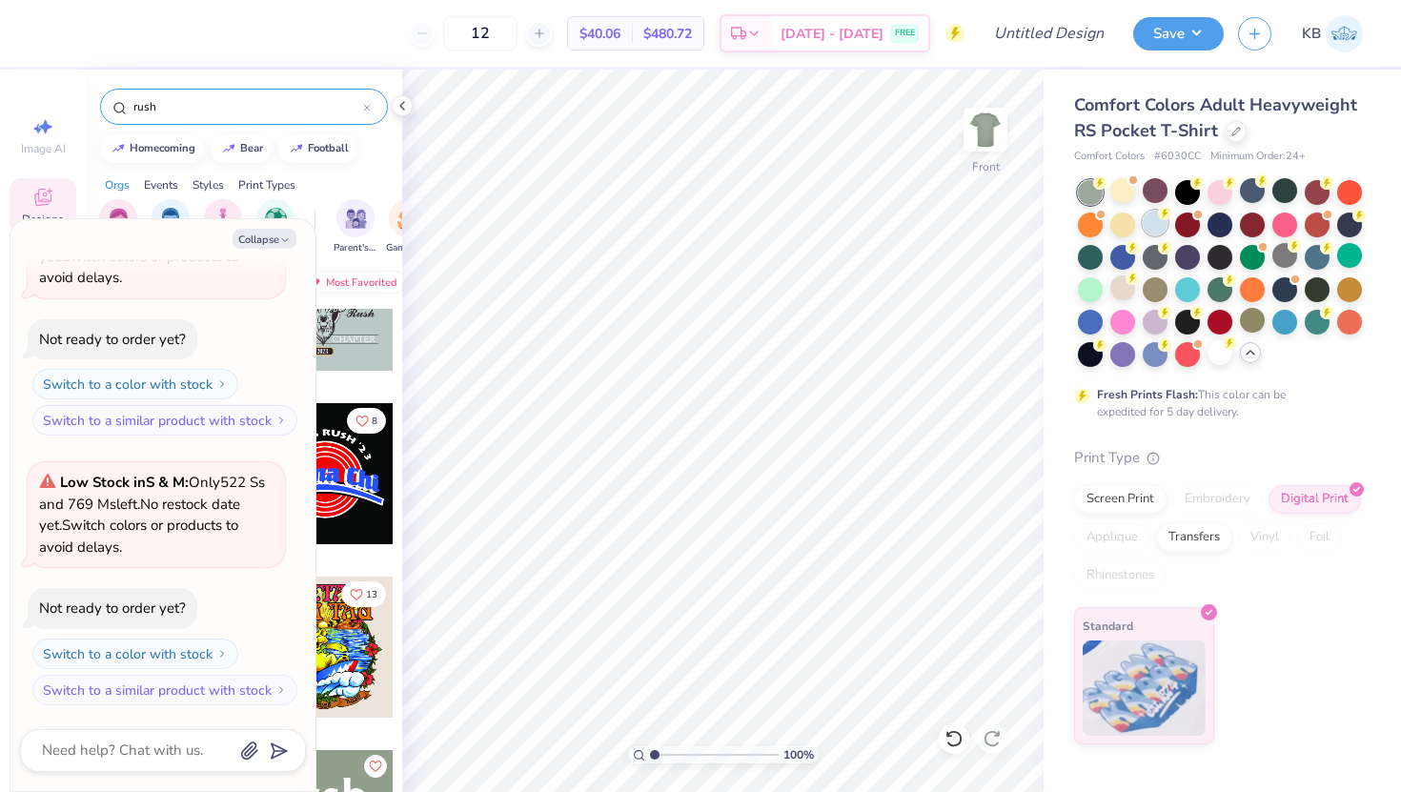
click at [1159, 225] on div at bounding box center [1155, 223] width 25 height 25
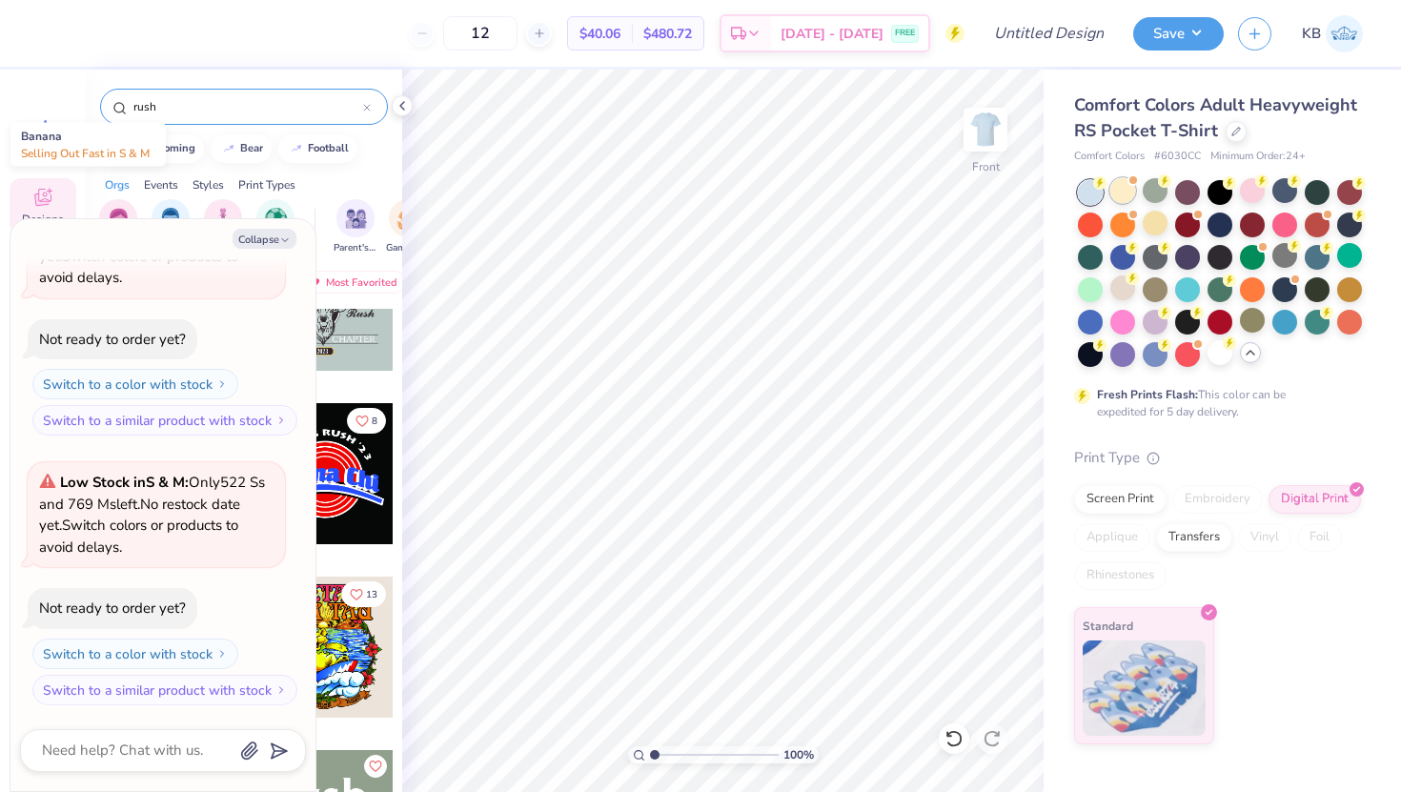
click at [1123, 190] on div at bounding box center [1122, 190] width 25 height 25
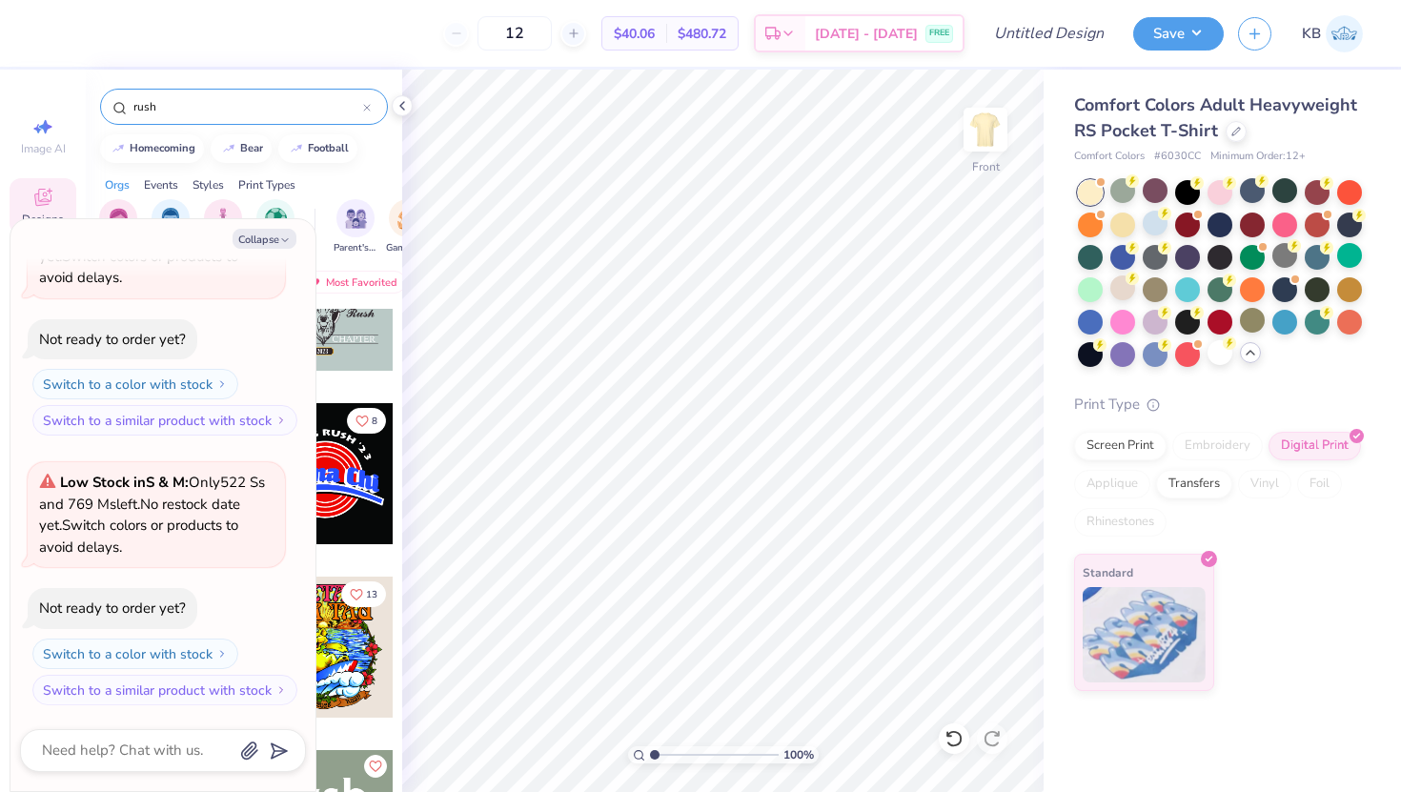
scroll to position [418, 0]
click at [1129, 193] on div at bounding box center [1122, 190] width 25 height 25
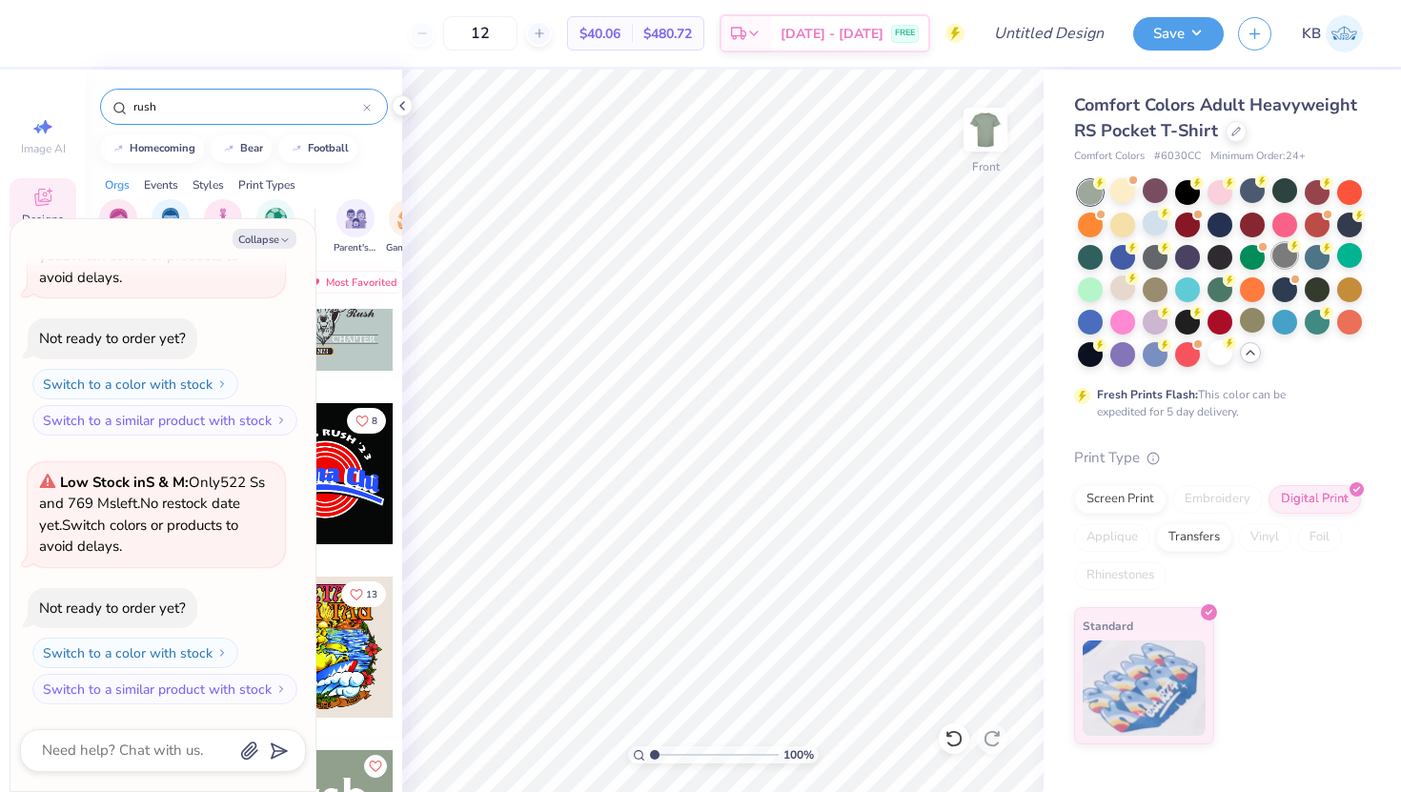
click at [1251, 250] on div at bounding box center [1285, 255] width 25 height 25
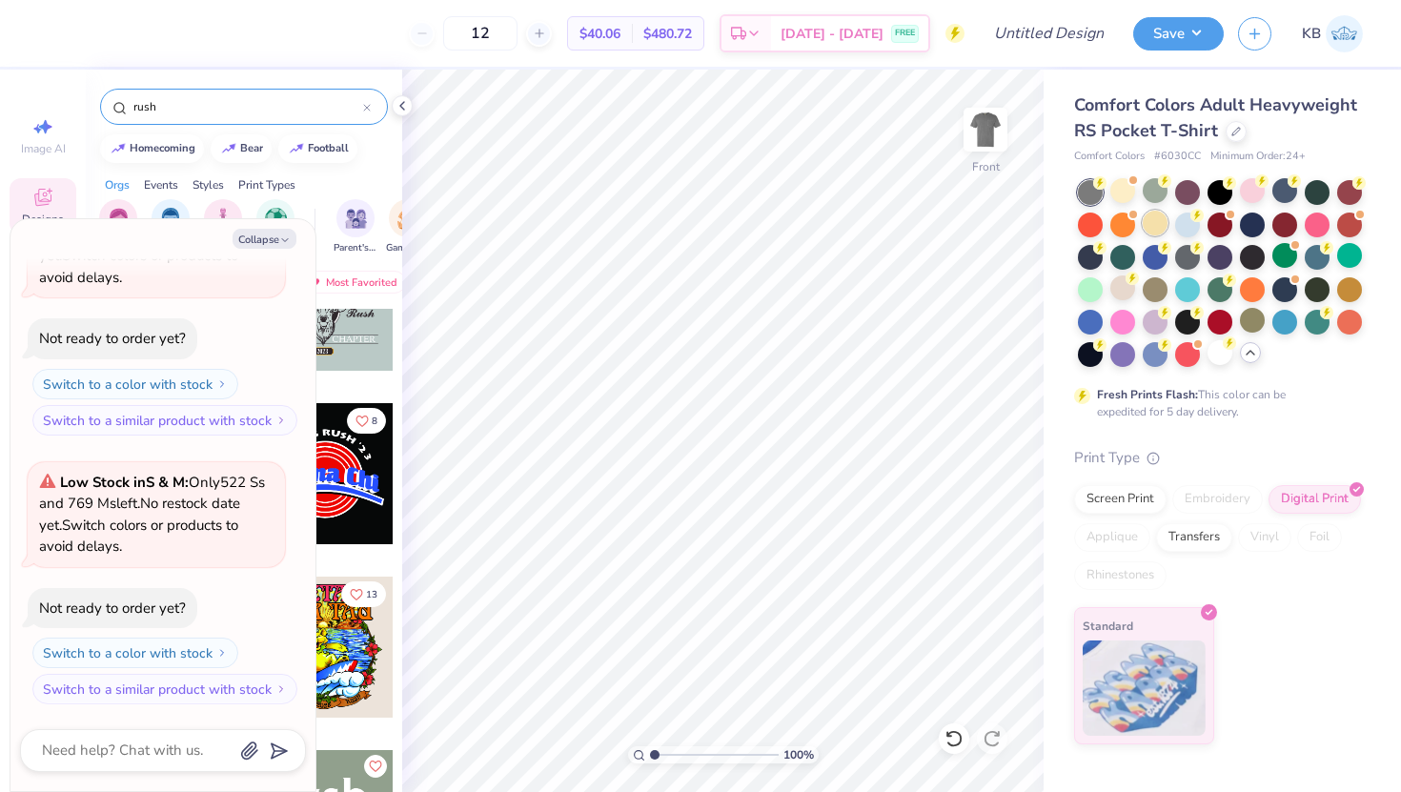
click at [1152, 223] on div at bounding box center [1155, 223] width 25 height 25
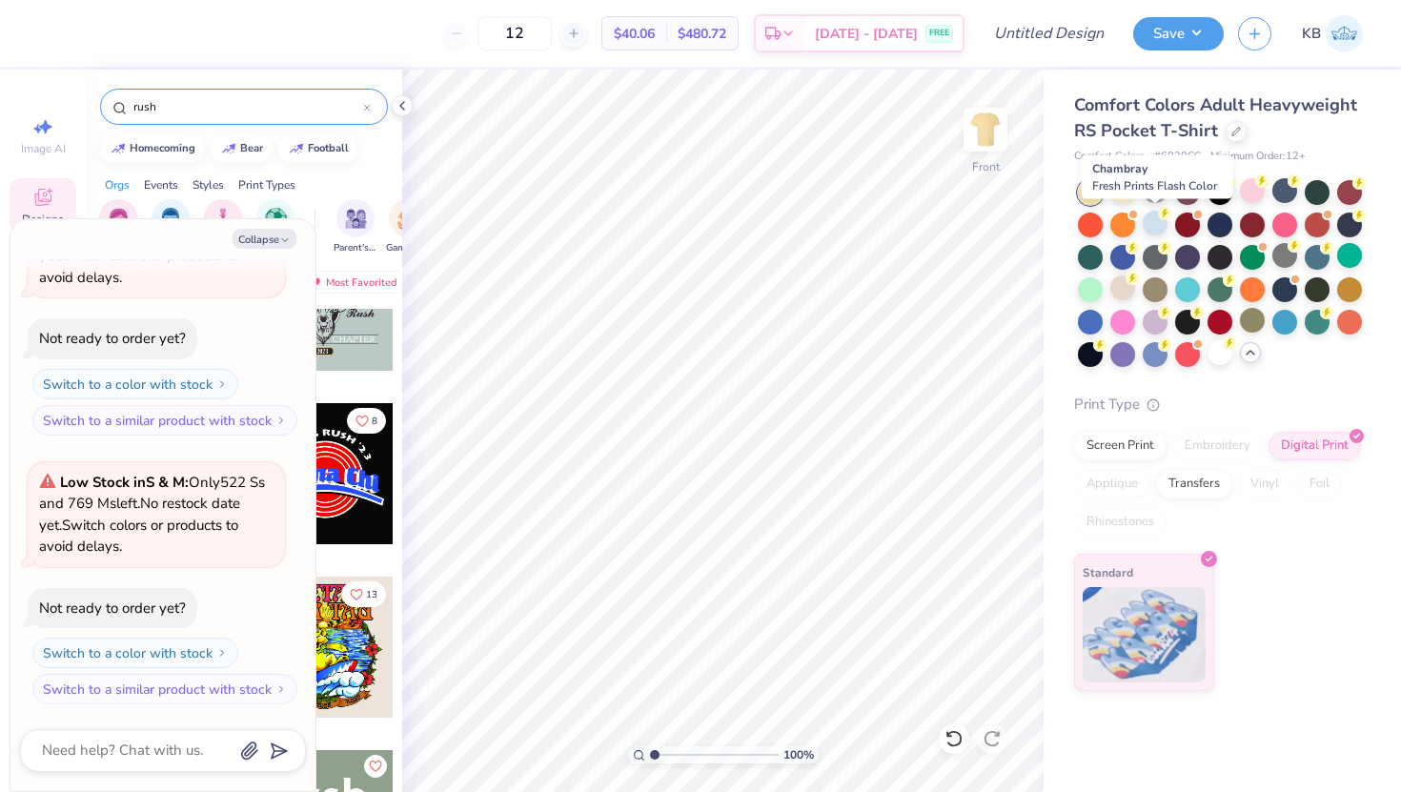
click at [1152, 223] on div at bounding box center [1155, 223] width 25 height 25
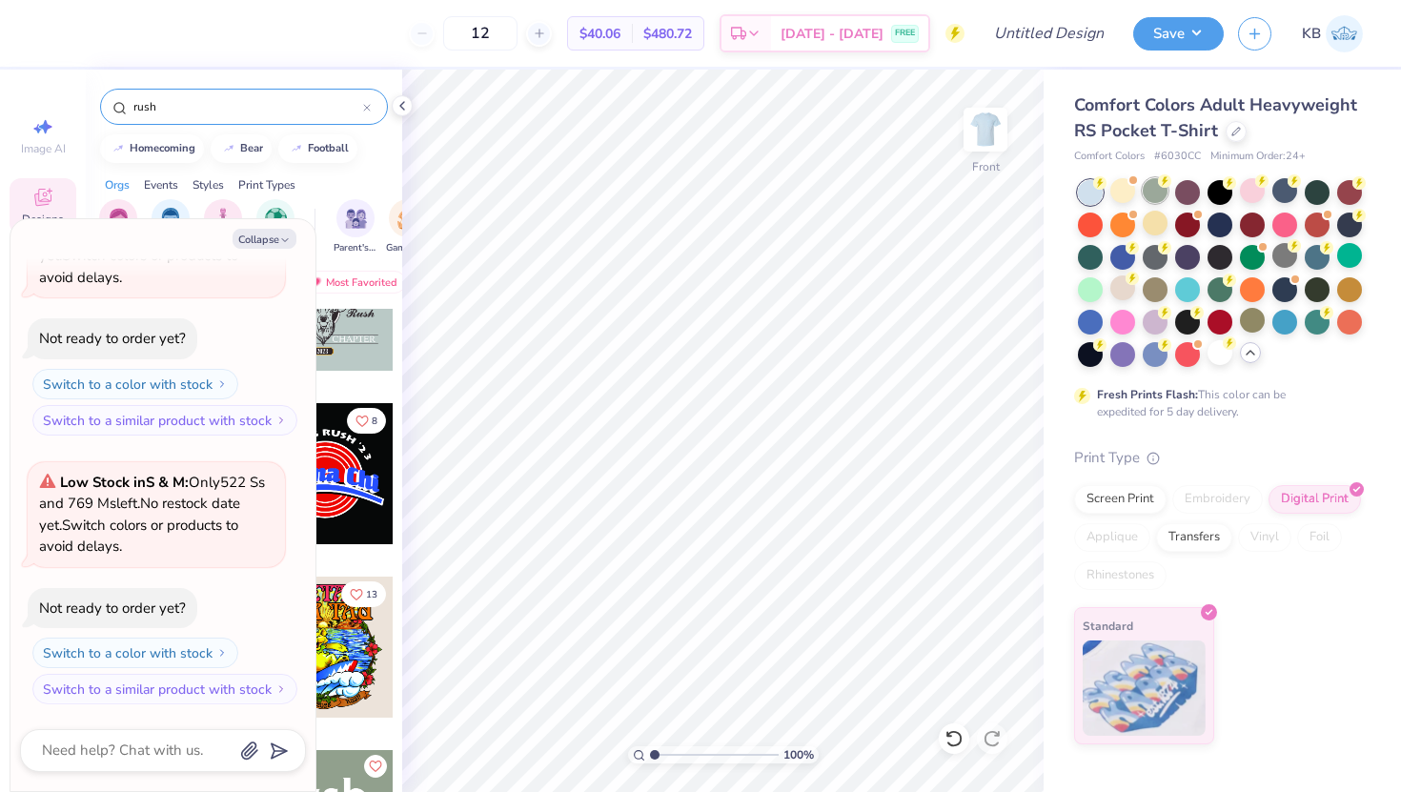
click at [1151, 194] on div at bounding box center [1155, 190] width 25 height 25
click at [246, 242] on button "Collapse" at bounding box center [265, 239] width 64 height 20
type textarea "x"
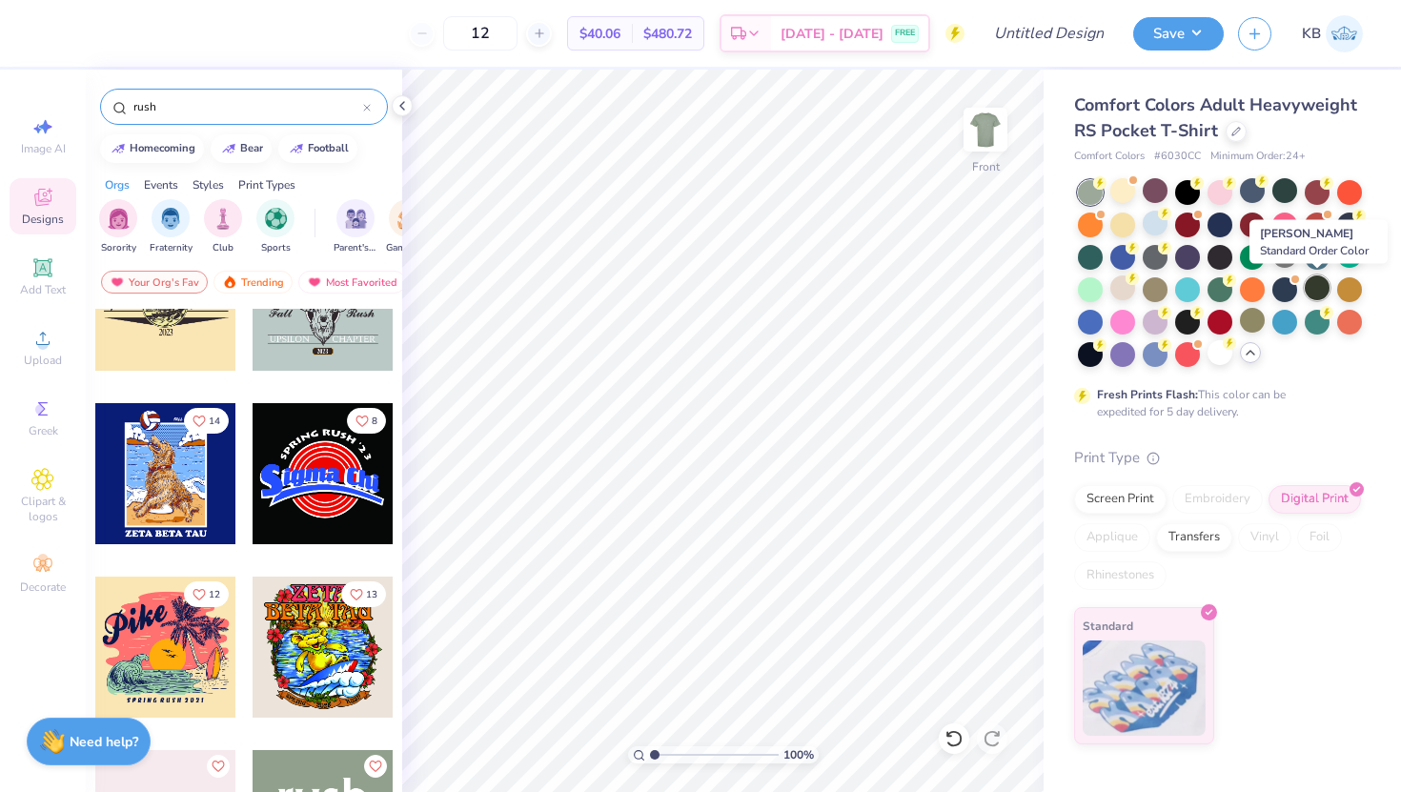
click at [1251, 286] on div at bounding box center [1317, 287] width 25 height 25
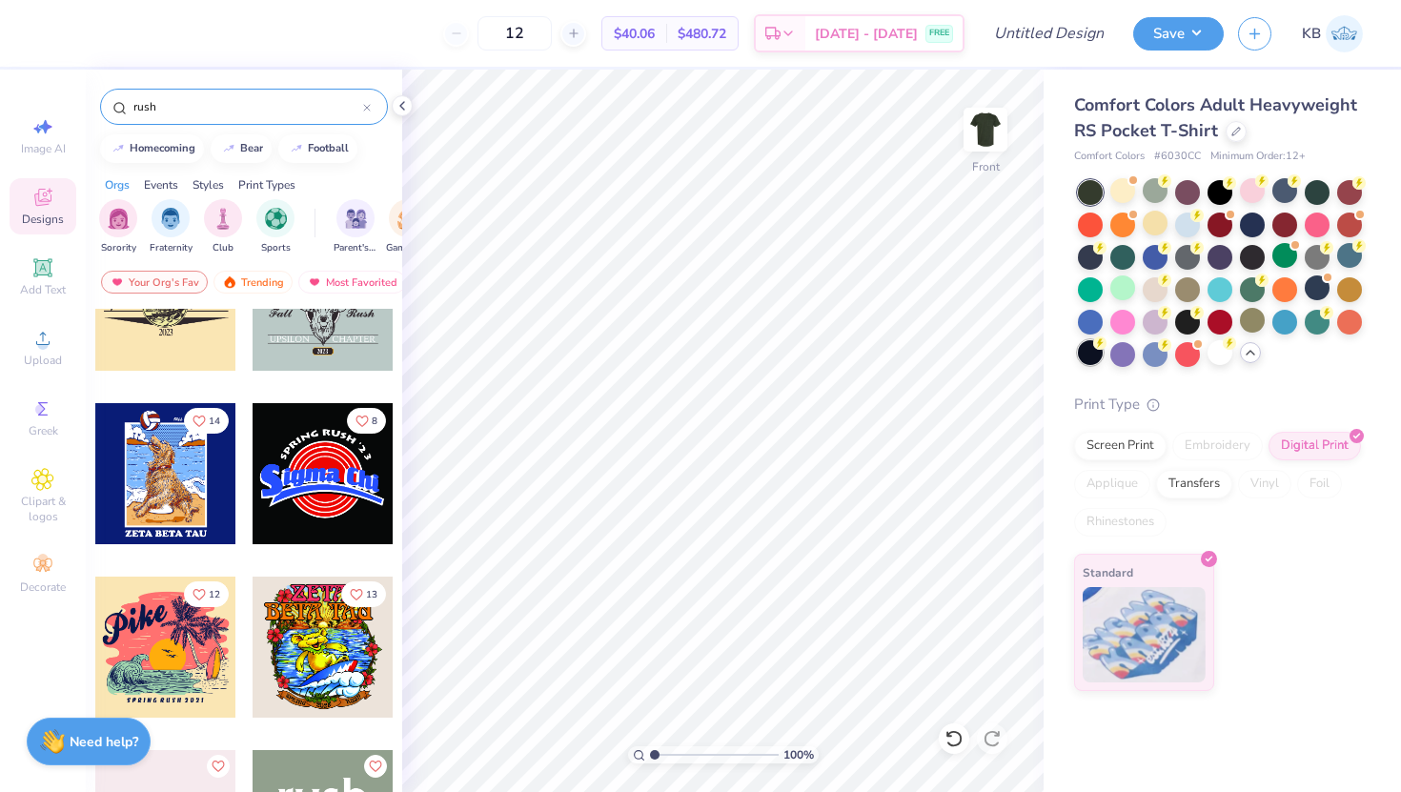
click at [1089, 351] on div at bounding box center [1090, 352] width 25 height 25
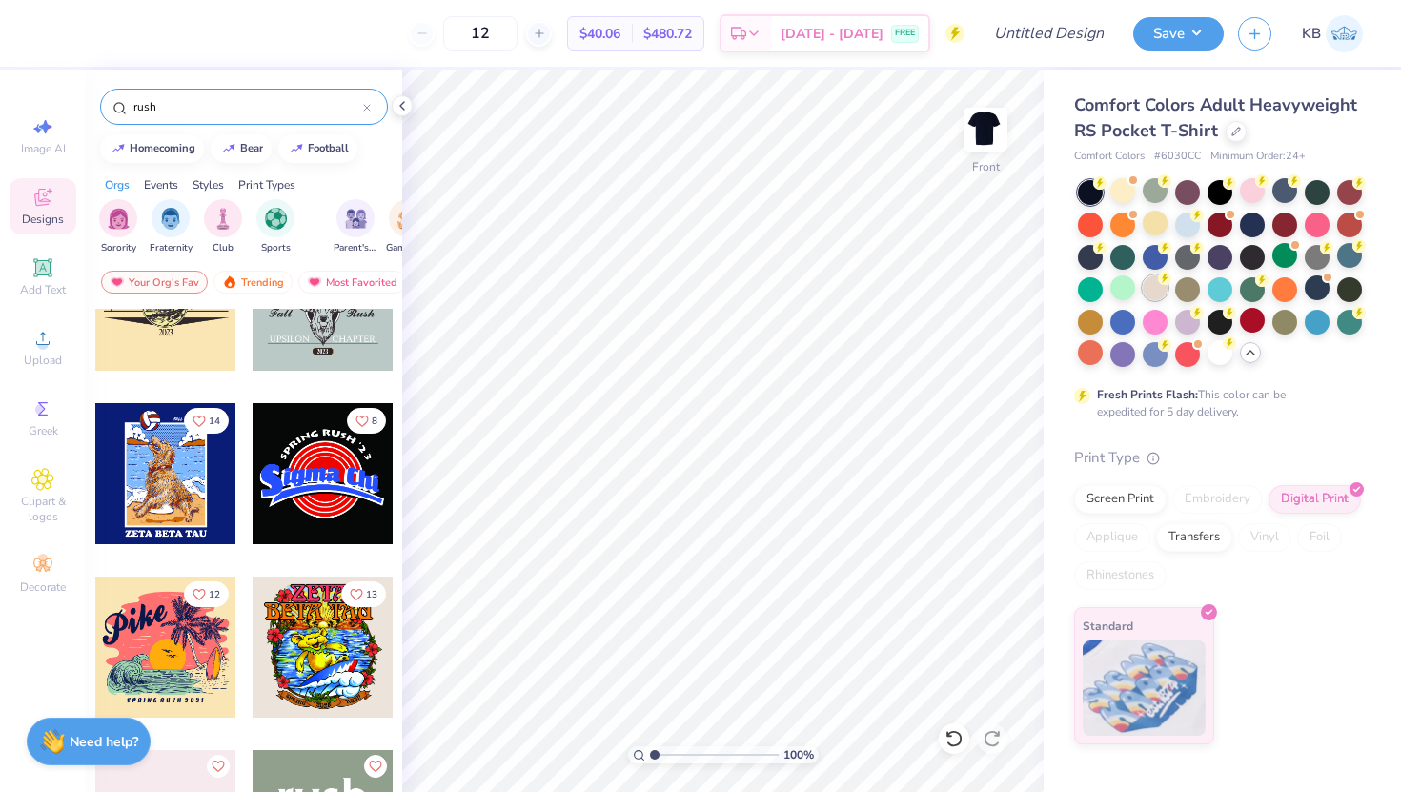
click at [1148, 292] on div at bounding box center [1155, 287] width 25 height 25
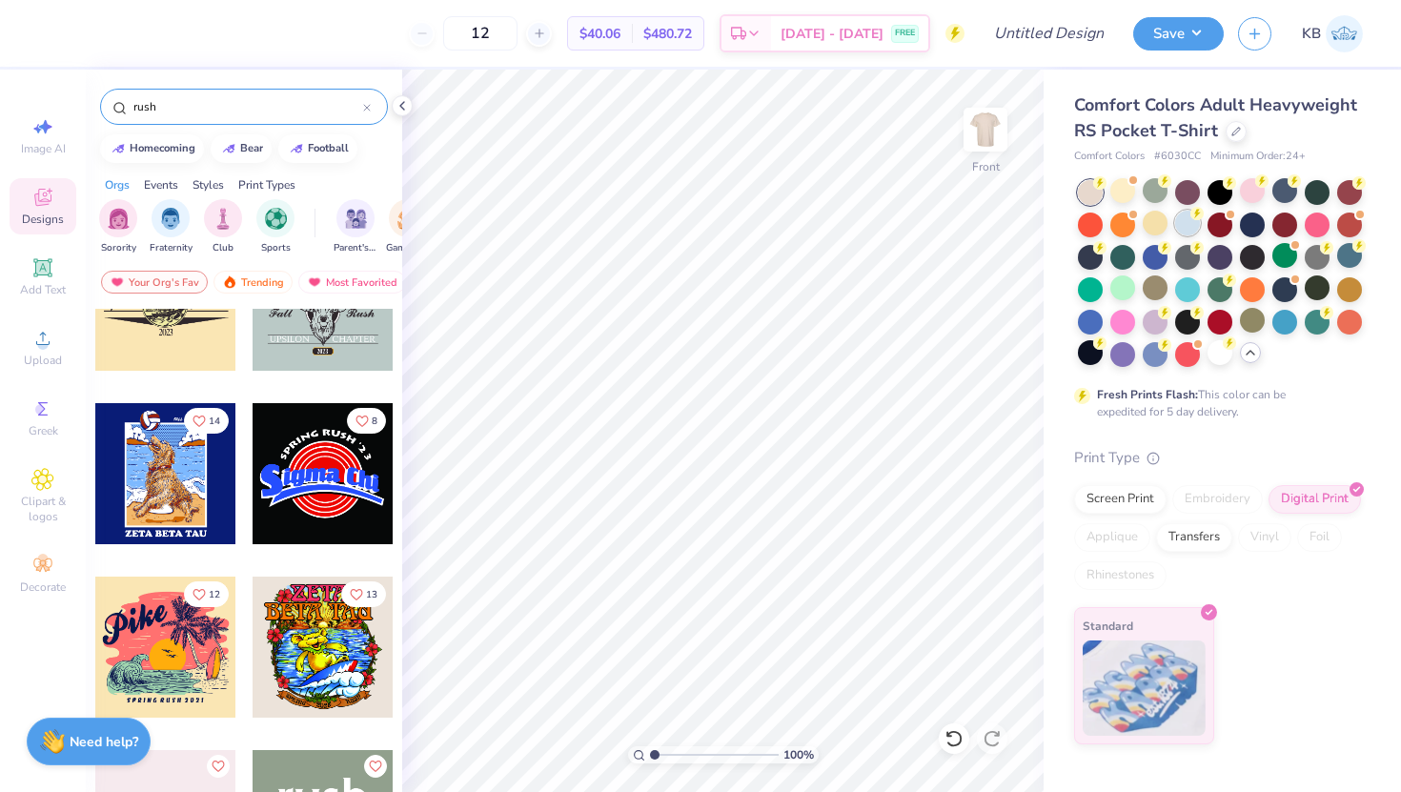
click at [1192, 214] on circle at bounding box center [1197, 213] width 13 height 13
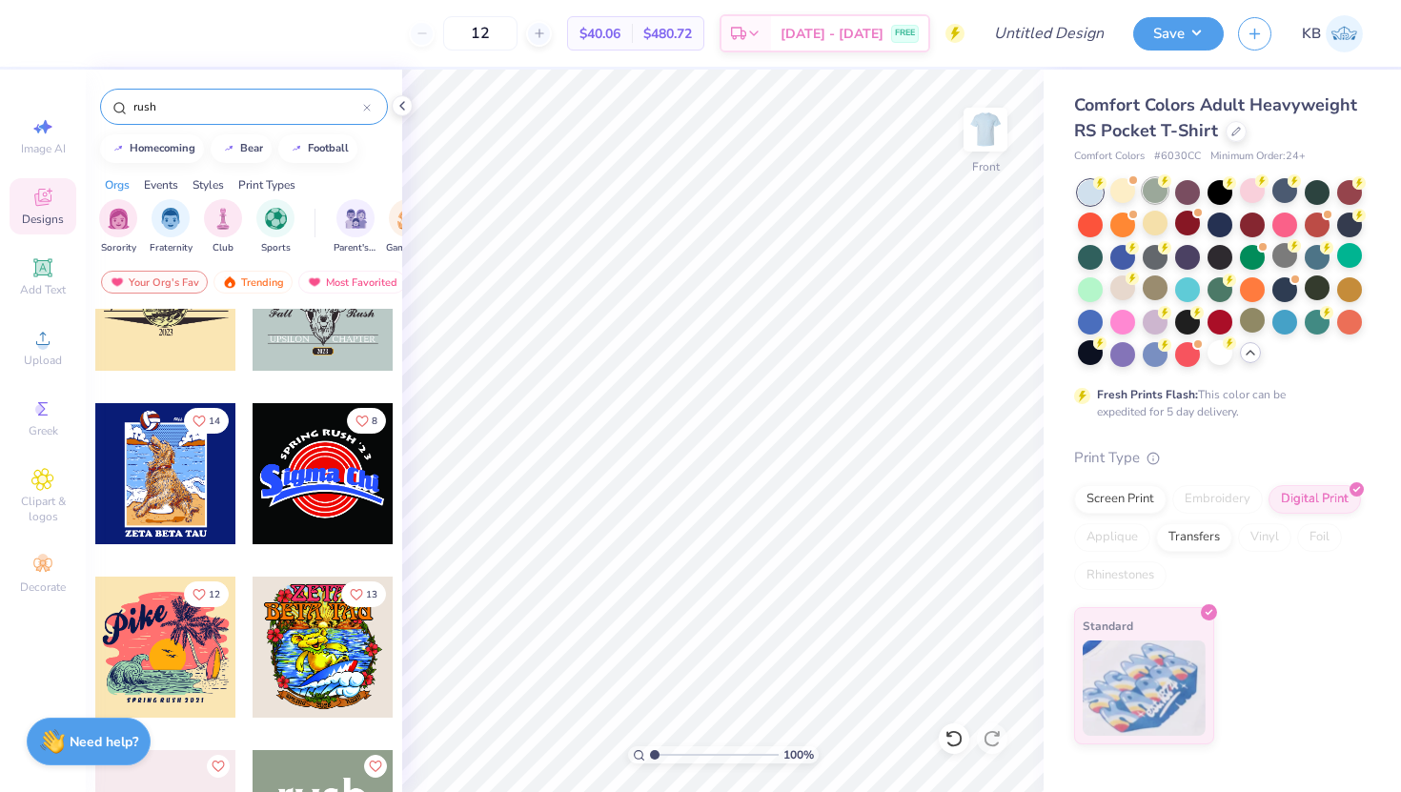
click at [1159, 192] on div at bounding box center [1155, 190] width 25 height 25
click at [1118, 285] on div at bounding box center [1122, 287] width 25 height 25
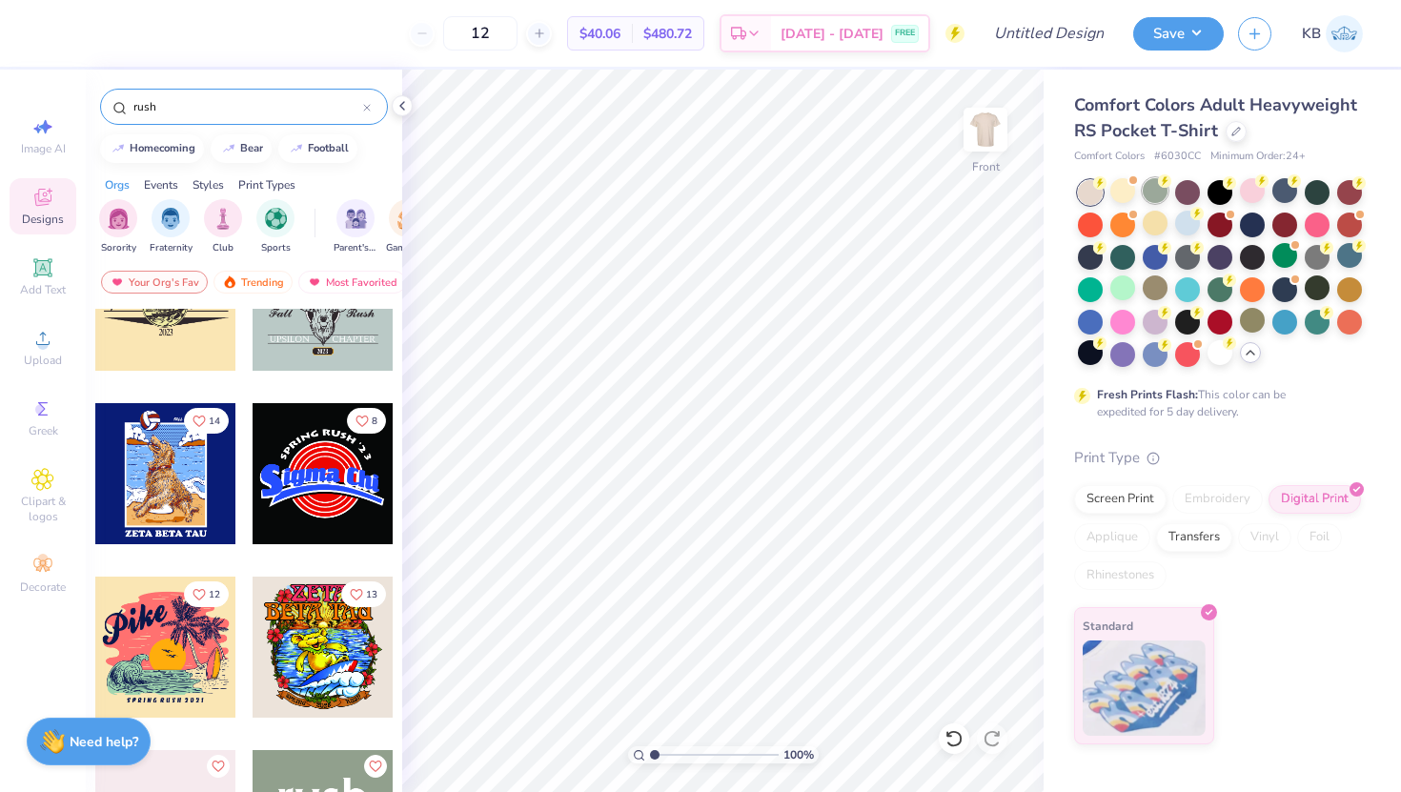
click at [1159, 189] on div at bounding box center [1155, 190] width 25 height 25
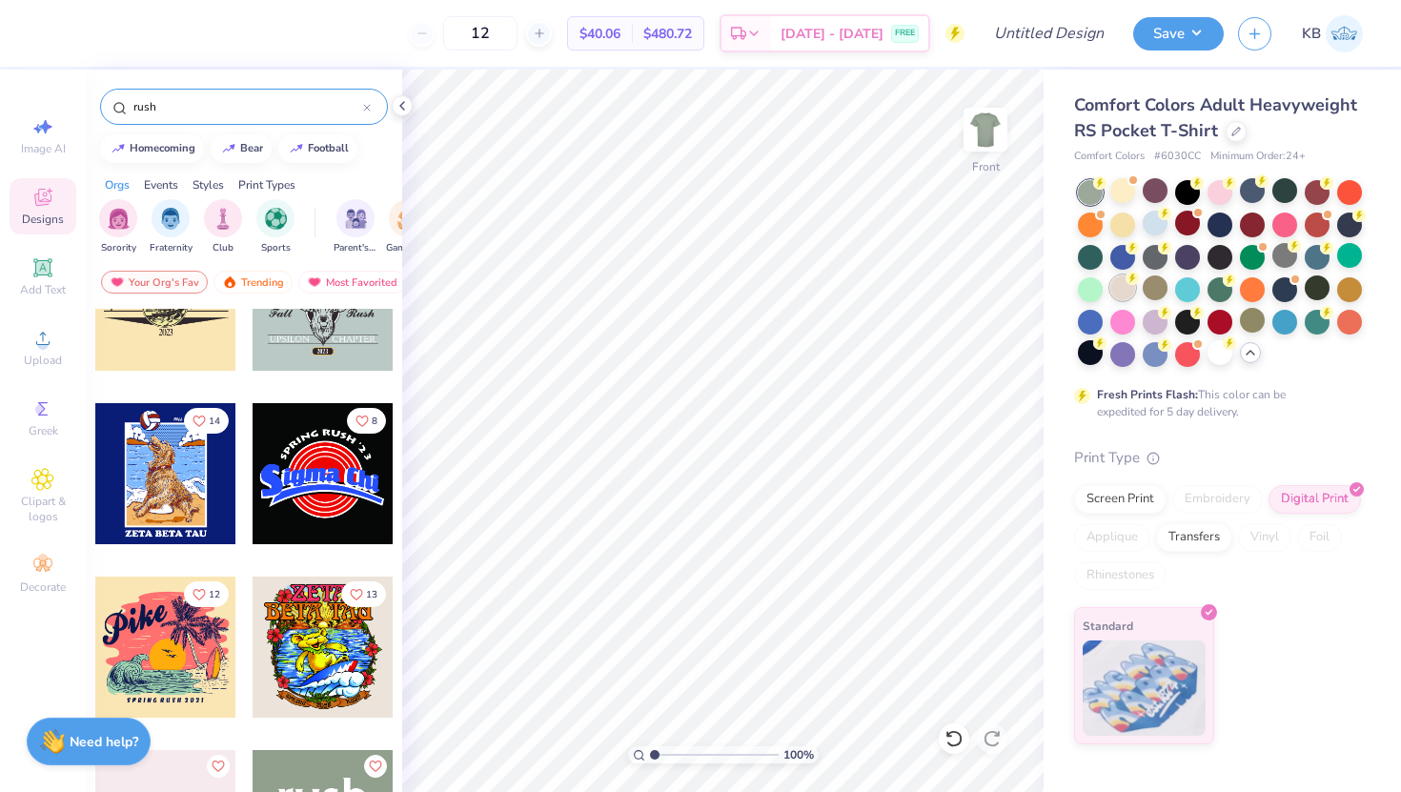
click at [1130, 293] on div at bounding box center [1122, 287] width 25 height 25
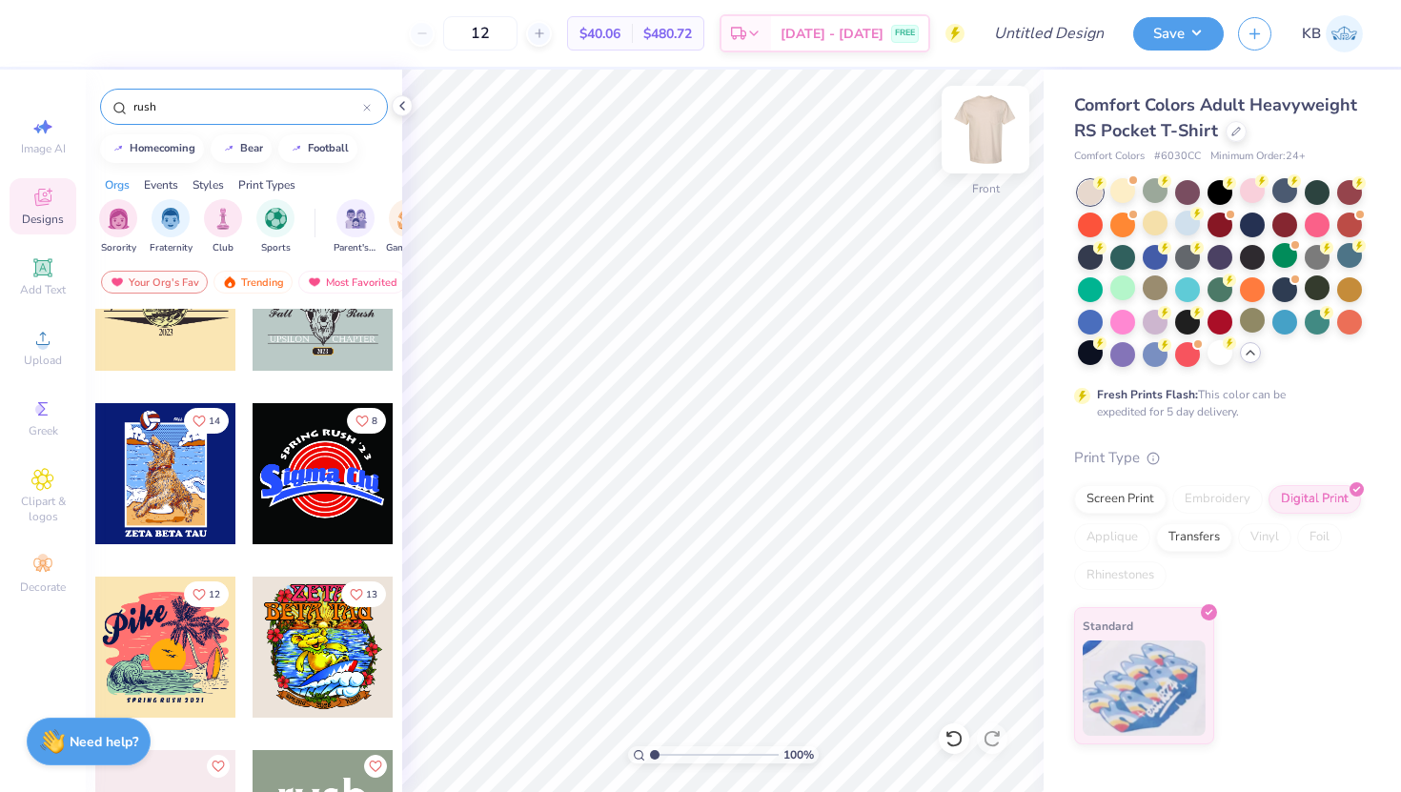
click at [986, 141] on img at bounding box center [985, 130] width 76 height 76
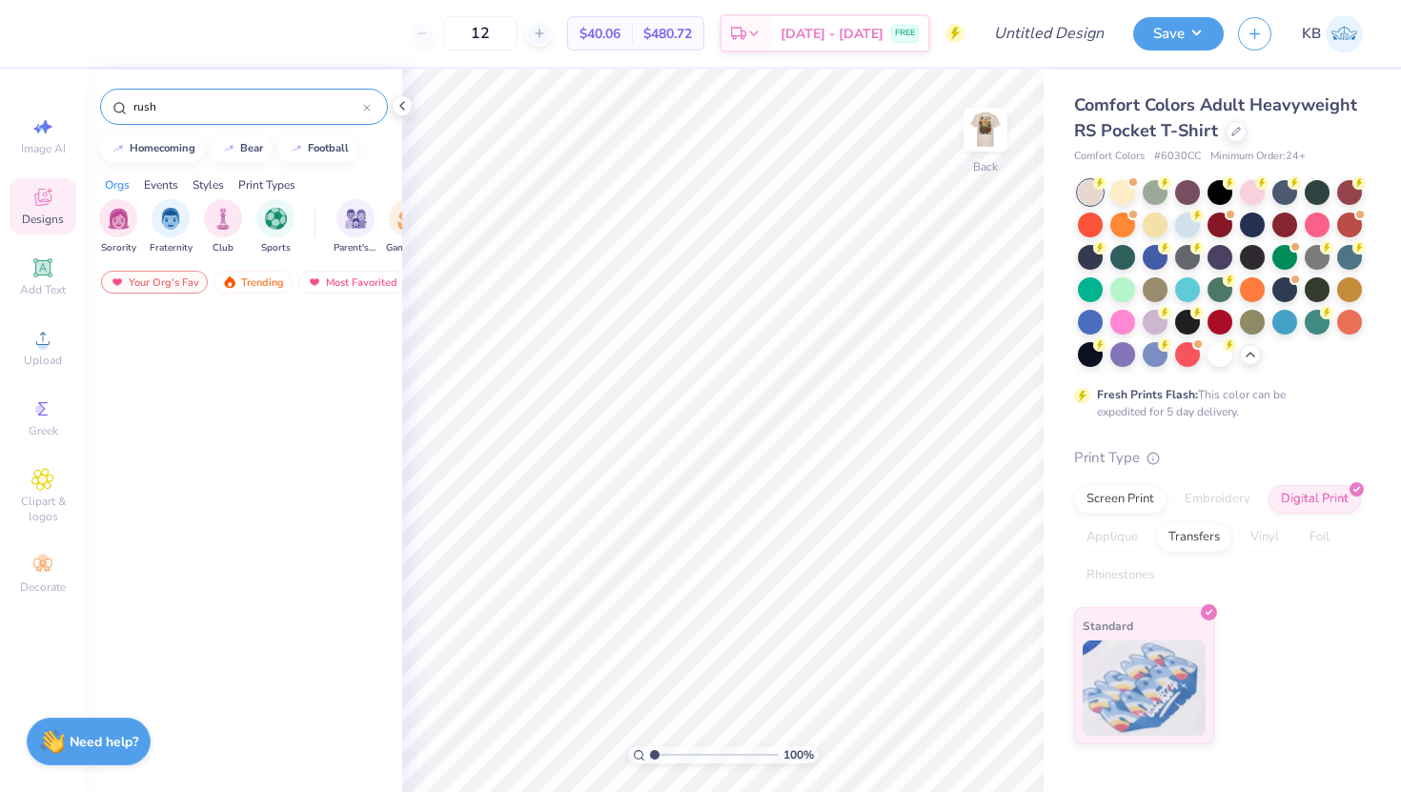
scroll to position [2682, 0]
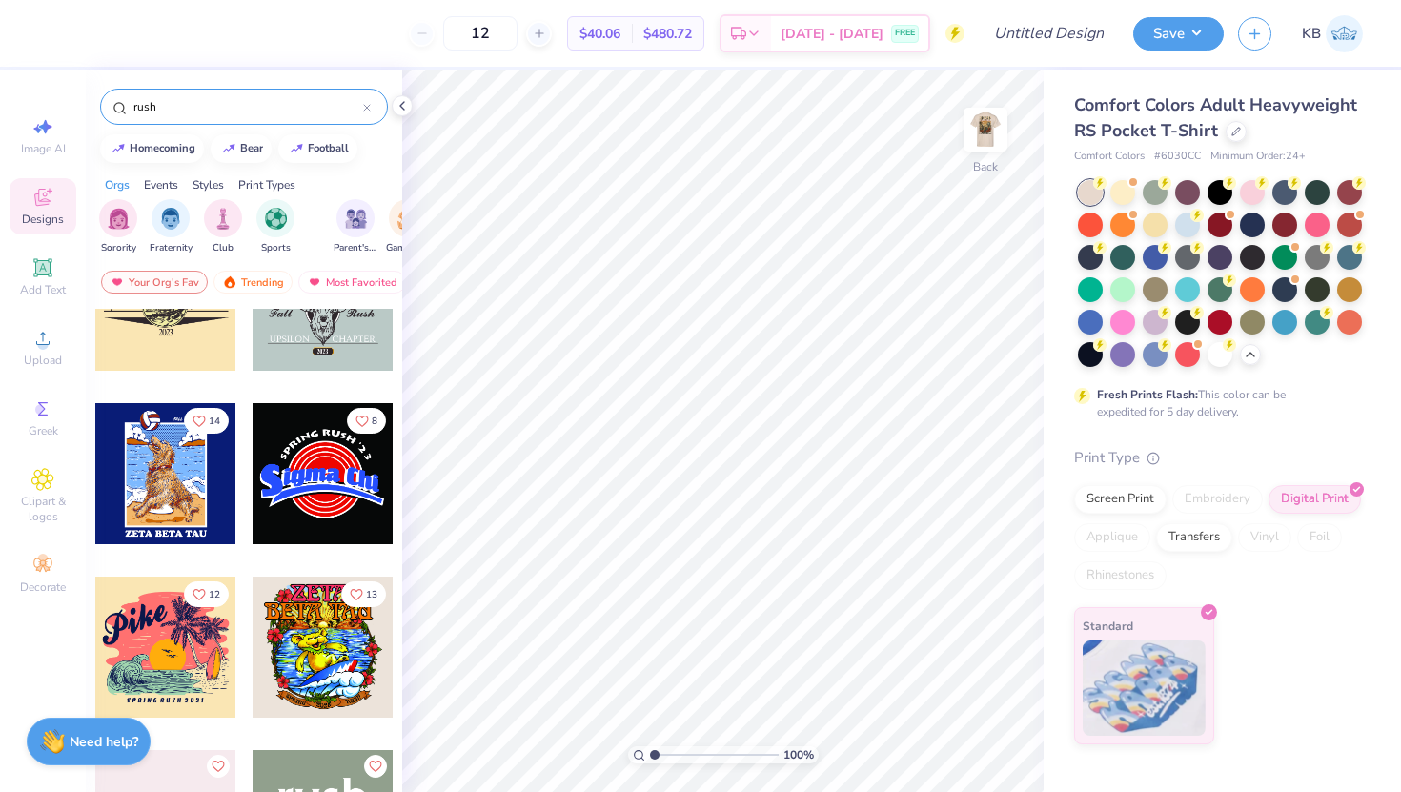
click at [1236, 13] on div "Save KB" at bounding box center [1267, 33] width 268 height 67
click at [45, 346] on circle at bounding box center [42, 344] width 10 height 10
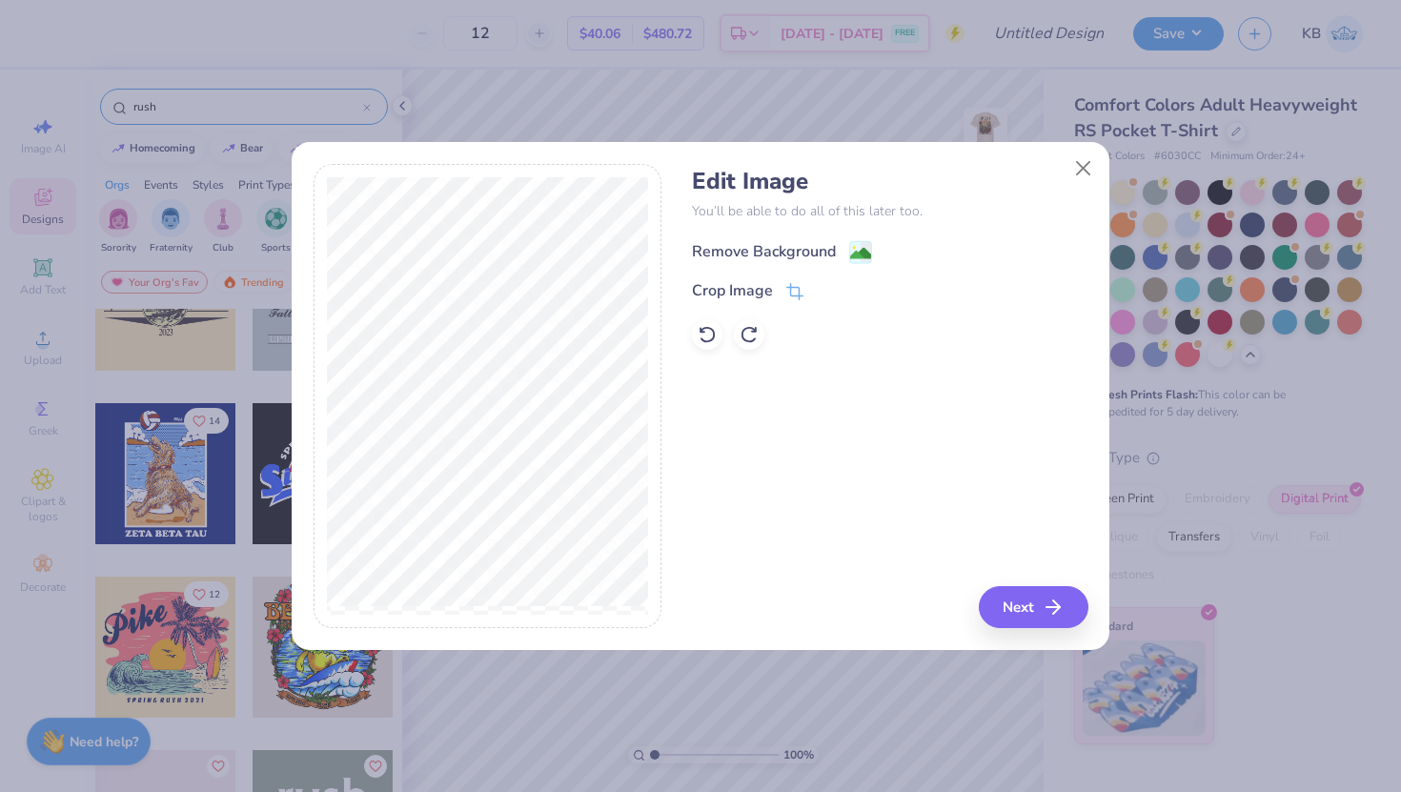
click at [797, 245] on div "Remove Background" at bounding box center [764, 251] width 144 height 23
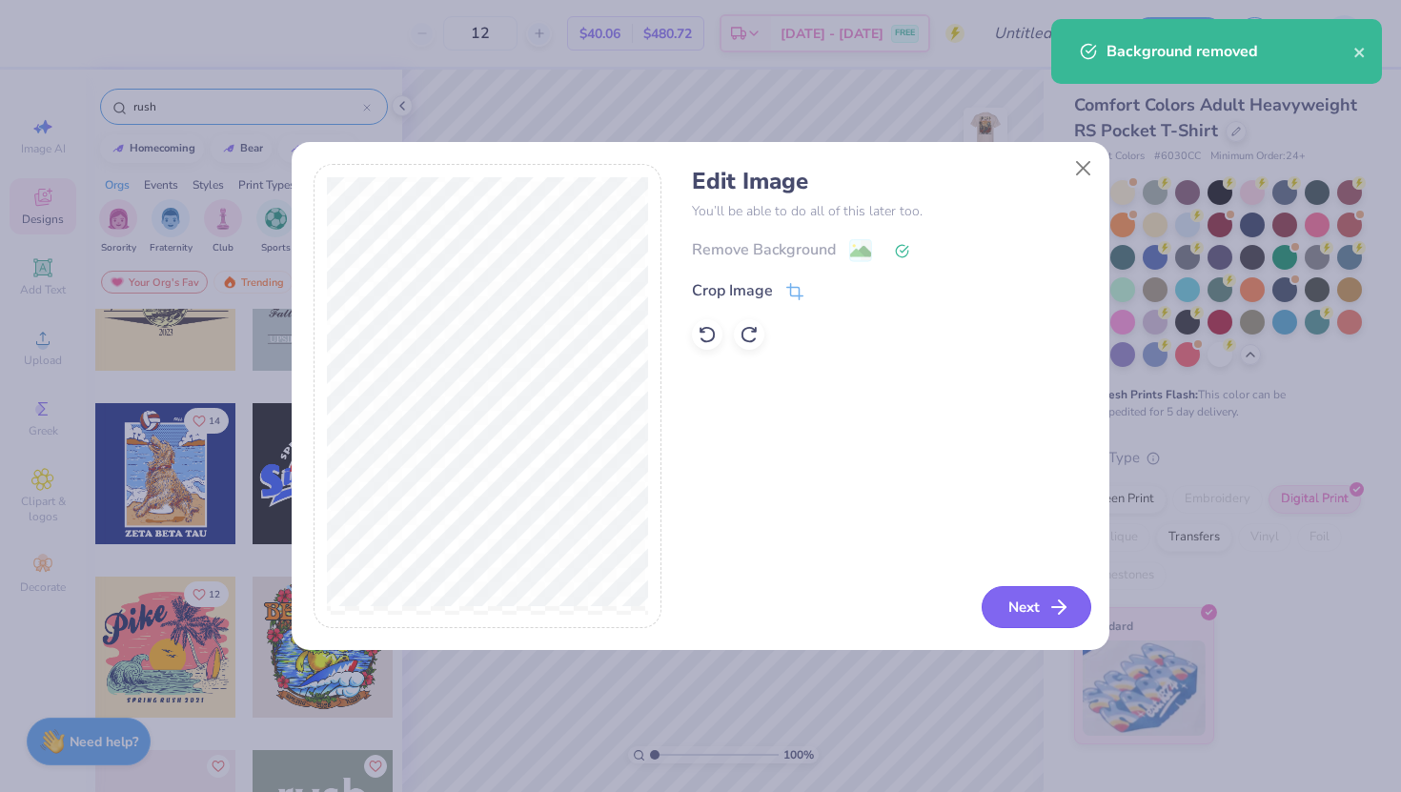
click at [1049, 600] on icon "button" at bounding box center [1059, 607] width 23 height 23
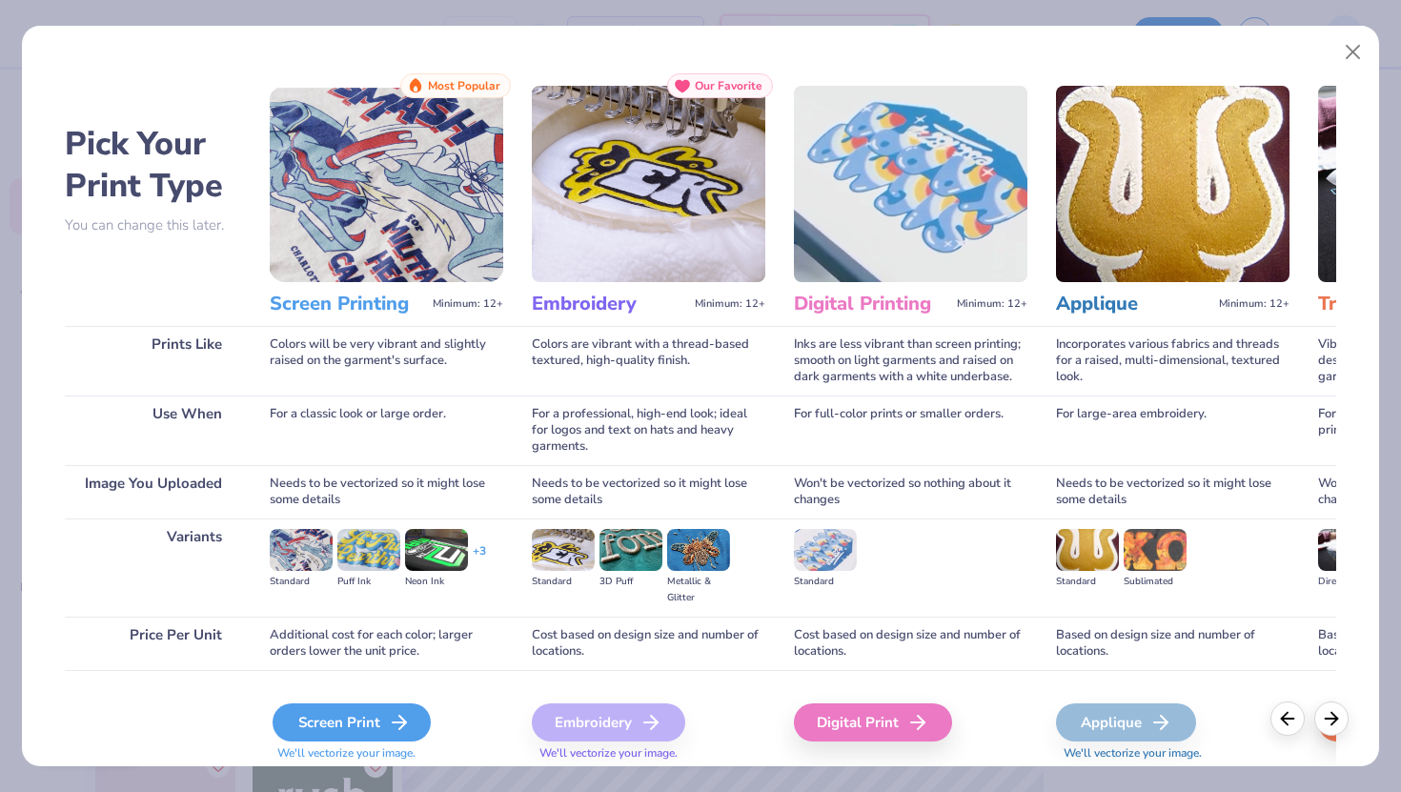
click at [331, 720] on div "Screen Print" at bounding box center [352, 722] width 158 height 38
